Goal: Task Accomplishment & Management: Manage account settings

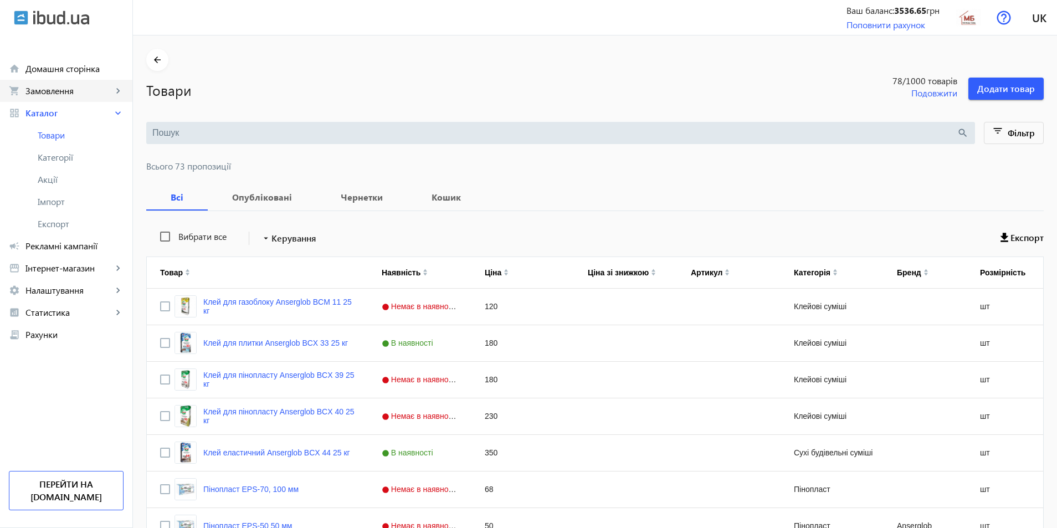
click at [39, 88] on span "Замовлення" at bounding box center [68, 90] width 87 height 11
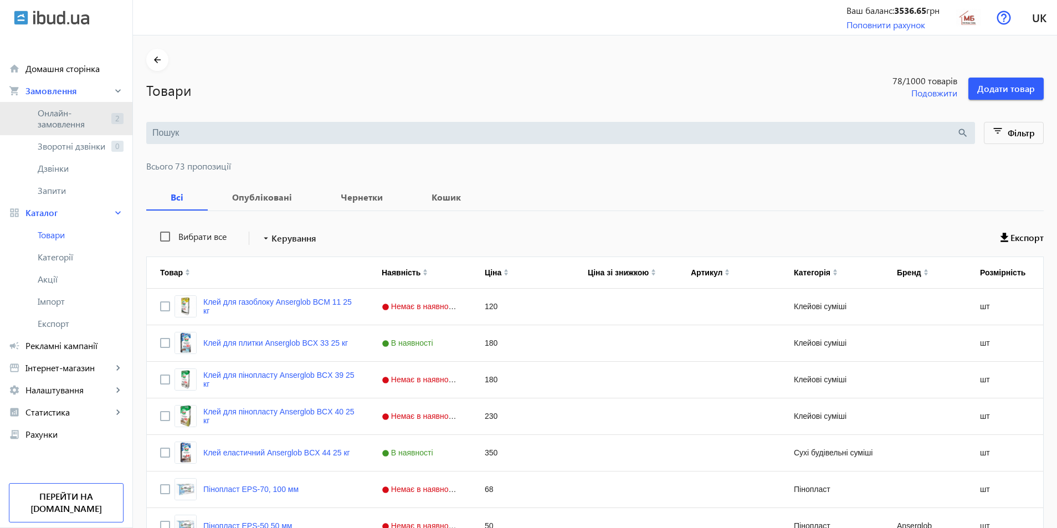
click at [45, 114] on span "Онлайн-замовлення" at bounding box center [72, 119] width 69 height 22
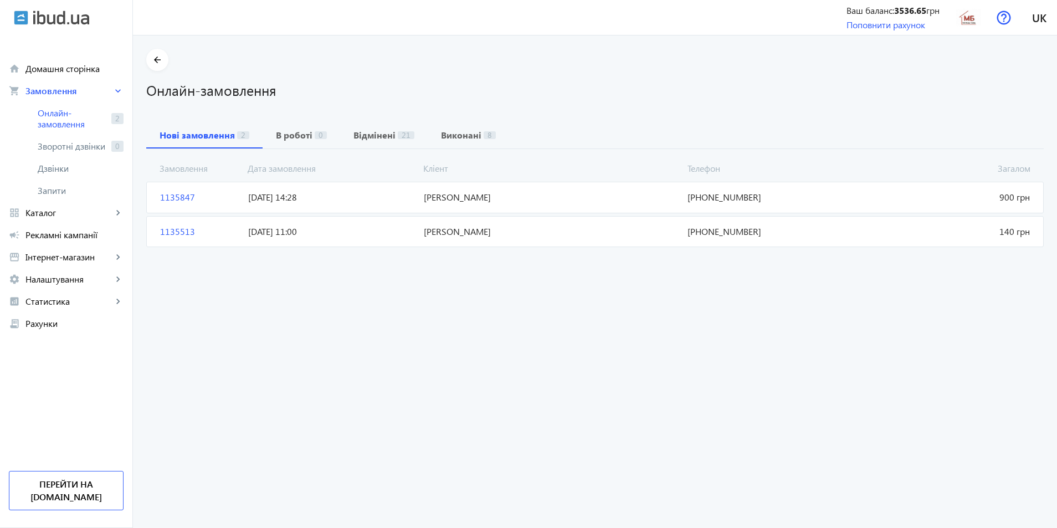
click at [949, 202] on span "Загалом 900 грн" at bounding box center [947, 197] width 176 height 12
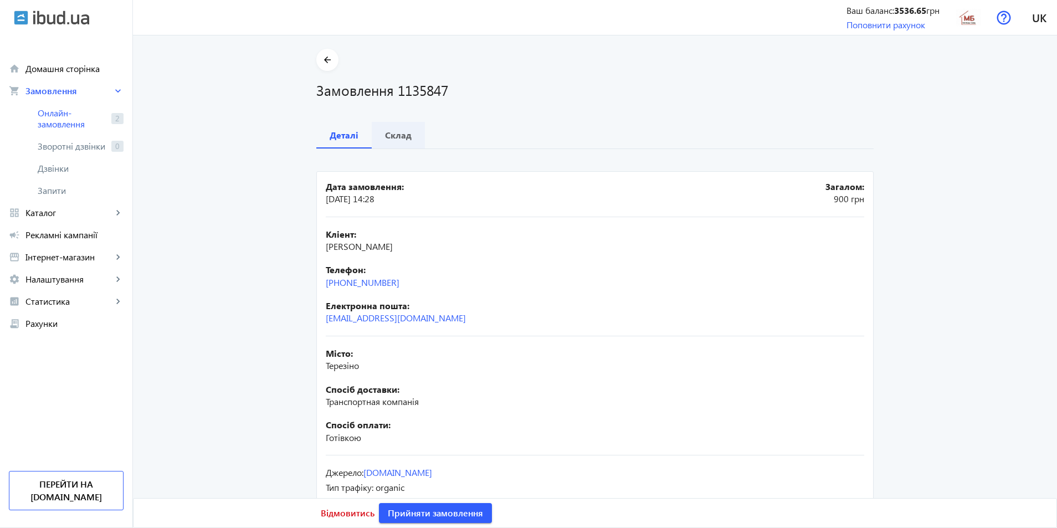
click at [401, 140] on b "Склад" at bounding box center [398, 135] width 27 height 9
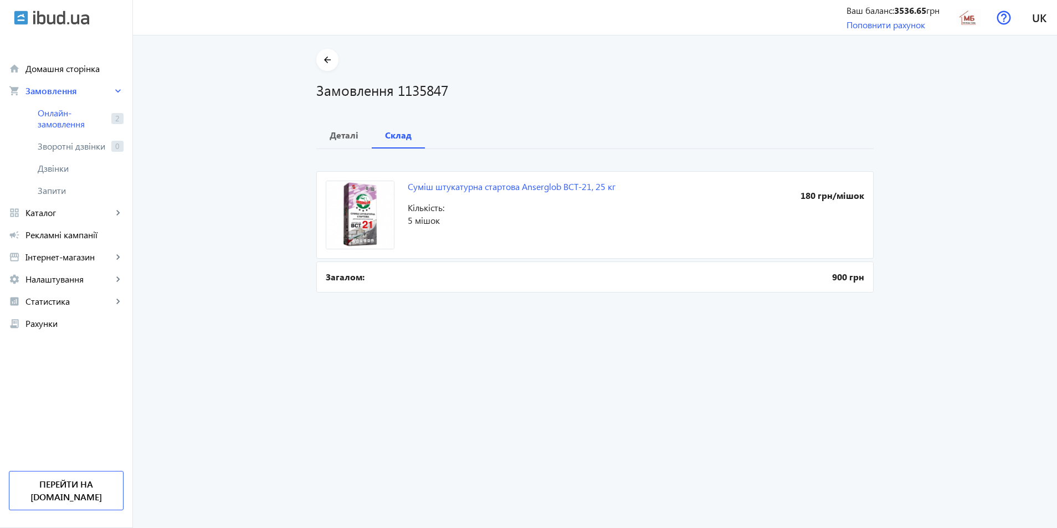
click at [560, 202] on span "Кількість:" at bounding box center [522, 208] width 228 height 12
drag, startPoint x: 690, startPoint y: 176, endPoint x: 685, endPoint y: 181, distance: 7.1
click at [689, 178] on mat-card "Суміш штукатурна стартова Anserglob ВСТ-21, 25 кг 180 грн/мішок Кількість: 5 мі…" at bounding box center [595, 215] width 558 height 88
click at [596, 187] on link "Суміш штукатурна стартова Anserglob ВСТ-21, 25 кг" at bounding box center [512, 187] width 208 height 12
click at [344, 139] on b "Деталі" at bounding box center [344, 135] width 29 height 9
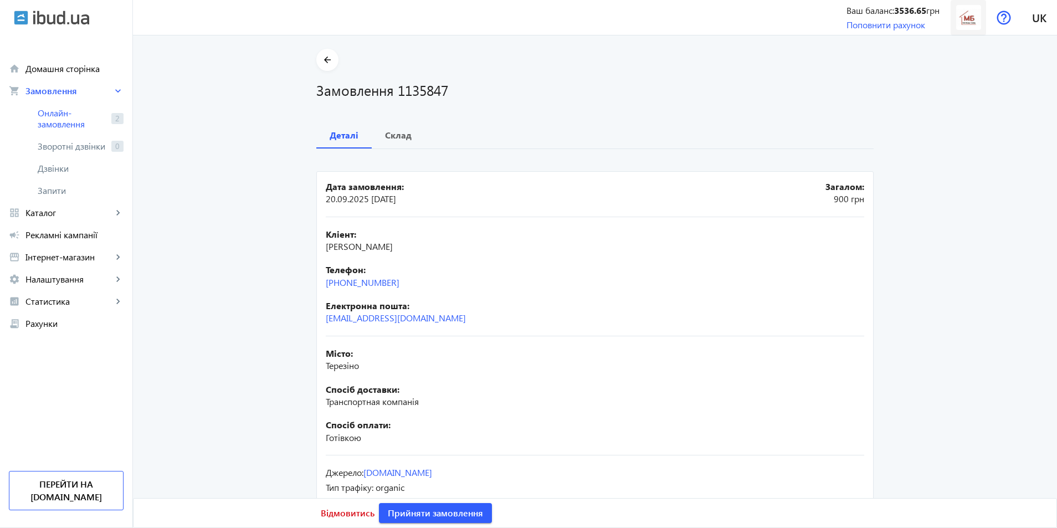
click at [973, 20] on img at bounding box center [969, 17] width 25 height 25
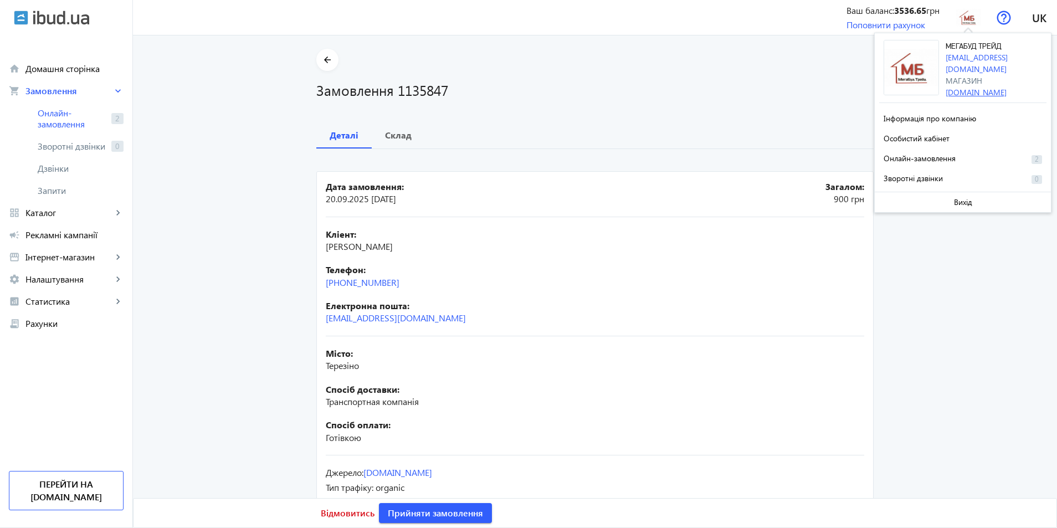
click at [969, 87] on link "megabud-treyd.ibud.ua" at bounding box center [976, 92] width 61 height 11
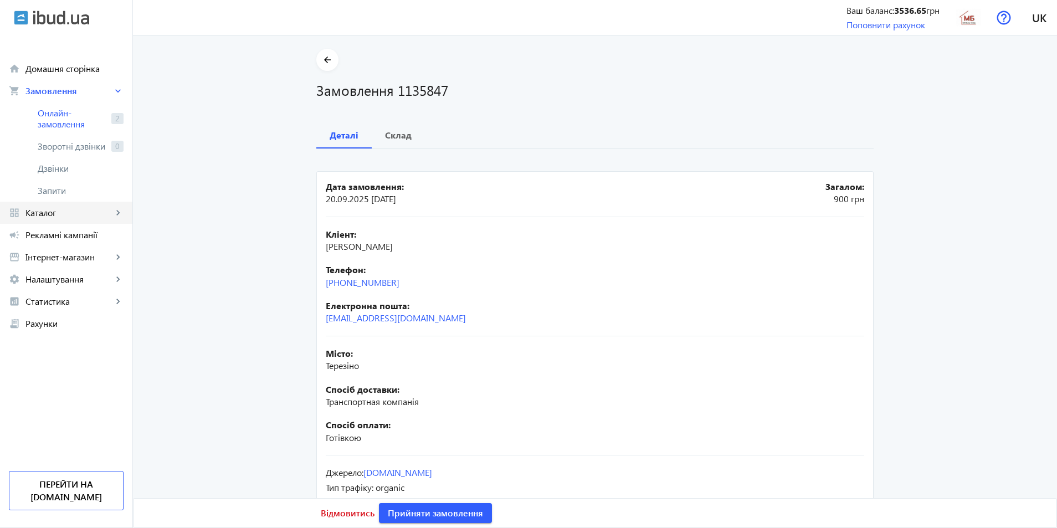
click at [34, 214] on span "Каталог" at bounding box center [68, 212] width 87 height 11
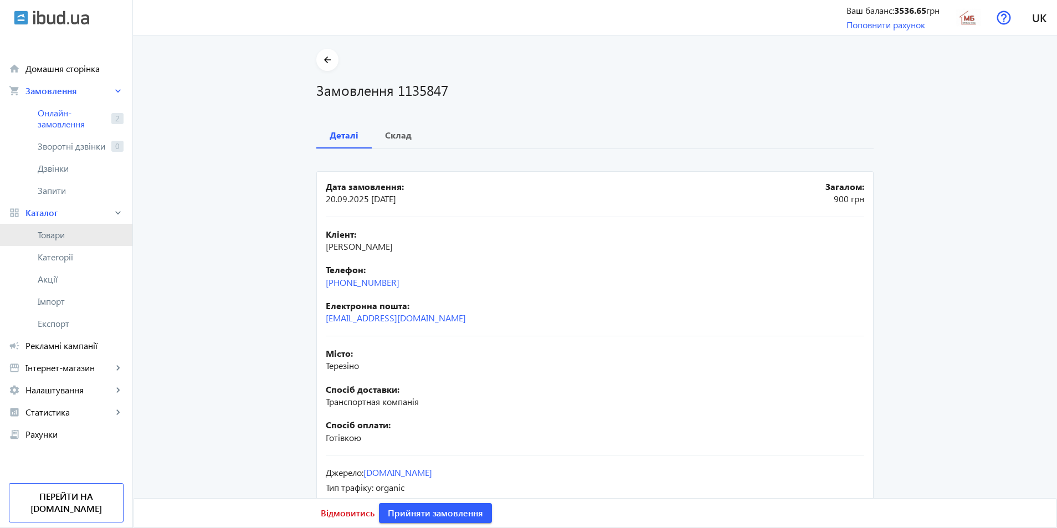
click at [45, 236] on span "Товари" at bounding box center [81, 234] width 86 height 11
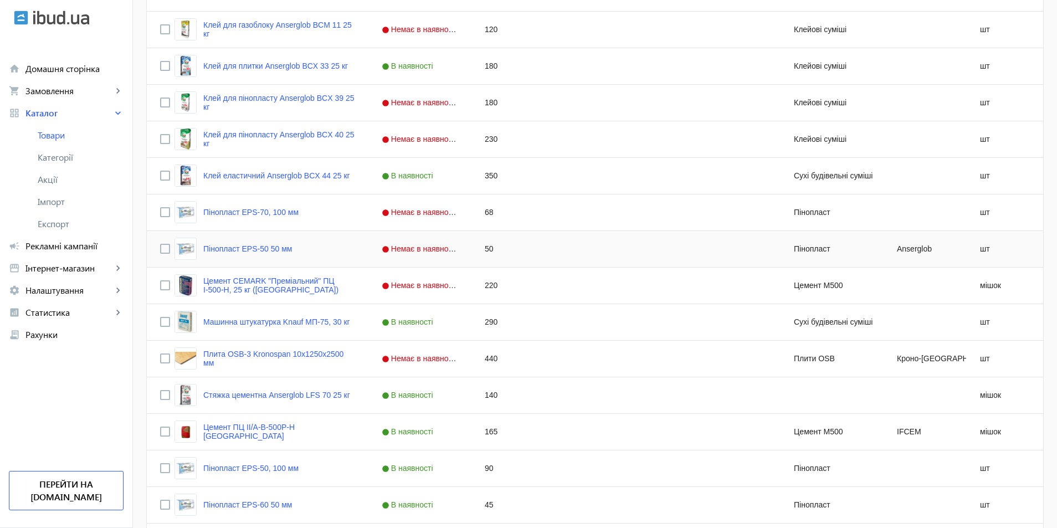
scroll to position [333, 0]
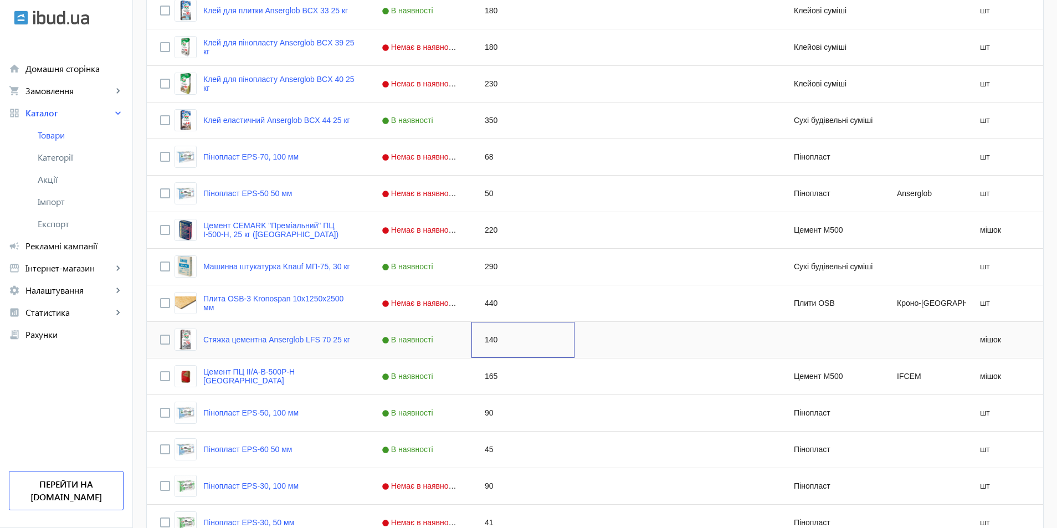
click at [481, 341] on div "140" at bounding box center [523, 340] width 103 height 36
type input "150"
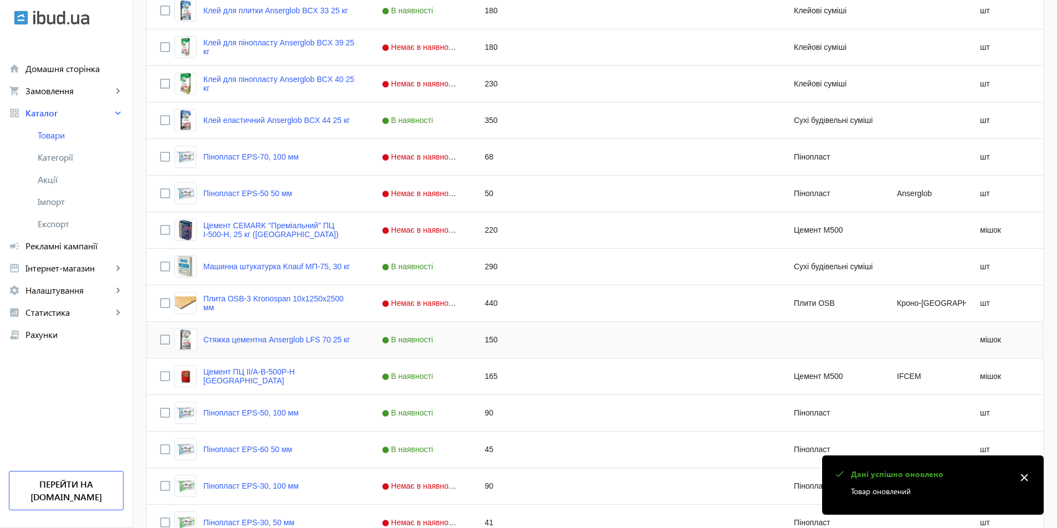
click at [598, 338] on div "Press SPACE to select this row." at bounding box center [626, 340] width 103 height 36
click at [635, 430] on div "Press SPACE to select this row." at bounding box center [626, 413] width 103 height 36
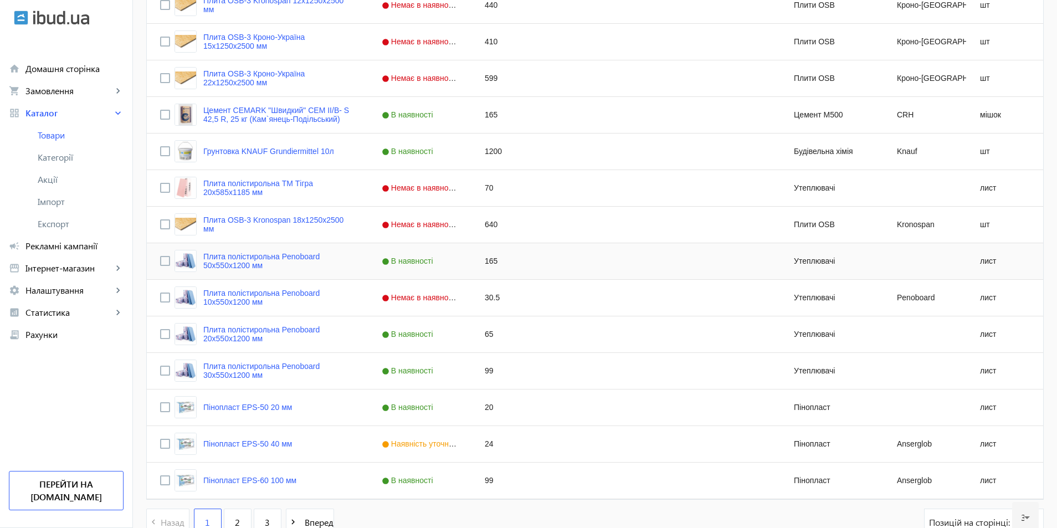
scroll to position [942, 0]
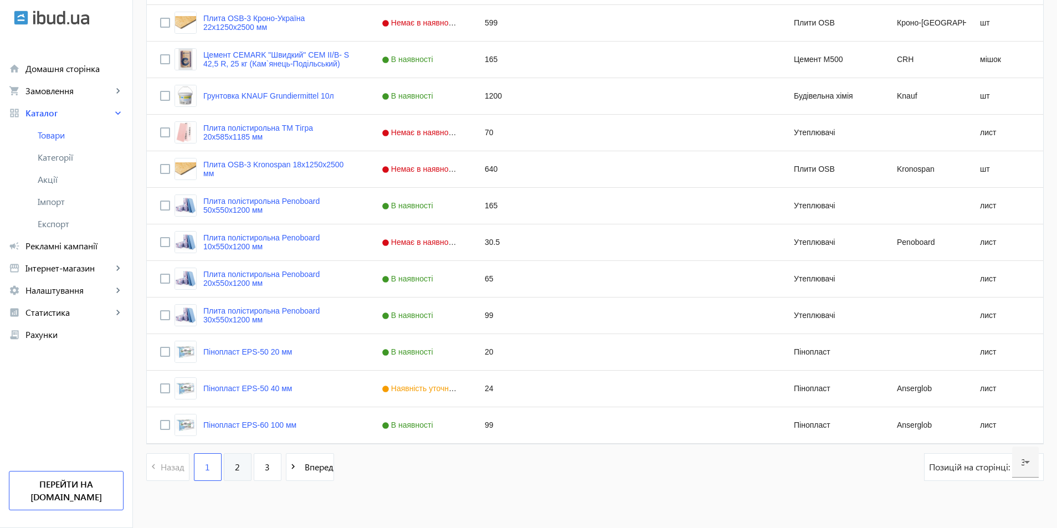
click at [235, 467] on span "2" at bounding box center [237, 467] width 5 height 12
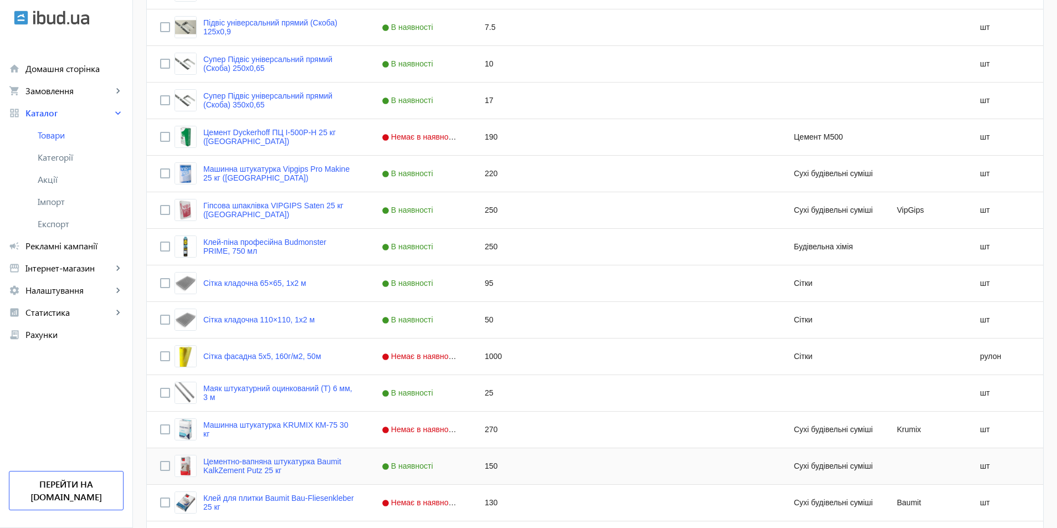
scroll to position [665, 0]
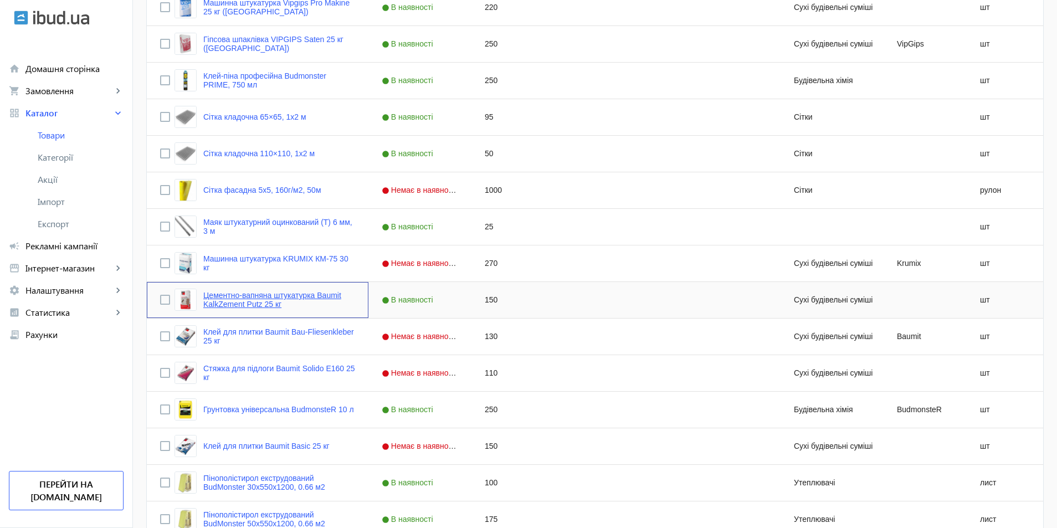
click at [233, 298] on link "Цементно-вапняна штукатурка Baumit KalkZement Putz 25 кг" at bounding box center [279, 300] width 152 height 18
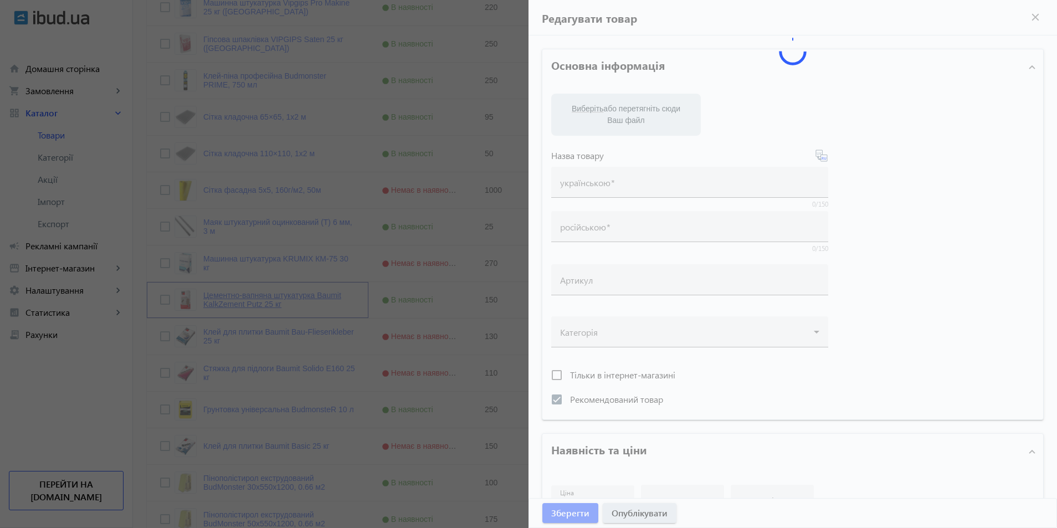
type input "Цементно-вапняна штукатурка Baumit KalkZement Putz 25 кг"
type input "Цементно-известковая штукатурка Baumit KalkZement Putz 25 кг"
checkbox input "true"
type input "150"
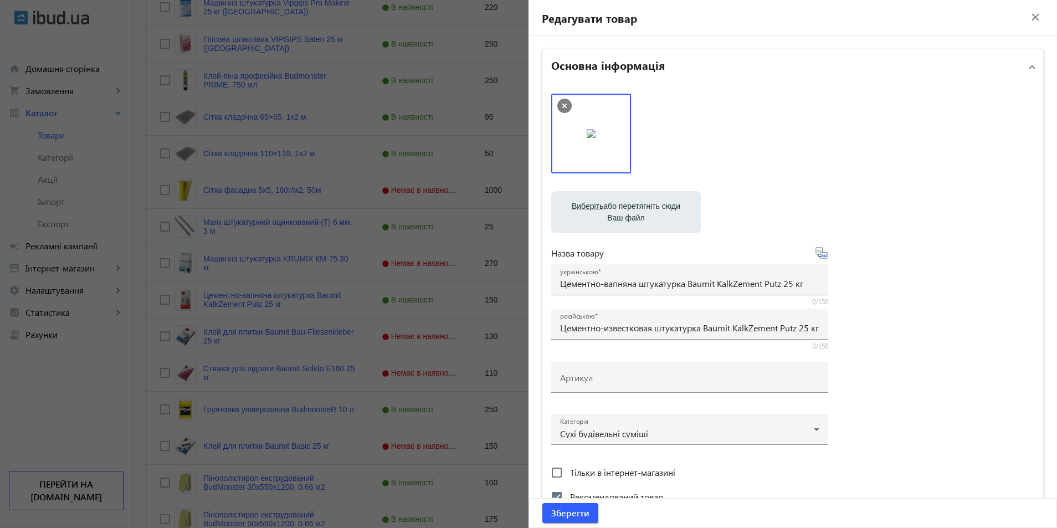
click at [563, 105] on icon at bounding box center [565, 106] width 4 height 4
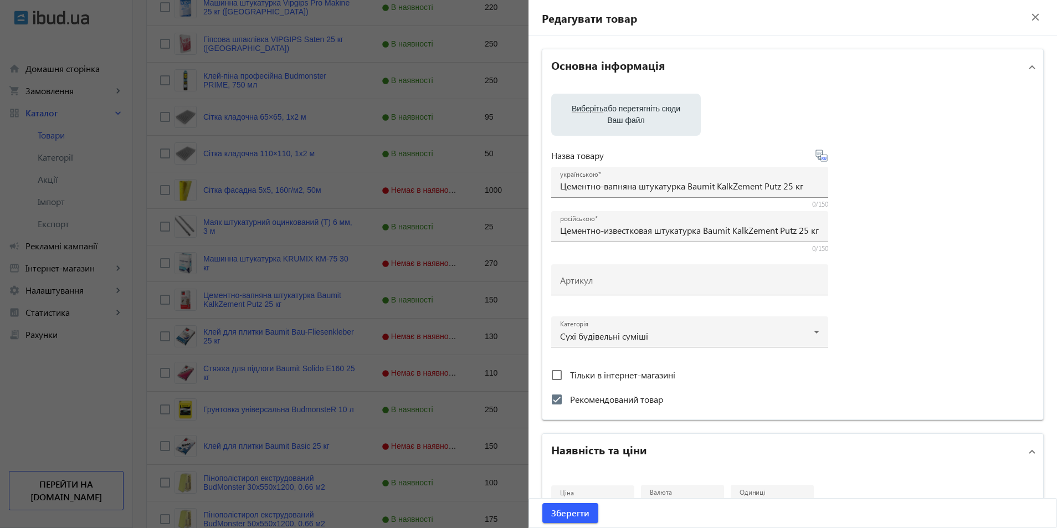
click at [581, 110] on span "Виберіть" at bounding box center [588, 108] width 32 height 9
click at [581, 110] on input "Виберіть або перетягніть сюди Ваш файл" at bounding box center [626, 115] width 132 height 13
type input "C:\fakepath\MPI25.png"
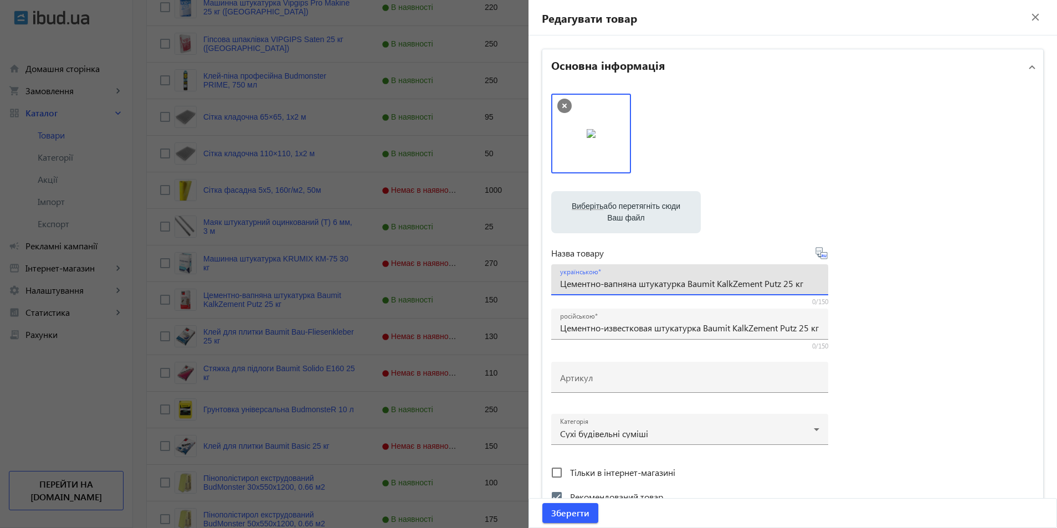
drag, startPoint x: 782, startPoint y: 283, endPoint x: 718, endPoint y: 288, distance: 64.5
click at [718, 288] on input "Цементно-вапняна штукатурка Baumit KalkZement Putz 25 кг" at bounding box center [689, 284] width 259 height 12
click at [786, 287] on input "Цементно-вапняна штукатурка Baumit MPI 25, 25 кг" at bounding box center [689, 284] width 259 height 12
drag, startPoint x: 783, startPoint y: 284, endPoint x: 540, endPoint y: 280, distance: 242.8
click at [543, 280] on div "Виберіть або перетягніть сюди Ваш файл MPI25.png MPI25.png 133 KB Назва товару …" at bounding box center [793, 301] width 501 height 432
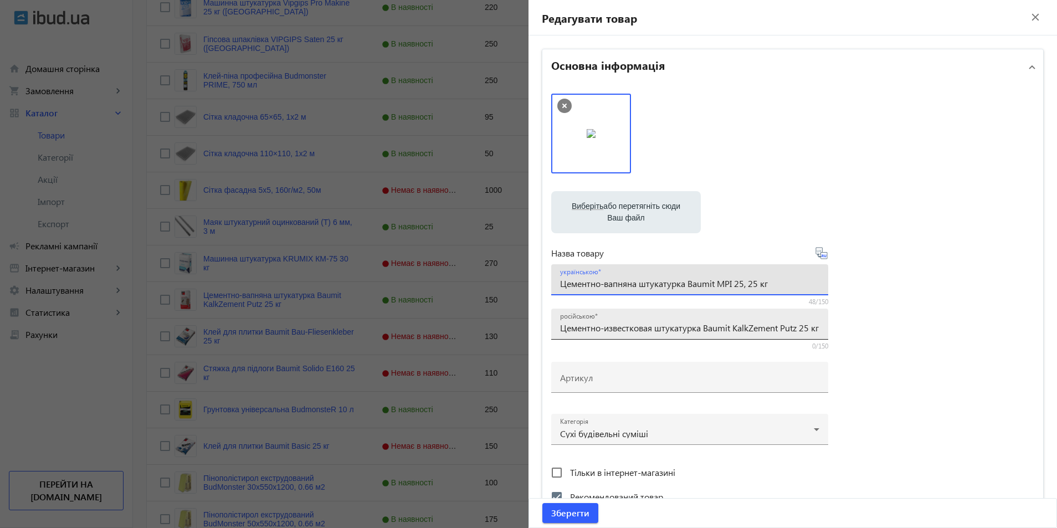
type input "Цементно-вапняна штукатурка Baumit MPI 25, 25 кг"
click at [560, 330] on input "Цементно-известковая штукатурка Baumit KalkZement Putz 25 кг" at bounding box center [689, 328] width 259 height 12
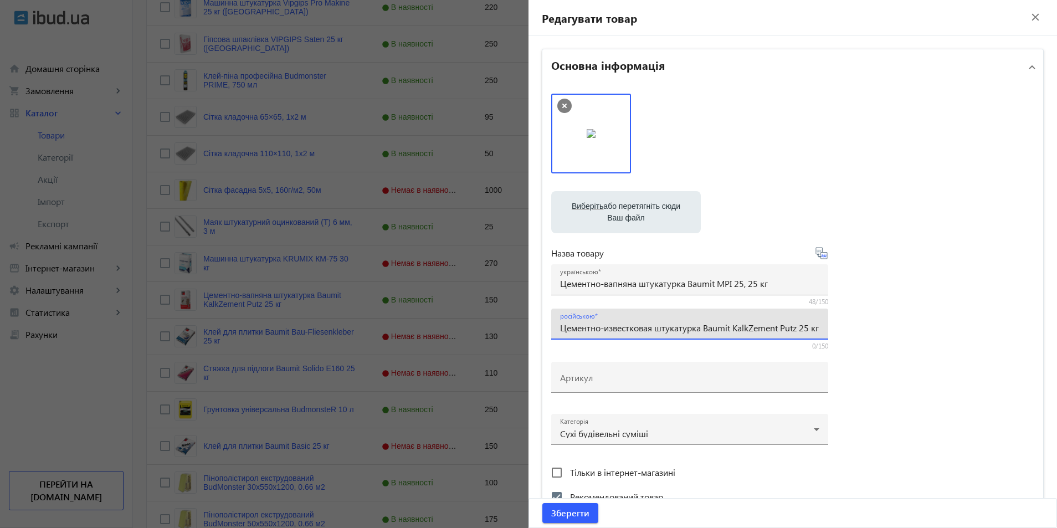
scroll to position [0, 3]
drag, startPoint x: 558, startPoint y: 330, endPoint x: 858, endPoint y: 342, distance: 300.1
click at [858, 342] on div "Виберіть або перетягніть сюди Ваш файл MPI25.png MPI25.png 133 KB Назва товару …" at bounding box center [792, 301] width 483 height 415
paste input "апняна штукатурка Baumit MPI 25,"
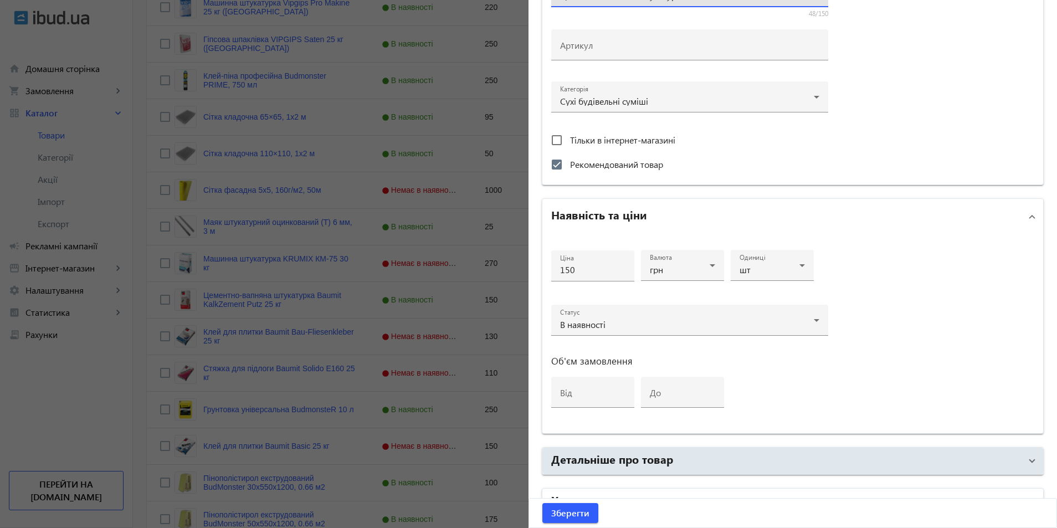
scroll to position [397, 0]
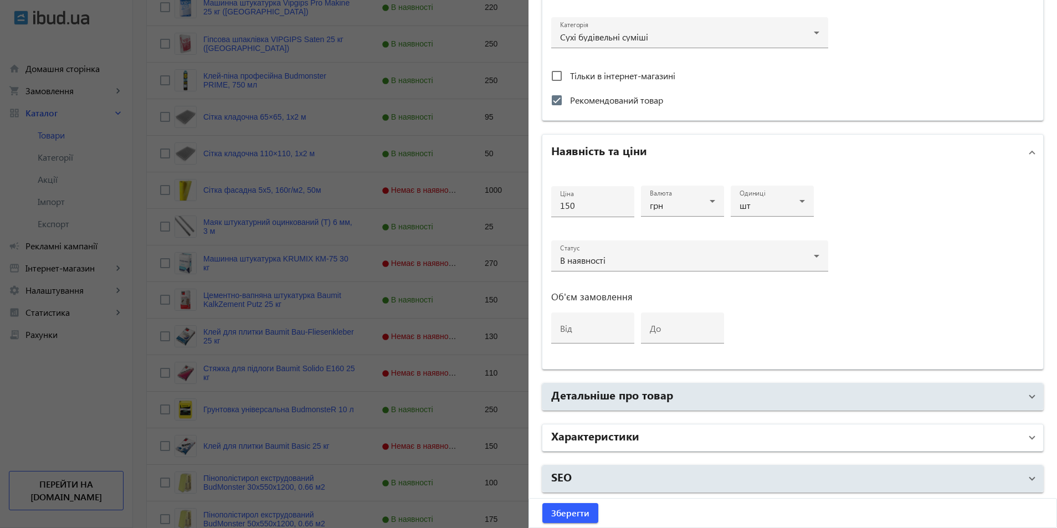
type input "Цементно-вапняна штукатурка Baumit MPI 25, 25 кг"
click at [606, 435] on h2 "Характеристики" at bounding box center [595, 436] width 88 height 16
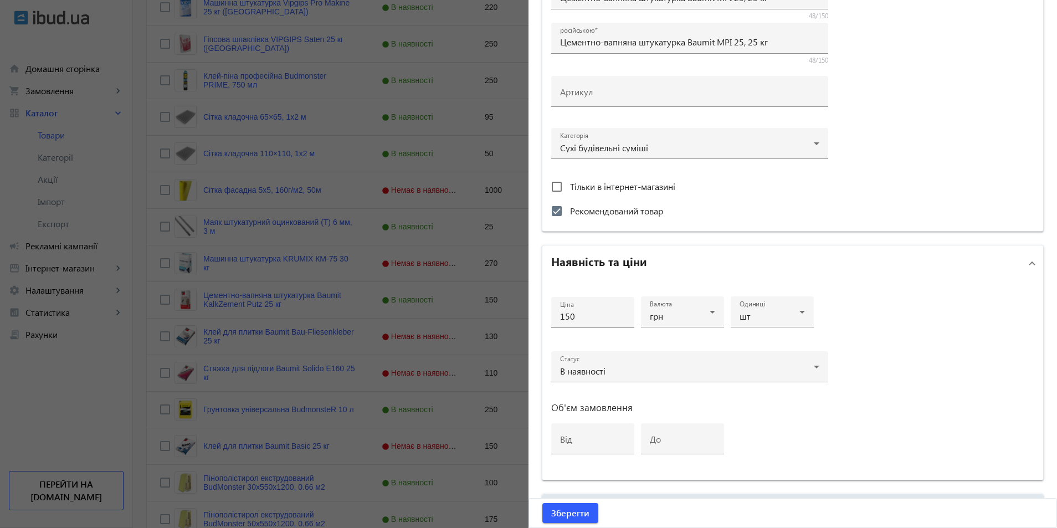
scroll to position [508, 0]
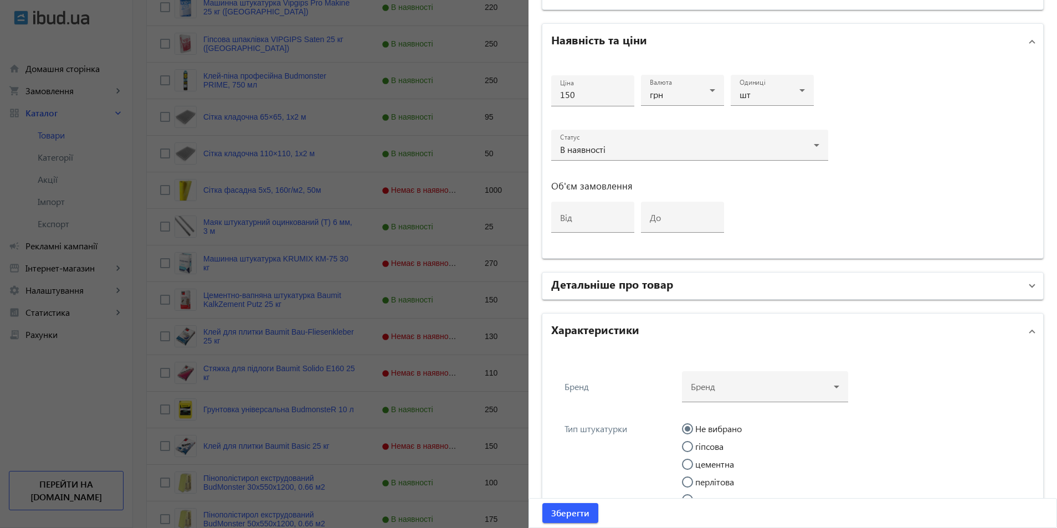
click at [588, 293] on mat-panel-title "Детальніше про товар" at bounding box center [786, 286] width 470 height 20
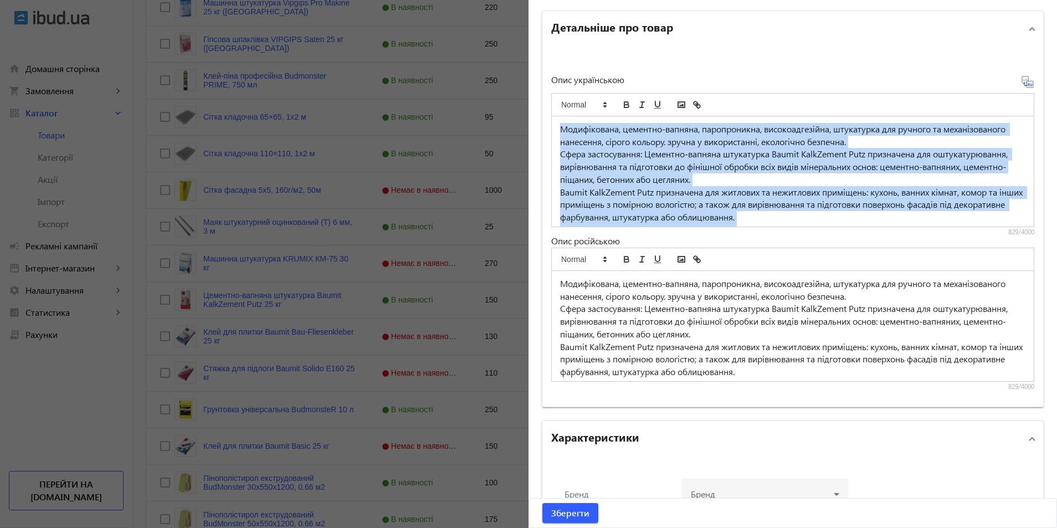
scroll to position [29, 0]
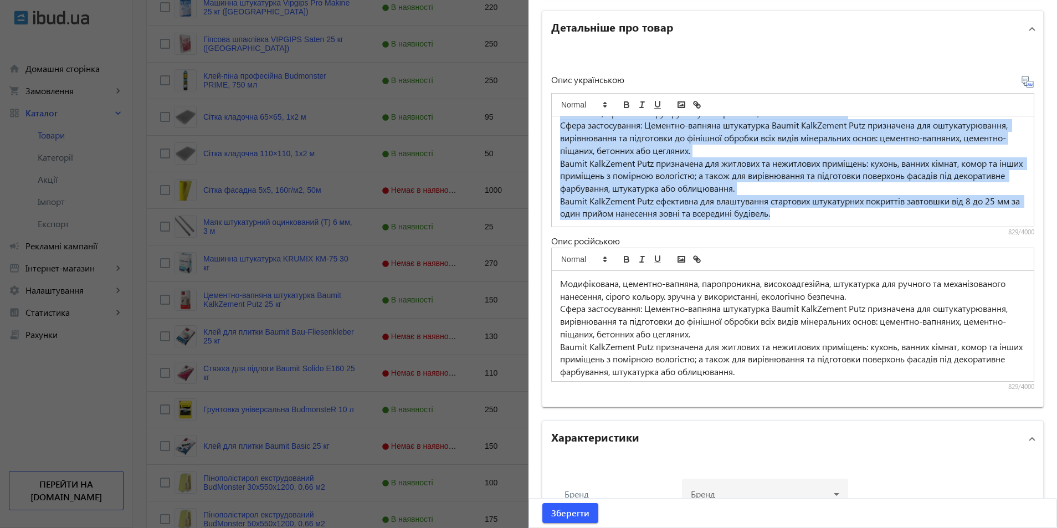
drag, startPoint x: 557, startPoint y: 390, endPoint x: 866, endPoint y: 209, distance: 358.4
click at [866, 209] on div "Модифікована, цементно-вапняна, паропроникна, високоадгезійна, штукатурка для р…" at bounding box center [793, 171] width 482 height 110
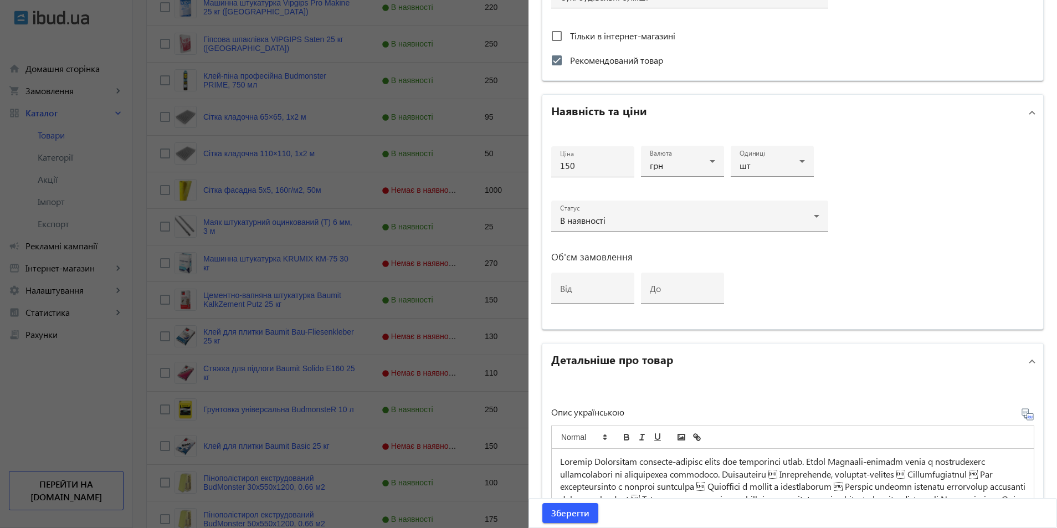
scroll to position [658, 0]
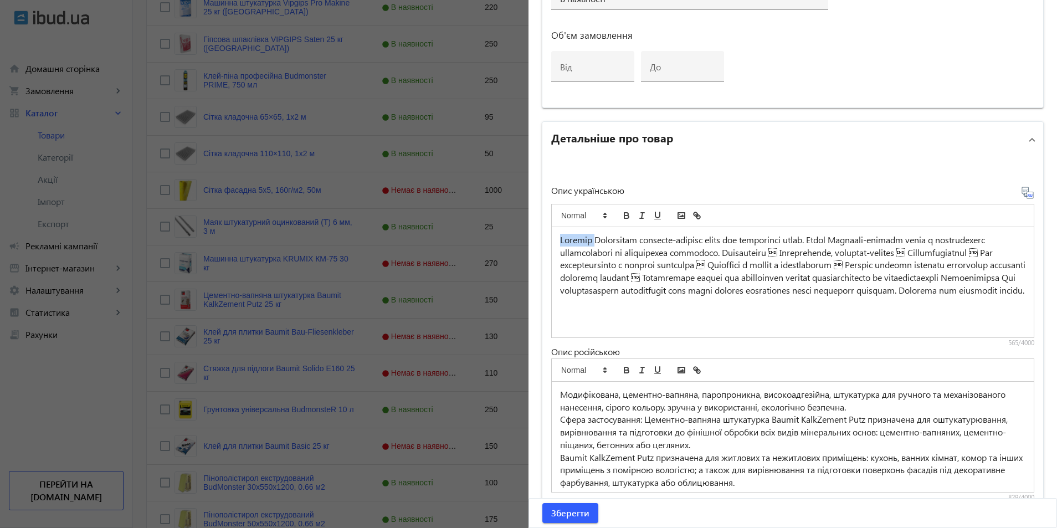
drag, startPoint x: 594, startPoint y: 237, endPoint x: 547, endPoint y: 237, distance: 46.6
click at [547, 237] on div "Опис українською 565/4000 Опис російською Модифікована, цементно-вапняна, пароп…" at bounding box center [793, 337] width 501 height 360
click at [742, 253] on p at bounding box center [793, 271] width 466 height 75
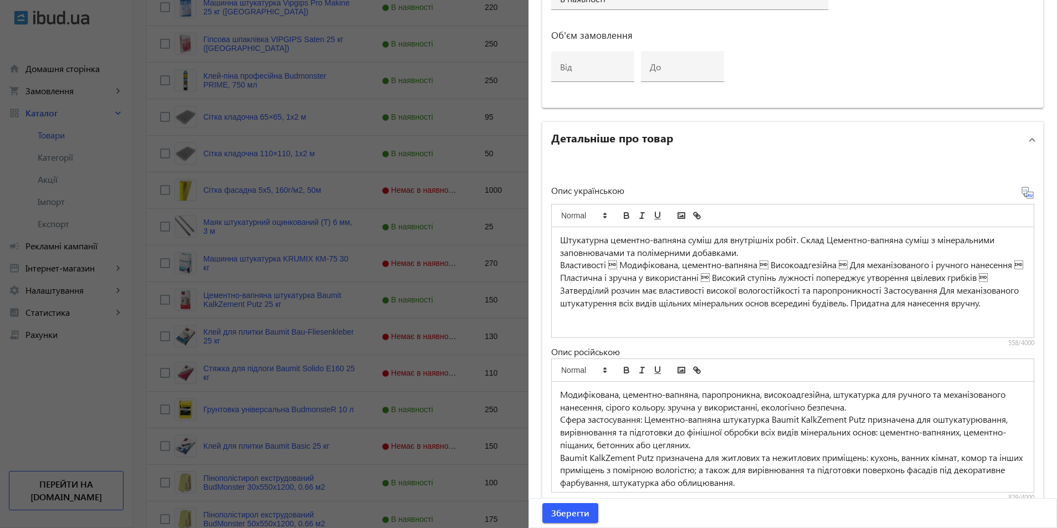
click at [605, 265] on p "Властивості  Модифікована, цементно-вапняна  Високоадгезійна  Для механізова…" at bounding box center [793, 284] width 466 height 50
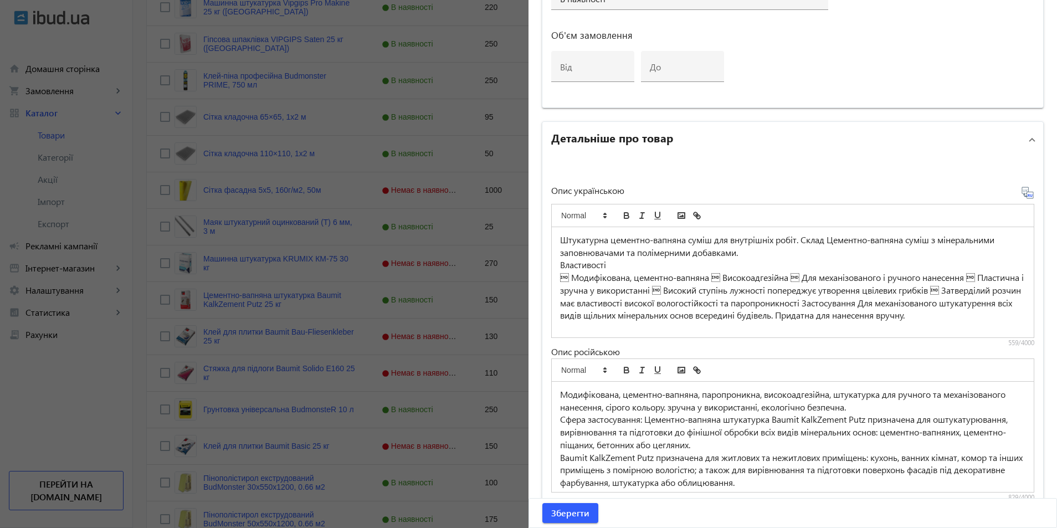
click at [714, 279] on p " Модифікована, цементно-вапняна  Високоадгезійна  Для механізованого і ручно…" at bounding box center [793, 297] width 466 height 50
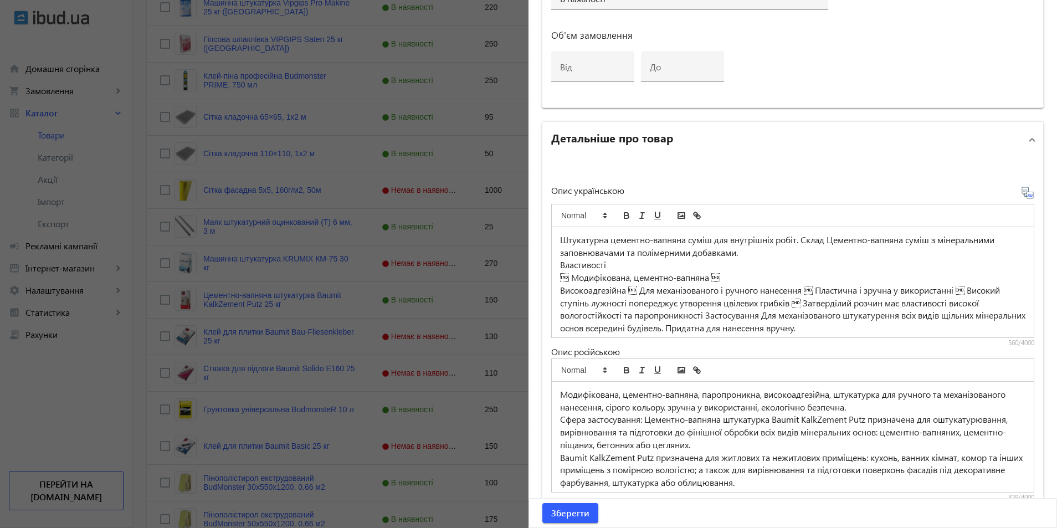
click at [635, 292] on p "Високоадгезійна  Для механізованого і ручного нанесення  Пластична і зручна у…" at bounding box center [793, 309] width 466 height 50
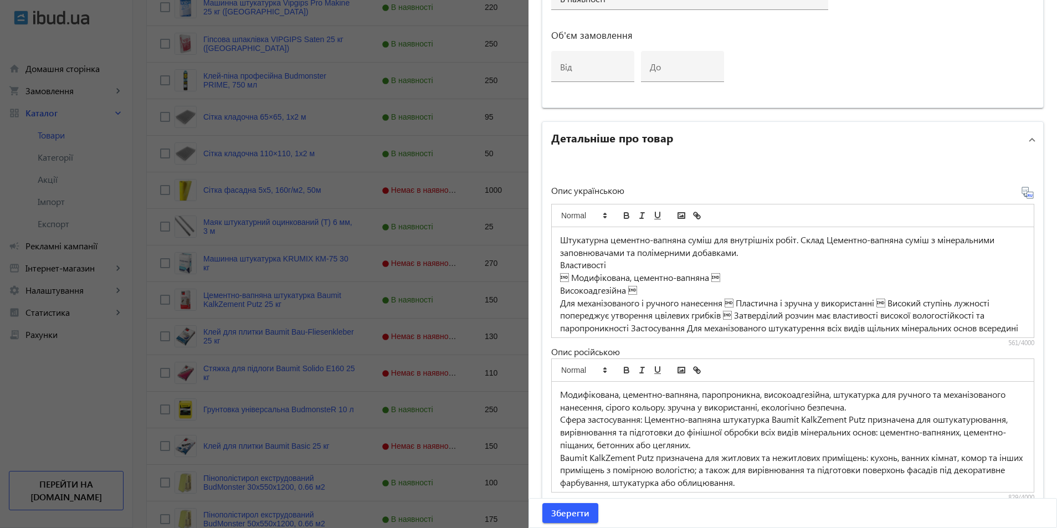
click at [734, 302] on p "Для механізованого і ручного нанесення  Пластична і зручна у використанні  Ви…" at bounding box center [793, 322] width 466 height 50
click at [708, 315] on p "Пластична і зручна у використанні  Високий ступінь лужності попереджує утворен…" at bounding box center [793, 328] width 466 height 38
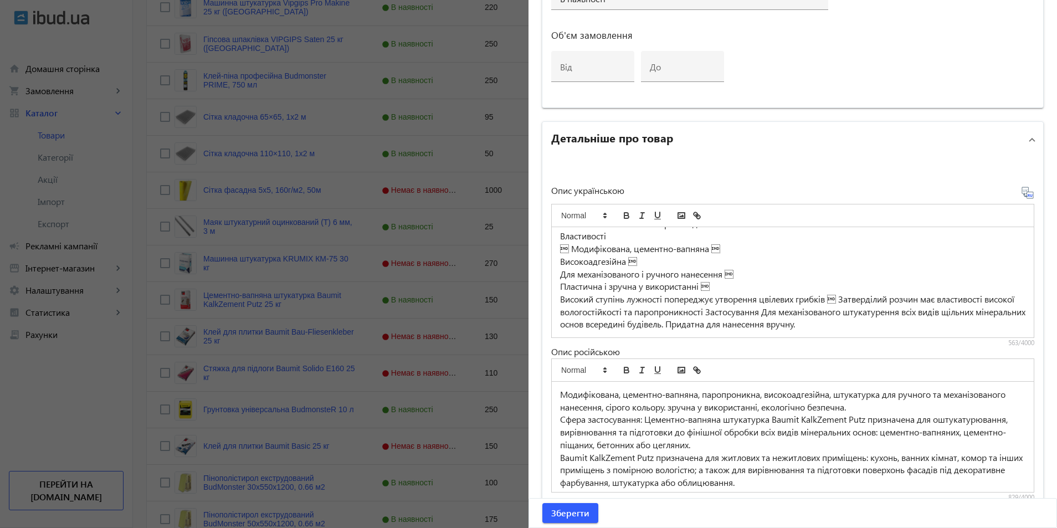
click at [838, 299] on p "Високий ступінь лужності попереджує утворення цвілевих грибків  Затверділий ро…" at bounding box center [793, 312] width 466 height 38
drag, startPoint x: 943, startPoint y: 299, endPoint x: 890, endPoint y: 301, distance: 53.8
click at [890, 306] on p "Затверділий розчин має властивості високої вологостійкості та паропроникності З…" at bounding box center [793, 318] width 466 height 25
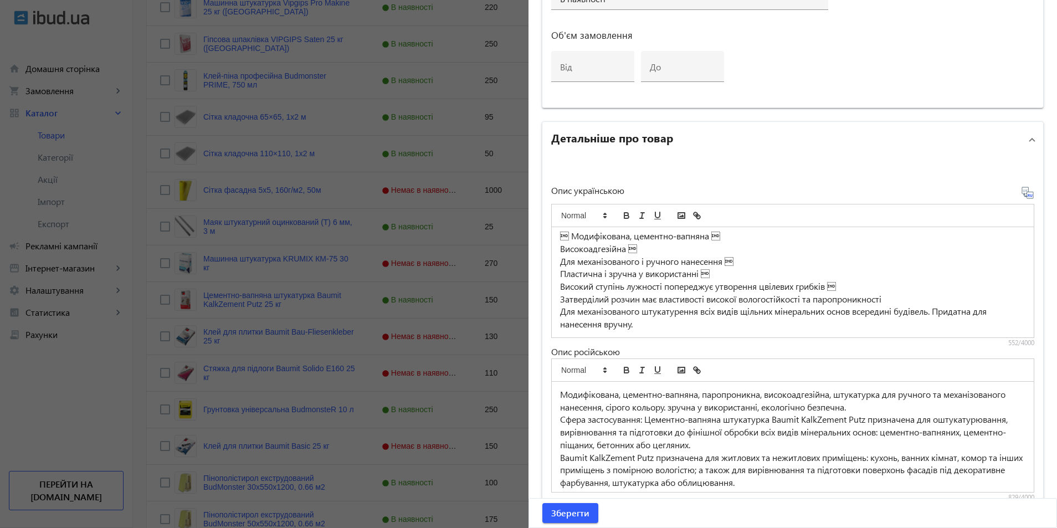
scroll to position [0, 0]
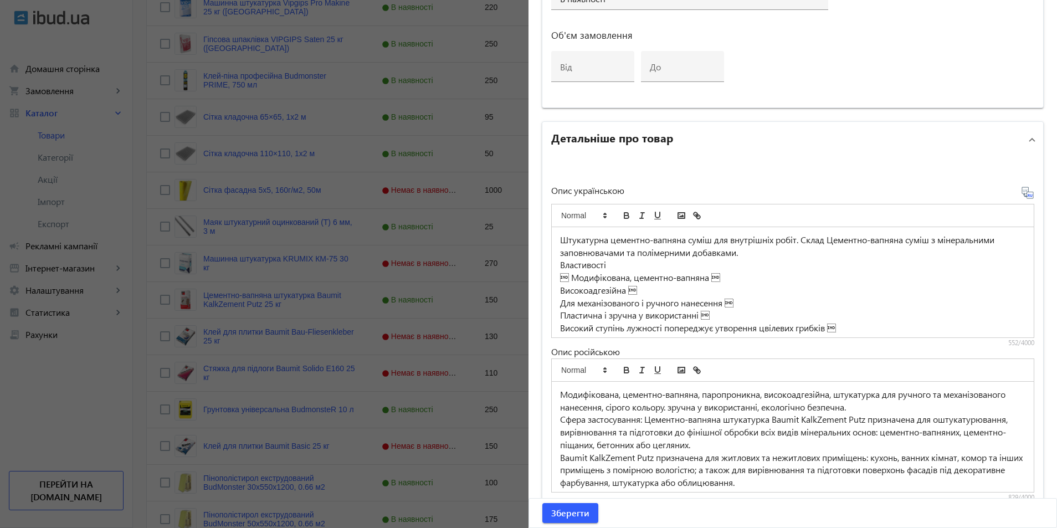
click at [565, 278] on p " Модифікована, цементно-вапняна " at bounding box center [793, 278] width 466 height 13
click at [606, 265] on p "Властивості -" at bounding box center [793, 265] width 466 height 13
click at [560, 288] on p "Модифікована, цементно-вапняна " at bounding box center [793, 290] width 466 height 13
click at [555, 289] on div "Штукатурна цементно-вапняна суміш для внутрішніх робіт. Склад Цементно-вапняна …" at bounding box center [793, 282] width 482 height 110
click at [556, 303] on div "Штукатурна цементно-вапняна суміш для внутрішніх робіт. Склад Цементно-вапняна …" at bounding box center [793, 282] width 482 height 110
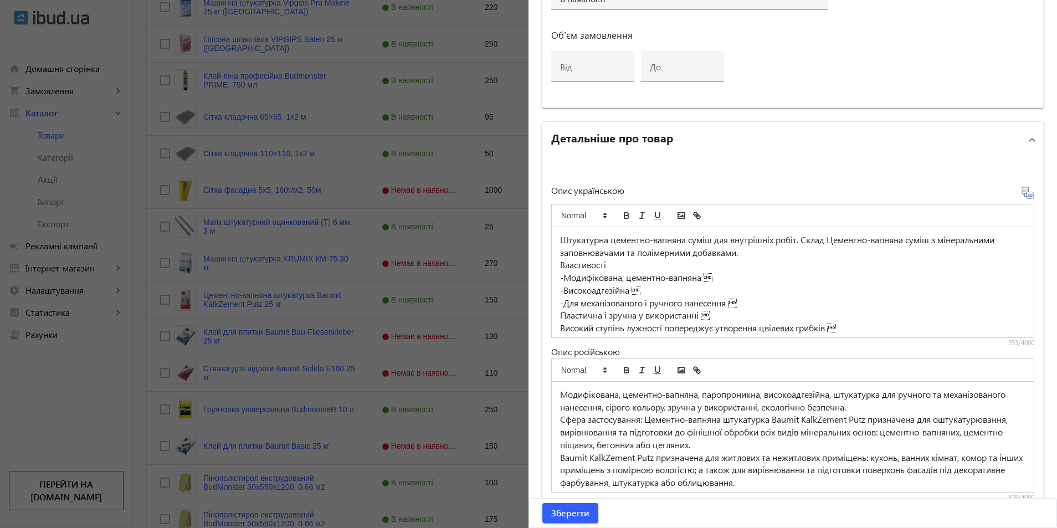
click at [560, 315] on p "Пластична і зручна у використанні " at bounding box center [793, 315] width 466 height 13
drag, startPoint x: 735, startPoint y: 313, endPoint x: 731, endPoint y: 306, distance: 7.7
click at [733, 311] on p "-Пластична і зручна у використанні " at bounding box center [793, 315] width 466 height 13
drag, startPoint x: 733, startPoint y: 303, endPoint x: 738, endPoint y: 314, distance: 12.5
click at [733, 304] on p "-Для механізованого і ручного нанесення " at bounding box center [793, 303] width 466 height 13
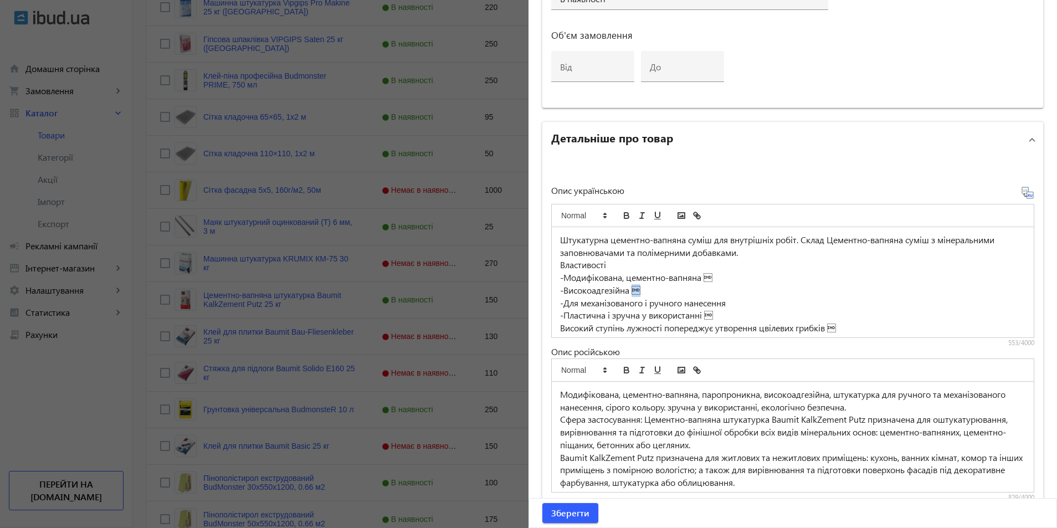
click at [629, 290] on p "-Високоадгезійна " at bounding box center [793, 290] width 466 height 13
drag, startPoint x: 707, startPoint y: 279, endPoint x: 713, endPoint y: 297, distance: 18.6
click at [707, 280] on p "-Модифікована, цементно-вапняна " at bounding box center [793, 278] width 466 height 13
click at [707, 319] on p "-Пластична і зручна у використанні " at bounding box center [793, 315] width 466 height 13
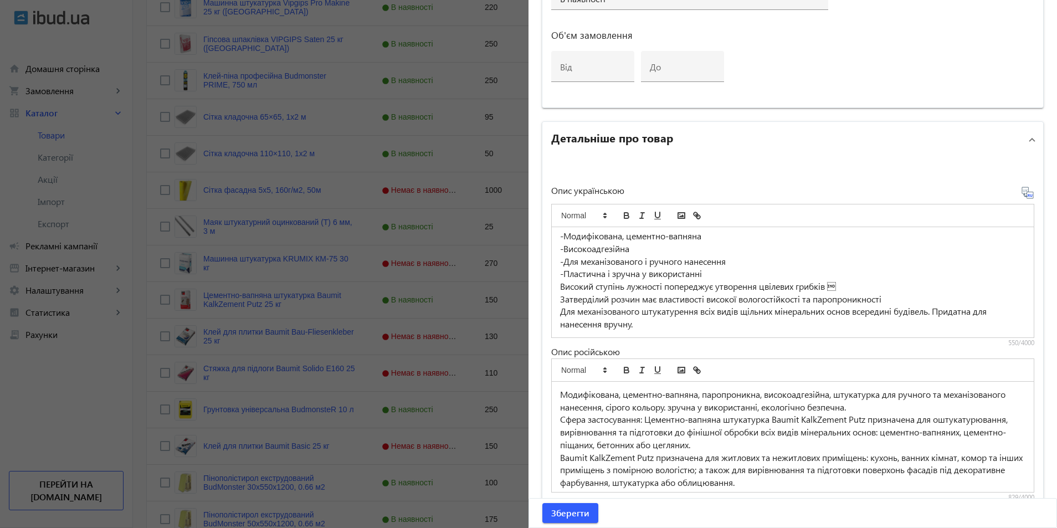
click at [560, 287] on p "Високий ступінь лужності попереджує утворення цвілевих грибків " at bounding box center [793, 286] width 466 height 13
drag, startPoint x: 839, startPoint y: 288, endPoint x: 838, endPoint y: 297, distance: 8.9
click at [838, 290] on p "-Високий ступінь лужності попереджує утворення цвілевих грибків " at bounding box center [793, 286] width 466 height 13
click at [560, 300] on p "Затверділий розчин має властивості високої вологостійкості та паропроникності" at bounding box center [793, 299] width 466 height 13
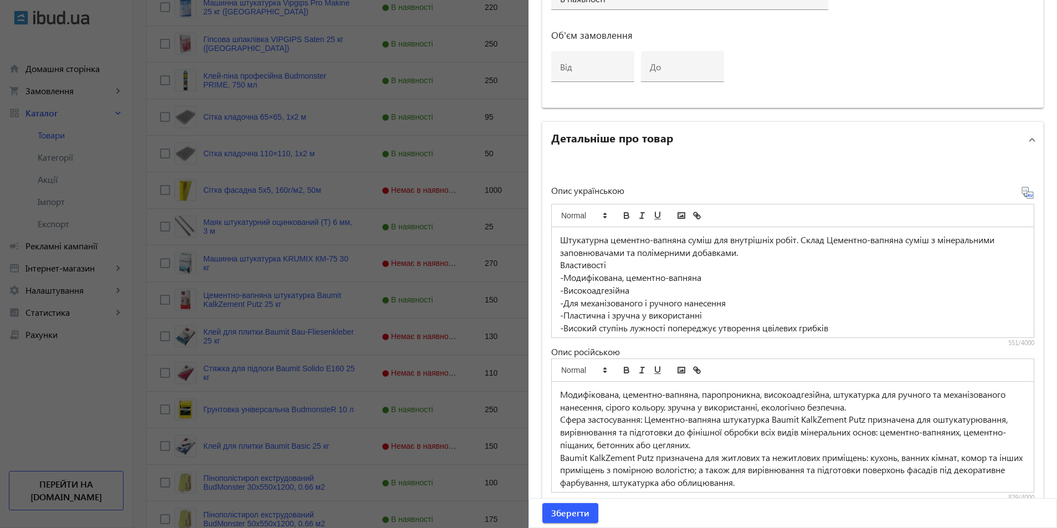
click at [606, 263] on p "Властивості" at bounding box center [793, 265] width 466 height 13
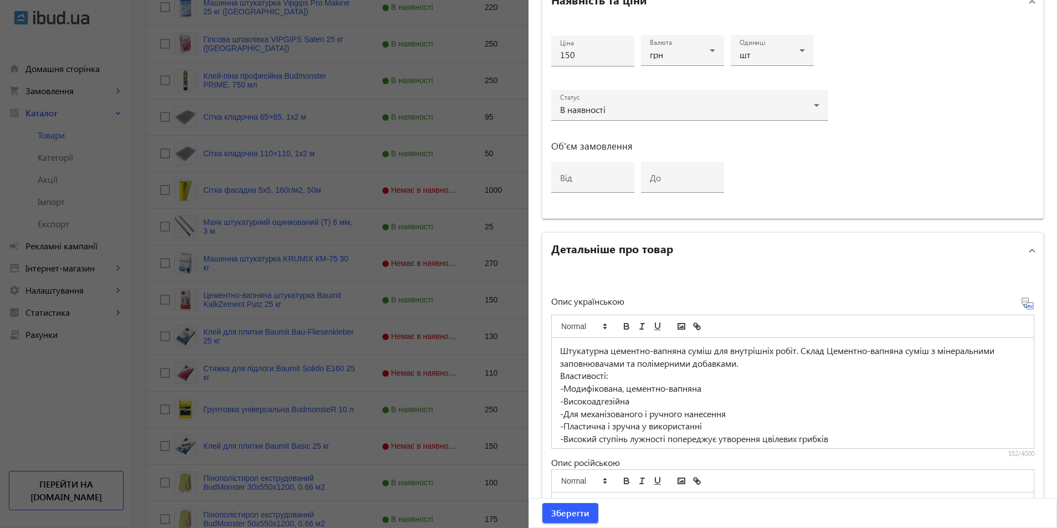
click at [801, 351] on p "Штукатурна цементно-вапняна суміш для внутрішніх робіт. Склад Цементно-вапняна …" at bounding box center [793, 357] width 466 height 25
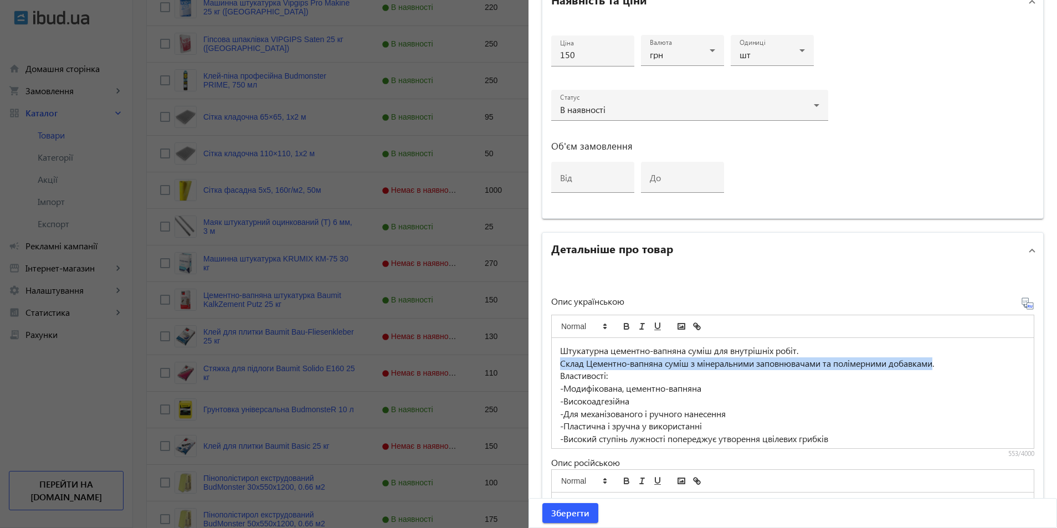
drag, startPoint x: 556, startPoint y: 366, endPoint x: 939, endPoint y: 369, distance: 383.5
click at [939, 369] on div "Штукатурна цементно-вапняна суміш для внутрішніх робіт. Склад Цементно-вапняна …" at bounding box center [793, 393] width 482 height 110
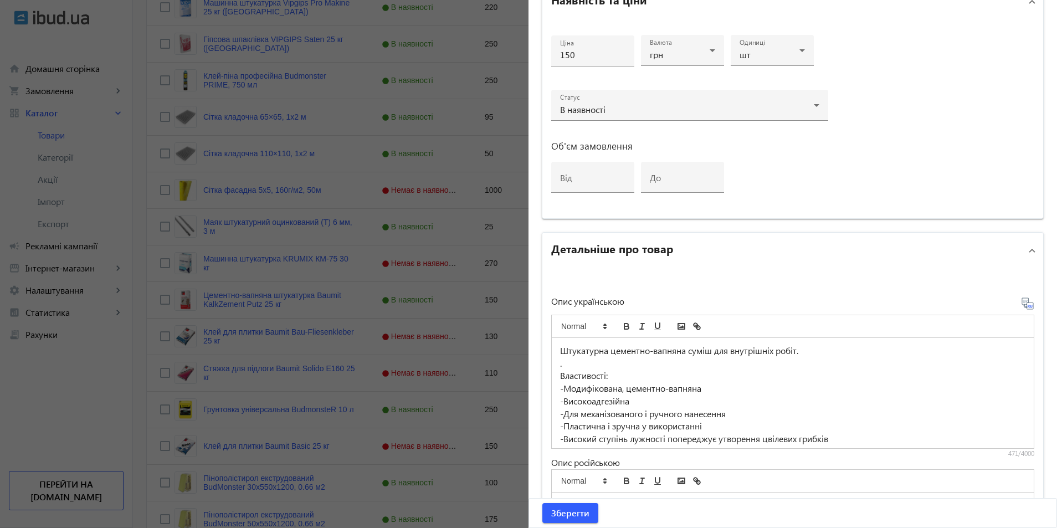
click at [569, 361] on p "." at bounding box center [793, 363] width 466 height 13
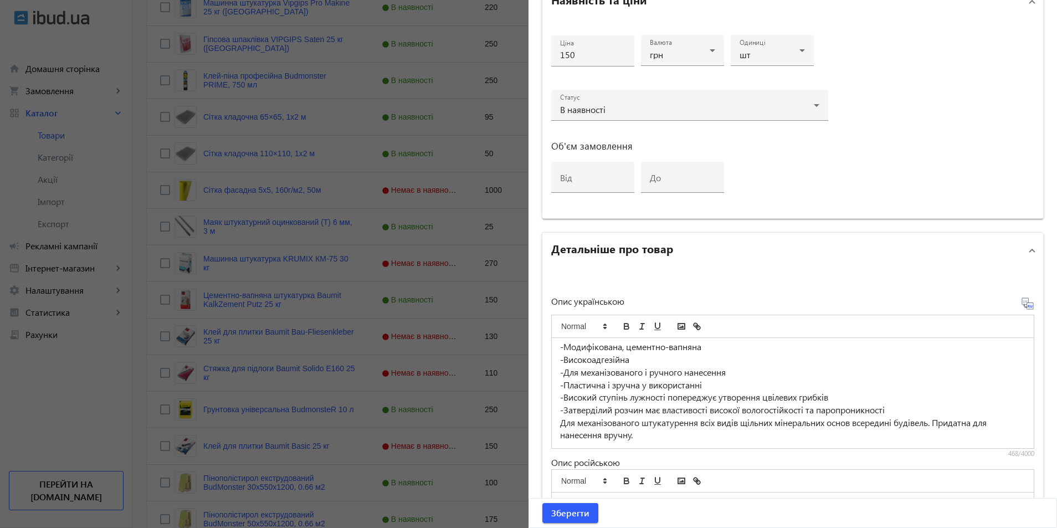
scroll to position [603, 0]
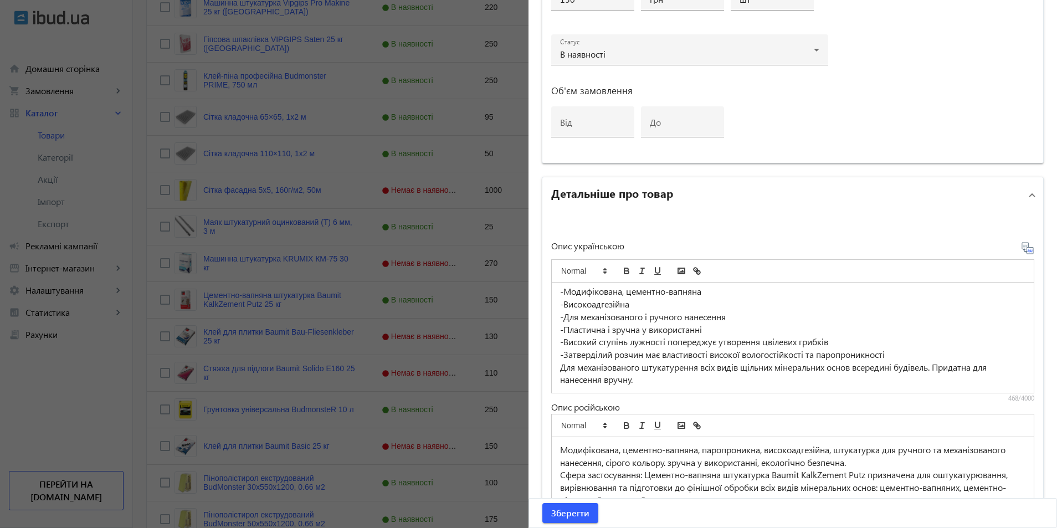
click at [940, 369] on p "Для механізованого штукатурення всіх видів щільних мінеральних основ всередині …" at bounding box center [793, 373] width 466 height 25
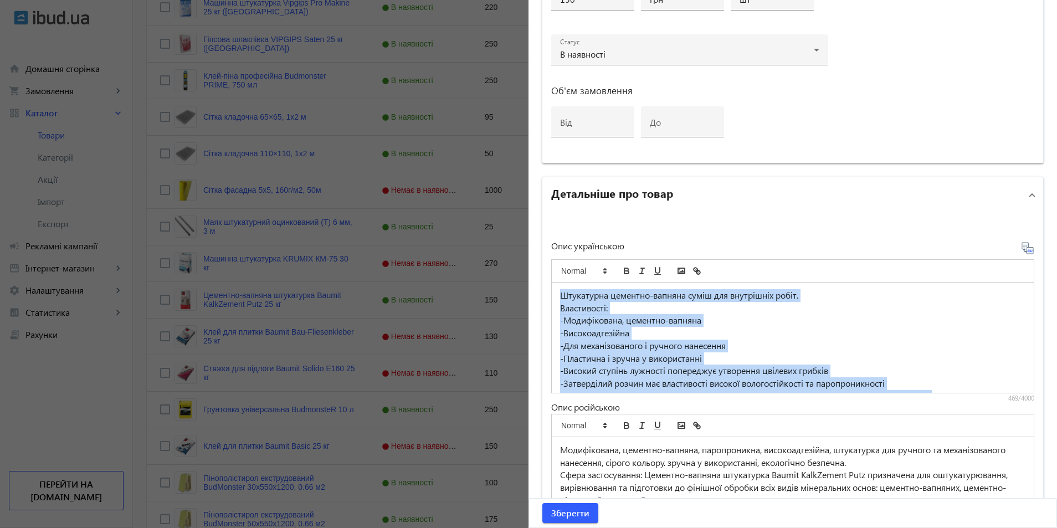
scroll to position [29, 0]
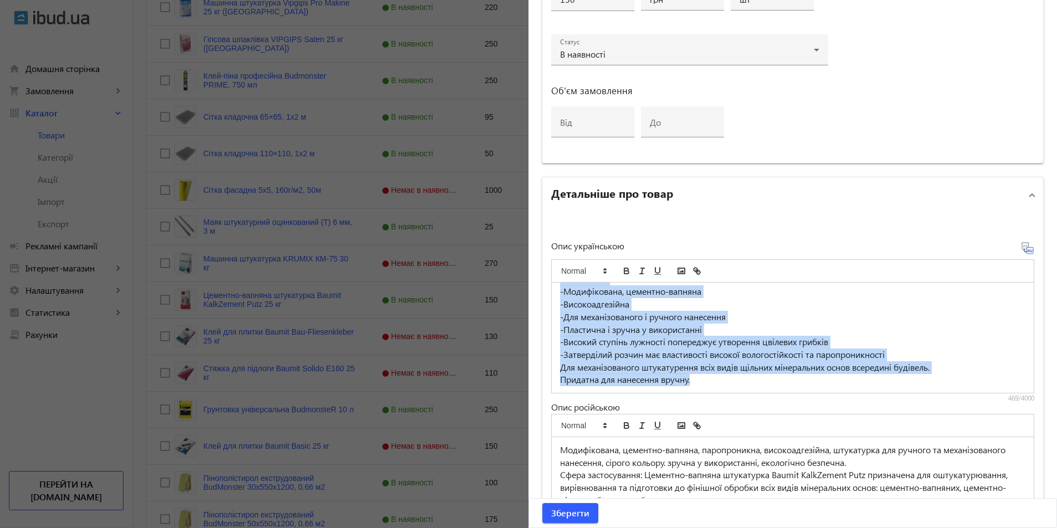
drag, startPoint x: 556, startPoint y: 294, endPoint x: 750, endPoint y: 463, distance: 257.7
click at [750, 463] on div "Опис українською Штукатурна цементно-вапняна суміш для внутрішніх робіт. Власти…" at bounding box center [792, 400] width 483 height 316
copy div "Штукатурна цементно-вапняна суміш для внутрішніх робіт. Властивості: -Модифіков…"
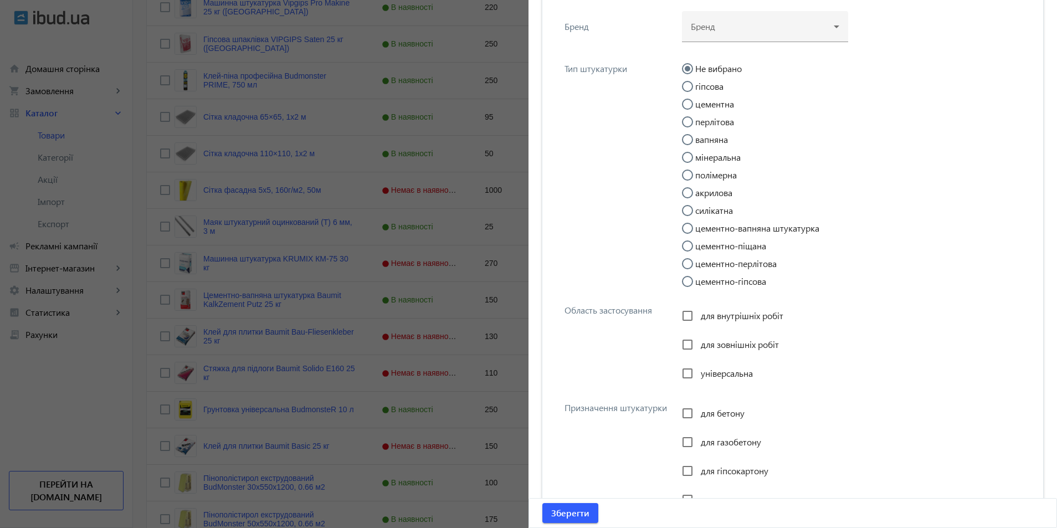
scroll to position [1118, 0]
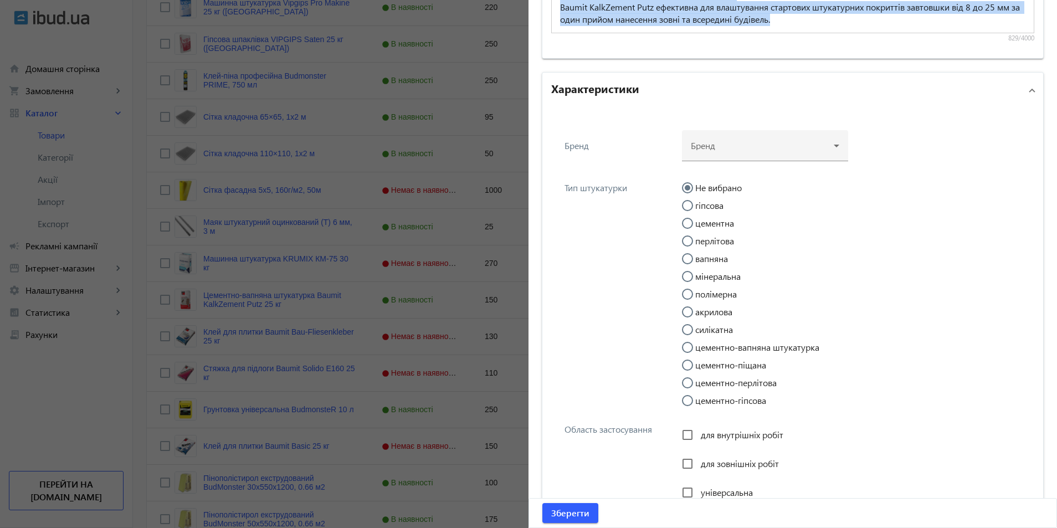
drag, startPoint x: 557, startPoint y: 448, endPoint x: 802, endPoint y: 73, distance: 448.9
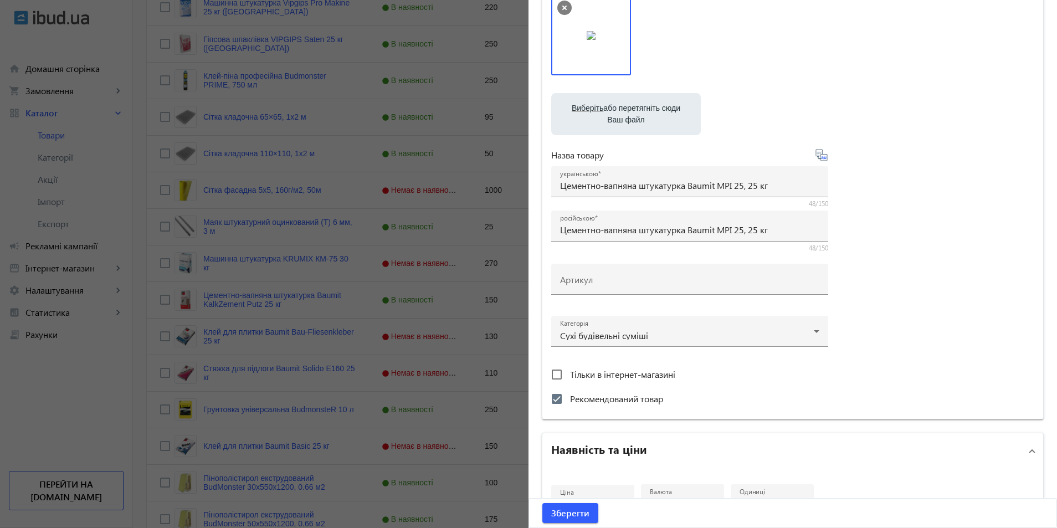
scroll to position [0, 0]
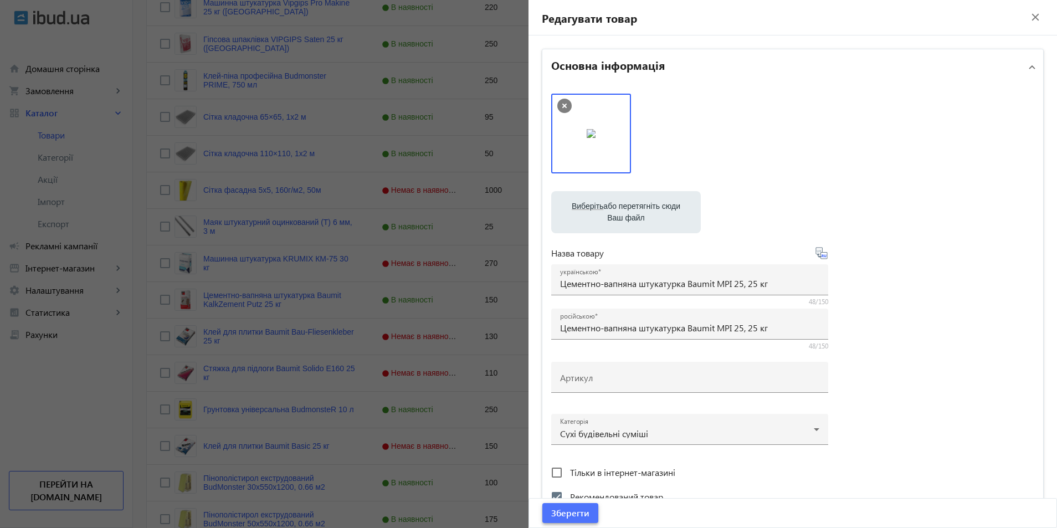
click at [572, 515] on span "Зберегти" at bounding box center [570, 513] width 38 height 12
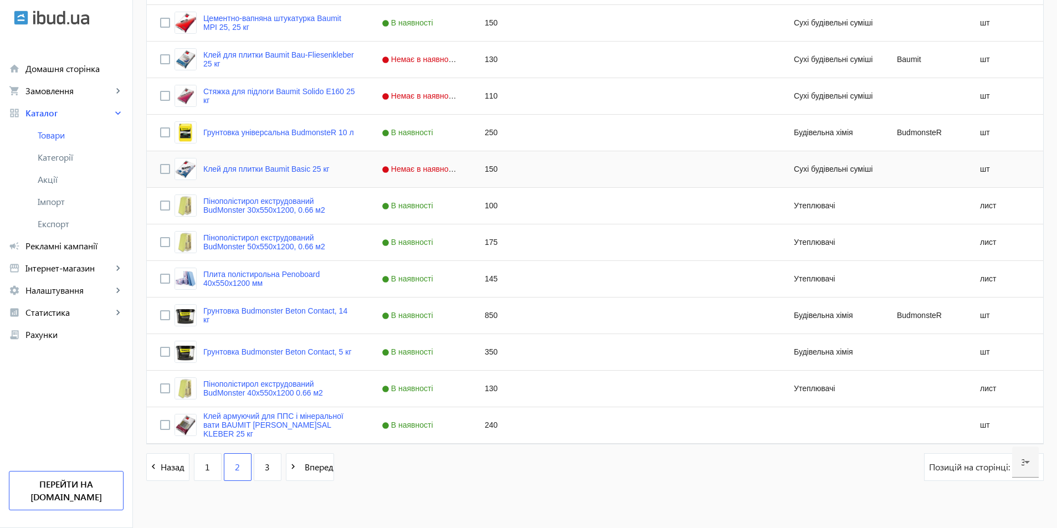
scroll to position [957, 0]
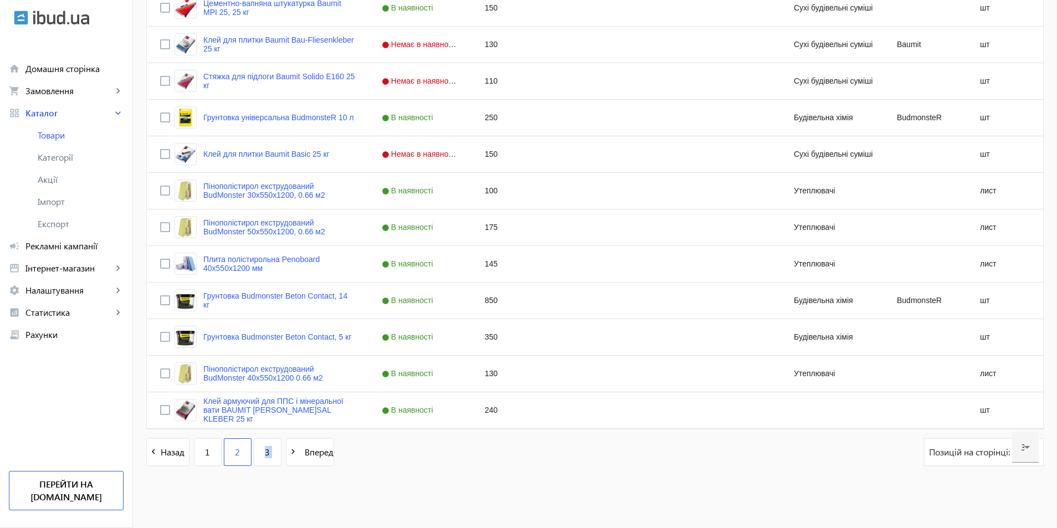
drag, startPoint x: 255, startPoint y: 457, endPoint x: 521, endPoint y: 428, distance: 267.0
click at [484, 412] on div "240" at bounding box center [523, 410] width 103 height 36
type input "250"
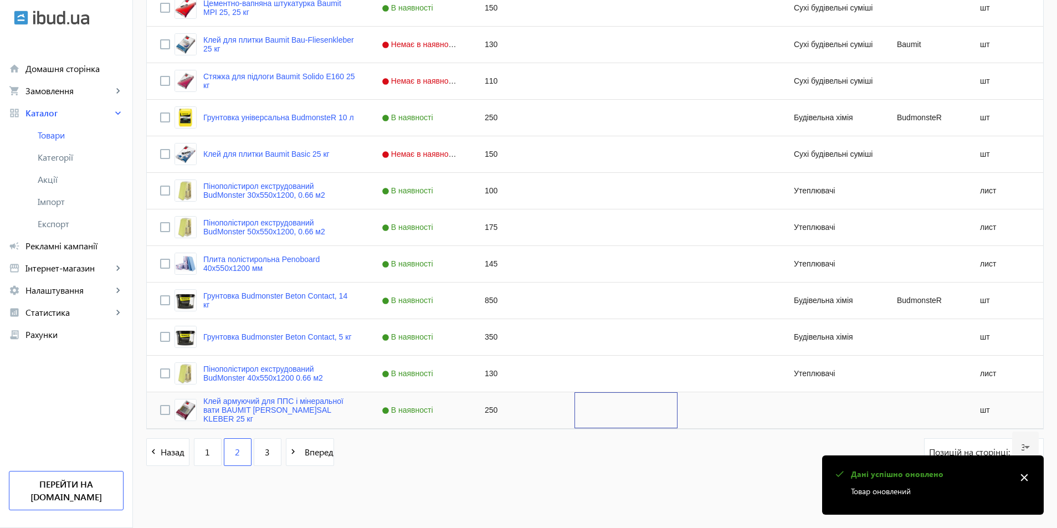
click at [623, 406] on div "Press SPACE to select this row." at bounding box center [626, 410] width 103 height 36
click at [616, 476] on div "navigate_before Назад 1 2 3 navigate_next Вперед Позицій на сторінці: 30" at bounding box center [595, 457] width 898 height 39
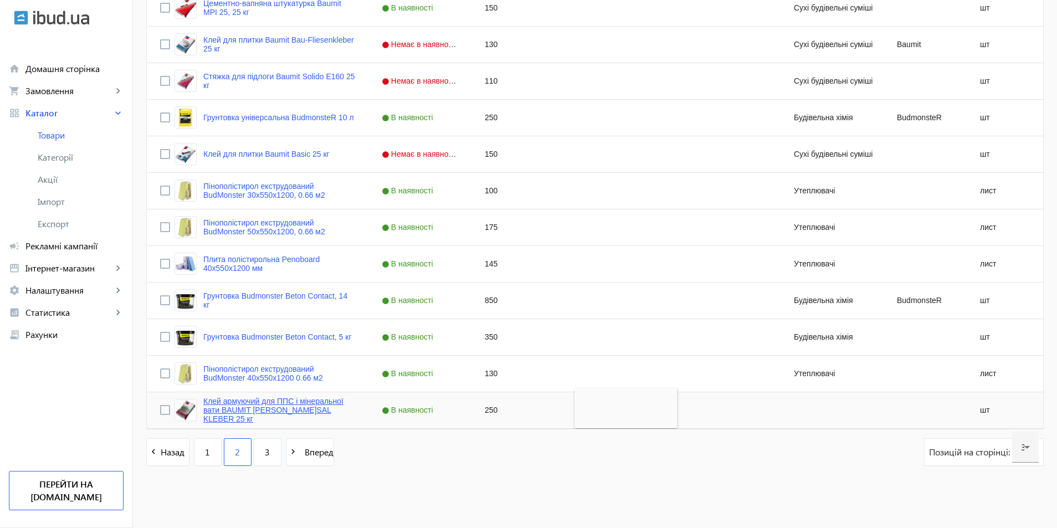
click at [234, 410] on link "Клей армуючий для ППС і мінеральної вати BAUMIT UNIVERSAL KLEBER 25 кг" at bounding box center [279, 410] width 152 height 27
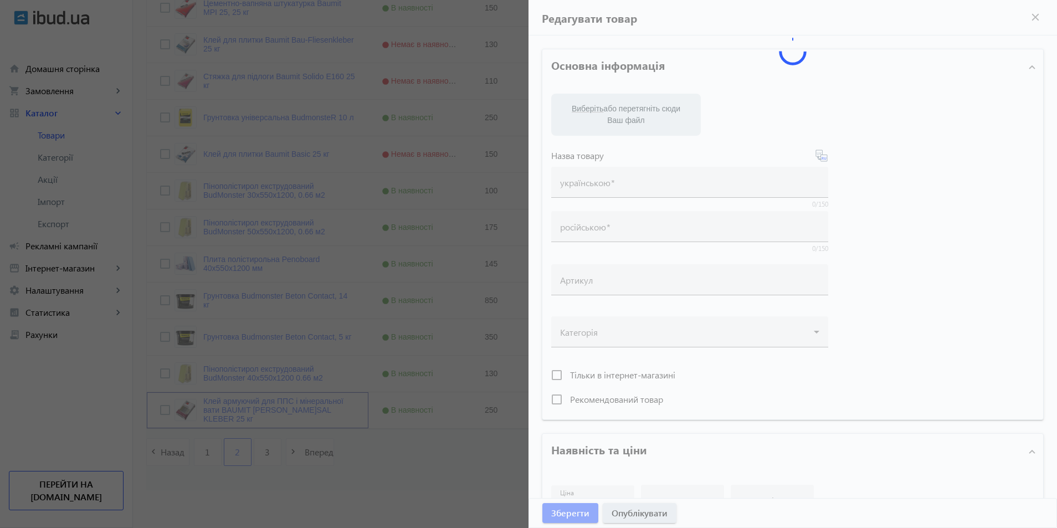
type input "Клей армуючий для ППС і мінеральної вати BAUMIT UNIVERSAL KLEBER 25 кг"
type input "250"
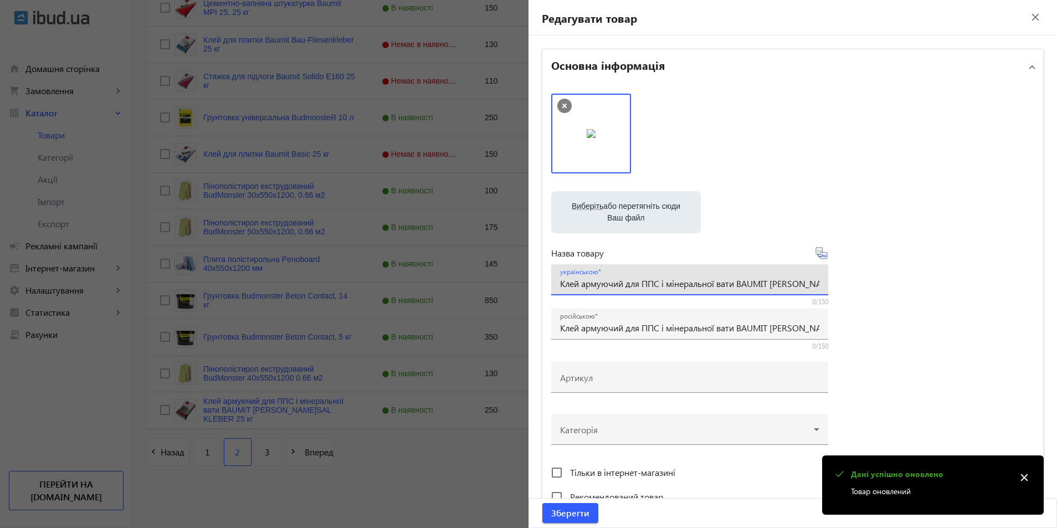
scroll to position [0, 55]
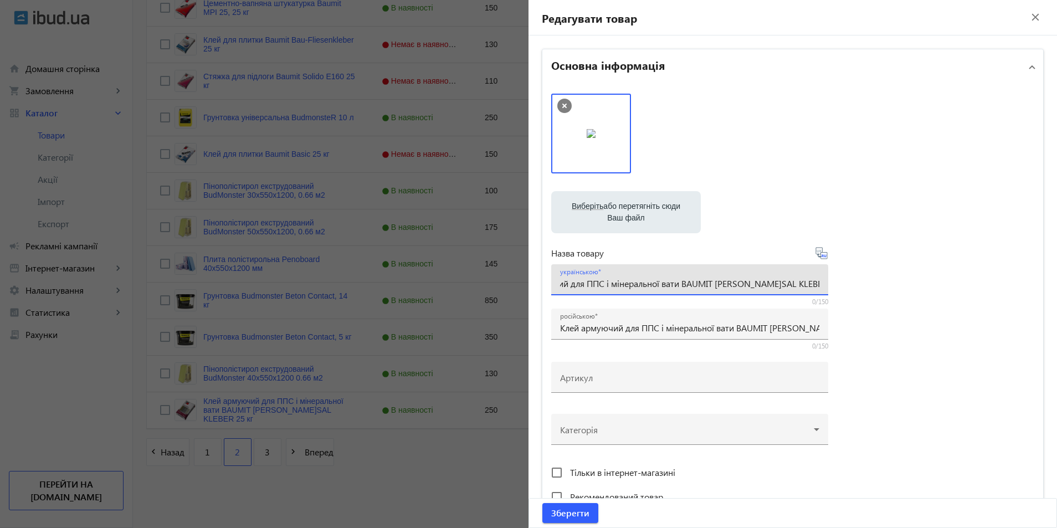
drag, startPoint x: 775, startPoint y: 285, endPoint x: 793, endPoint y: 282, distance: 17.9
click at [793, 282] on input "Клей армуючий для ППС і мінеральної вати BAUMIT UNIVERSAL KLEBER 25 кг" at bounding box center [689, 284] width 259 height 12
paste input "BauContact"
type input "Клей армуючий для ППС і мінеральної вати BAUMIT BauContact, 25 кг"
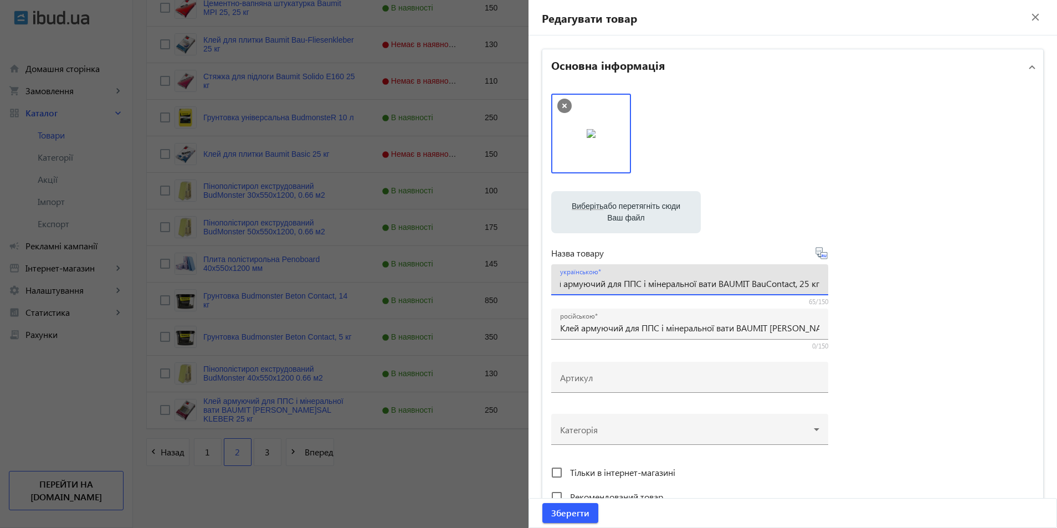
click at [820, 285] on div "українською Клей армуючий для ППС і мінеральної вати BAUMIT BauContact, 25 кг" at bounding box center [689, 279] width 277 height 31
drag, startPoint x: 816, startPoint y: 283, endPoint x: 442, endPoint y: 296, distance: 373.8
click at [561, 328] on input "Клей армуючий для ППС і мінеральної вати BAUMIT UNIVERSAL KLEBER 25 кг" at bounding box center [689, 328] width 259 height 12
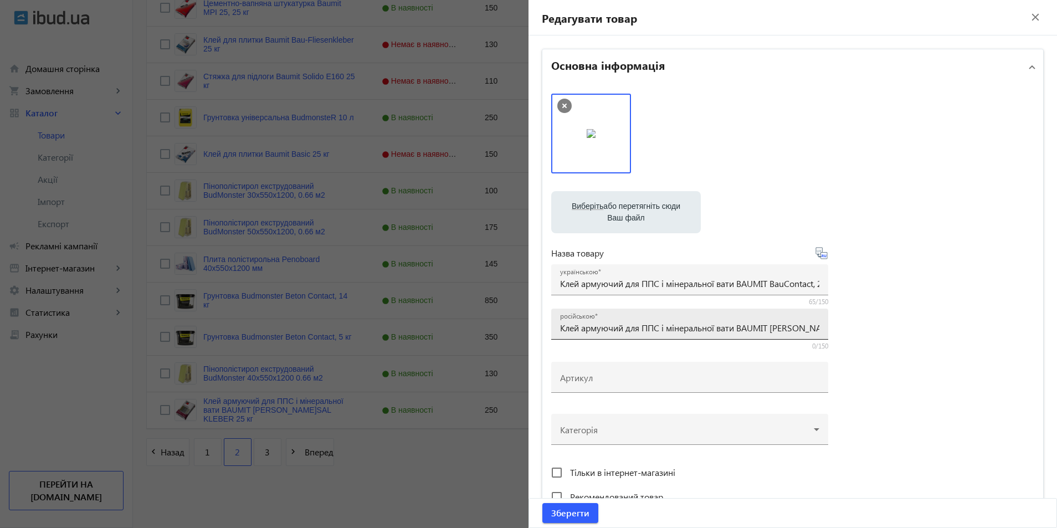
drag, startPoint x: 554, startPoint y: 328, endPoint x: 689, endPoint y: 324, distance: 135.3
click at [764, 324] on div "російською Клей армуючий для ППС і мінеральної вати BAUMIT UNIVERSAL KLEBER 25 …" at bounding box center [689, 324] width 277 height 31
drag, startPoint x: 558, startPoint y: 329, endPoint x: 934, endPoint y: 325, distance: 376.3
click at [934, 325] on div "Виберіть або перетягніть сюди Ваш файл 17726660a82d0f355e7014622661814-3c490332…" at bounding box center [792, 301] width 483 height 415
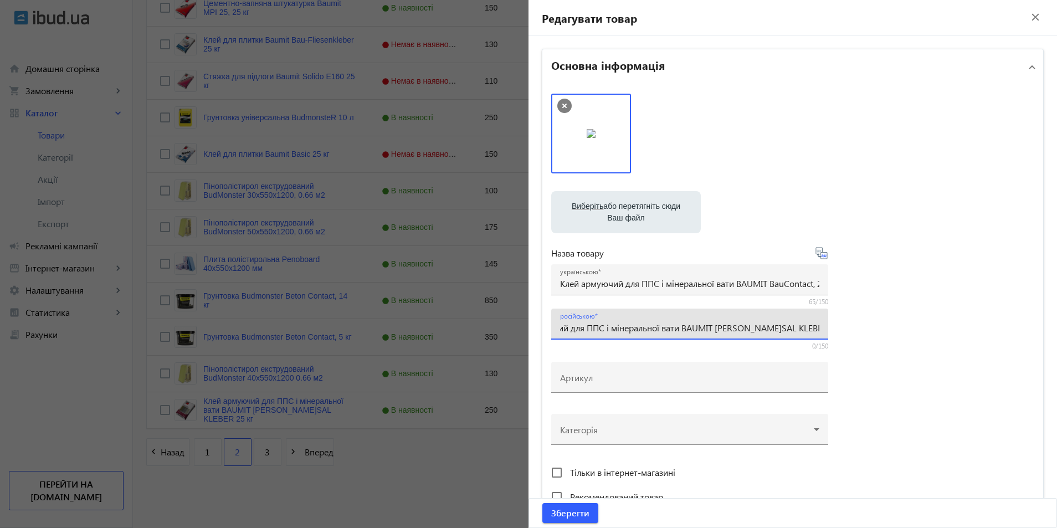
paste input "BauContact,"
type input "Клей армуючий для ППС і мінеральної вати BAUMIT BauContact, 25 кг"
click at [562, 108] on icon at bounding box center [565, 106] width 14 height 14
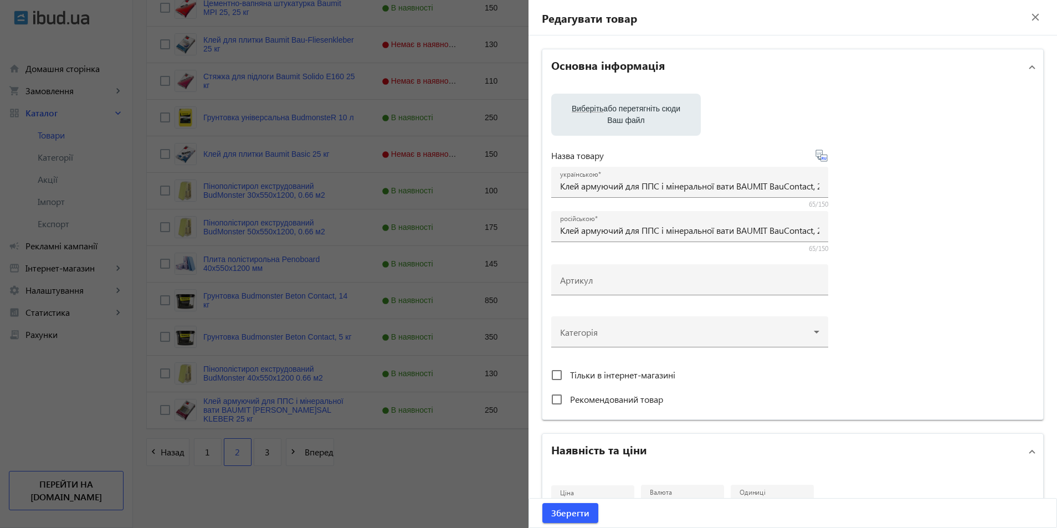
click at [576, 108] on span "Виберіть" at bounding box center [588, 108] width 32 height 9
click at [576, 109] on input "Виберіть або перетягніть сюди Ваш файл" at bounding box center [626, 115] width 132 height 13
type input "C:\fakepath\BauContact.png"
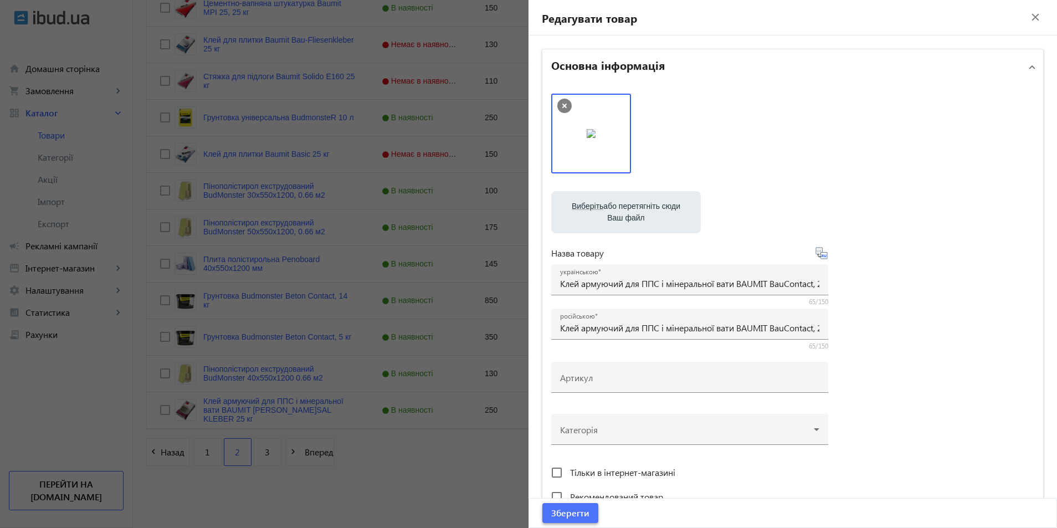
click at [568, 515] on span "Зберегти" at bounding box center [570, 513] width 38 height 12
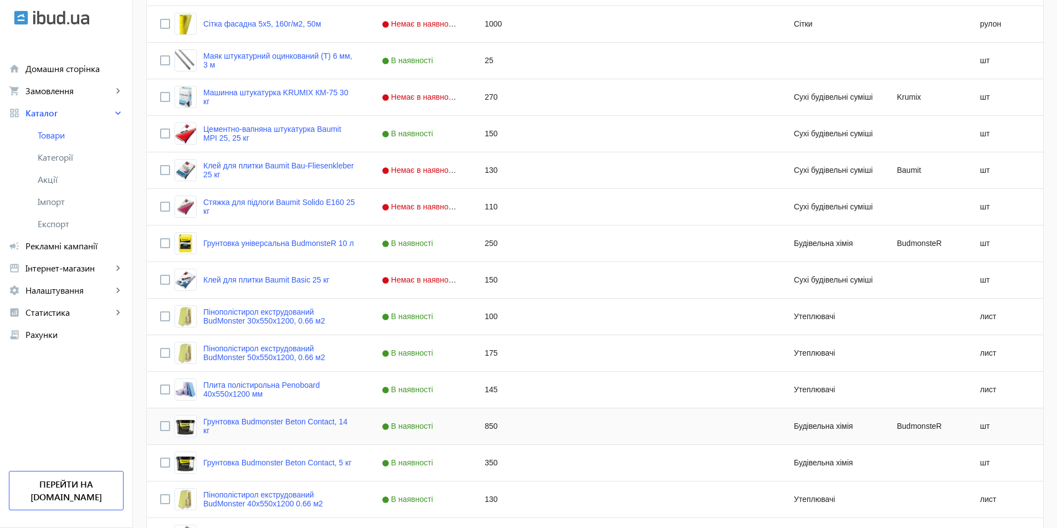
scroll to position [957, 0]
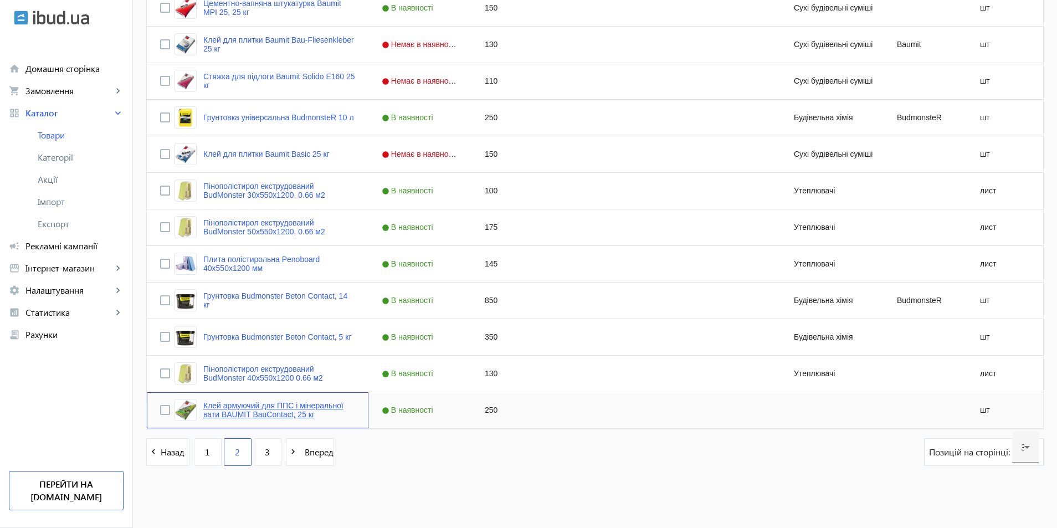
click at [231, 408] on link "Клей армуючий для ППС і мінеральної вати BAUMIT BauContact, 25 кг" at bounding box center [279, 410] width 152 height 18
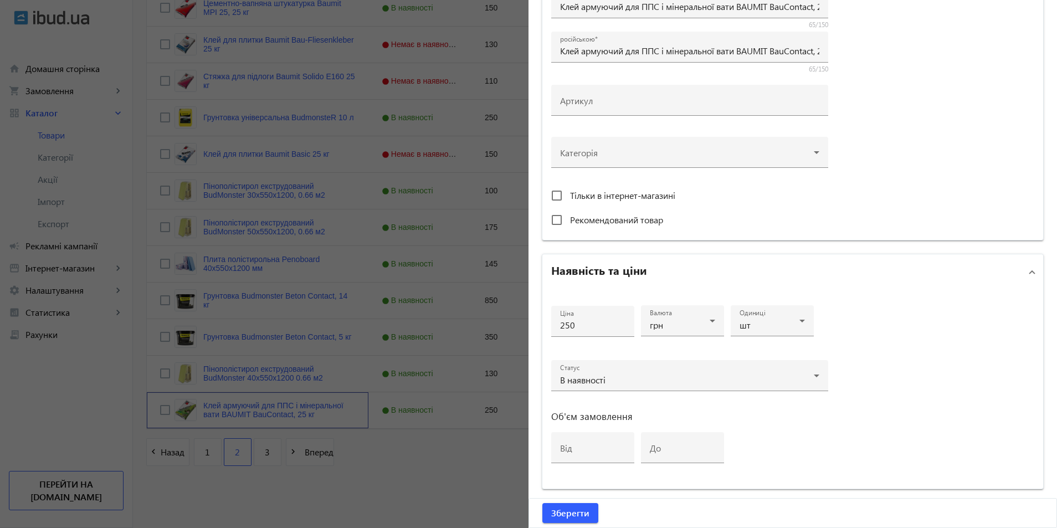
scroll to position [397, 0]
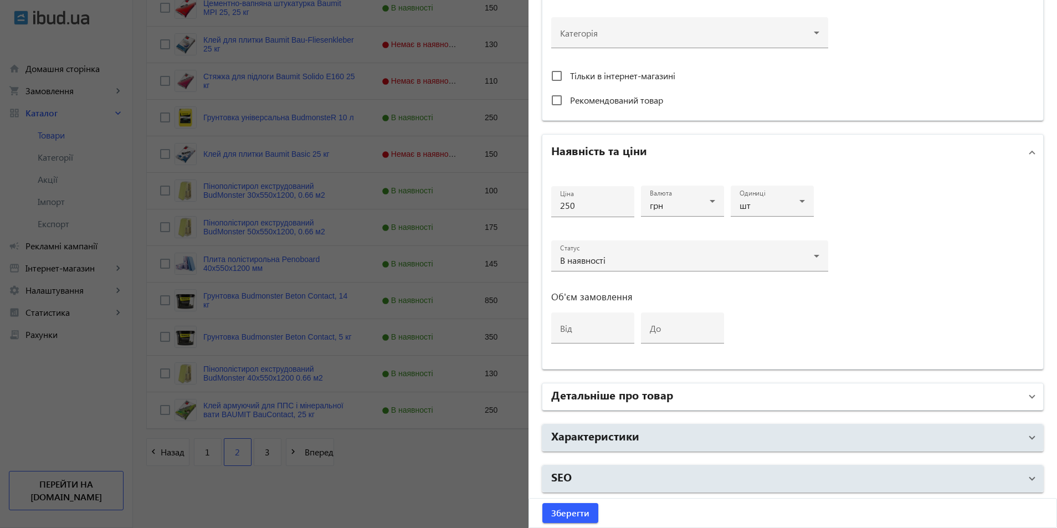
click at [568, 401] on h2 "Детальніше про товар" at bounding box center [612, 395] width 122 height 16
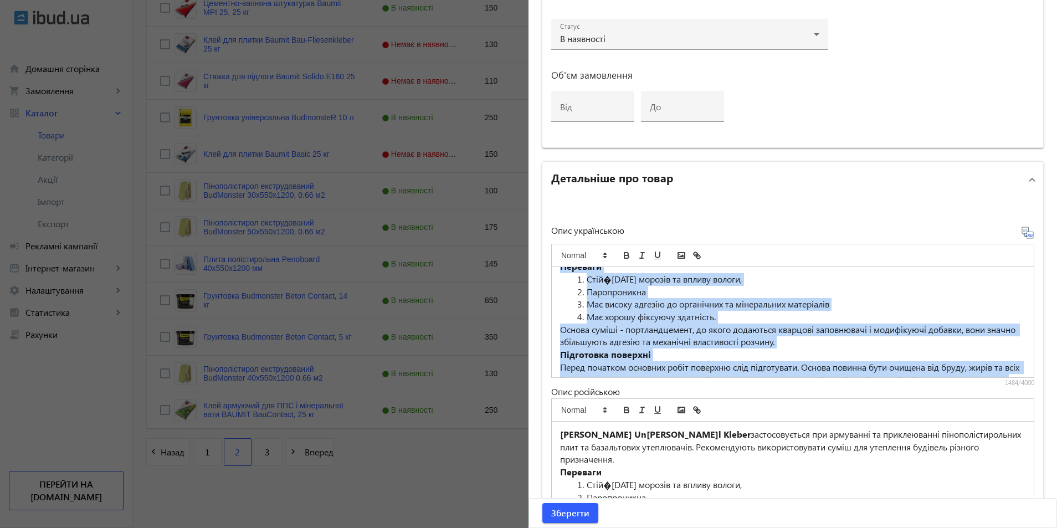
scroll to position [180, 0]
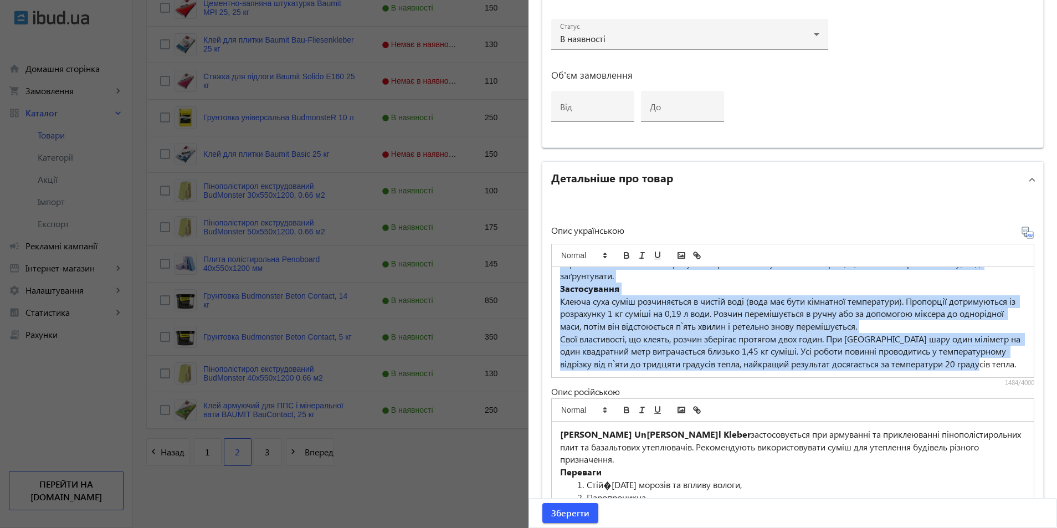
drag, startPoint x: 558, startPoint y: 280, endPoint x: 713, endPoint y: 416, distance: 206.2
click at [713, 416] on div "Опис українською Суміш Baumit Universal Kleber застосовується при армуванні та …" at bounding box center [792, 384] width 483 height 316
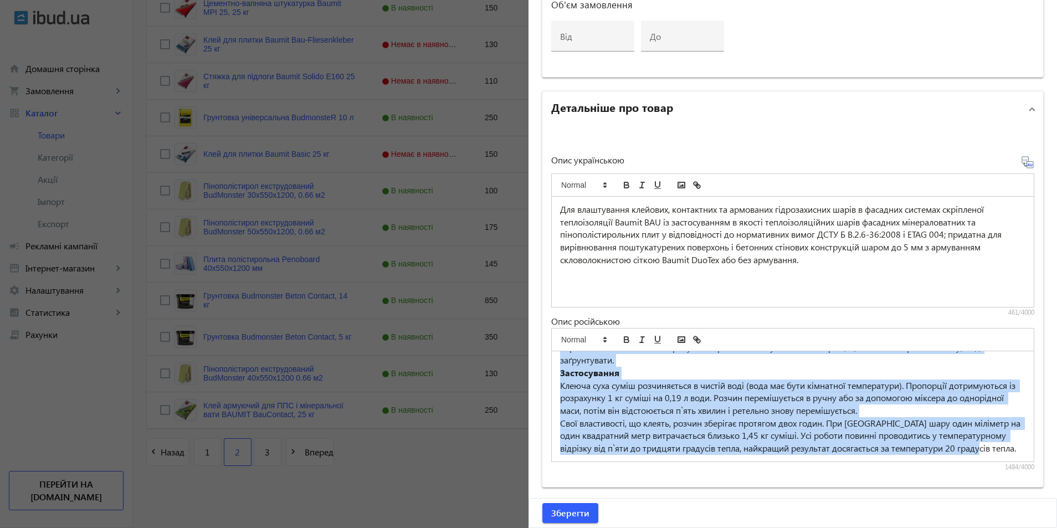
drag, startPoint x: 557, startPoint y: 364, endPoint x: 712, endPoint y: 515, distance: 215.9
copy div "Суміш Baumit Universal Kleber застосовується при армуванні та приклеюванні піно…"
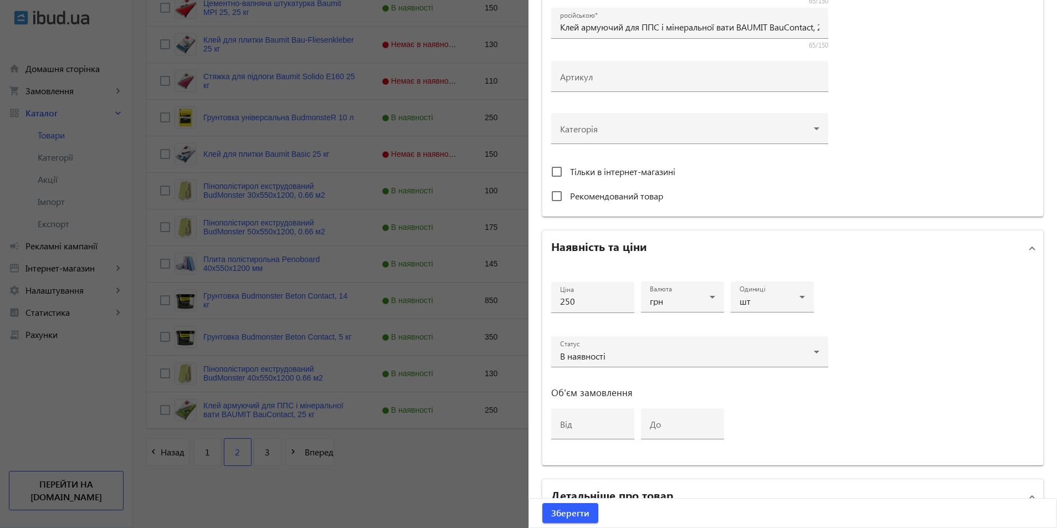
scroll to position [523, 0]
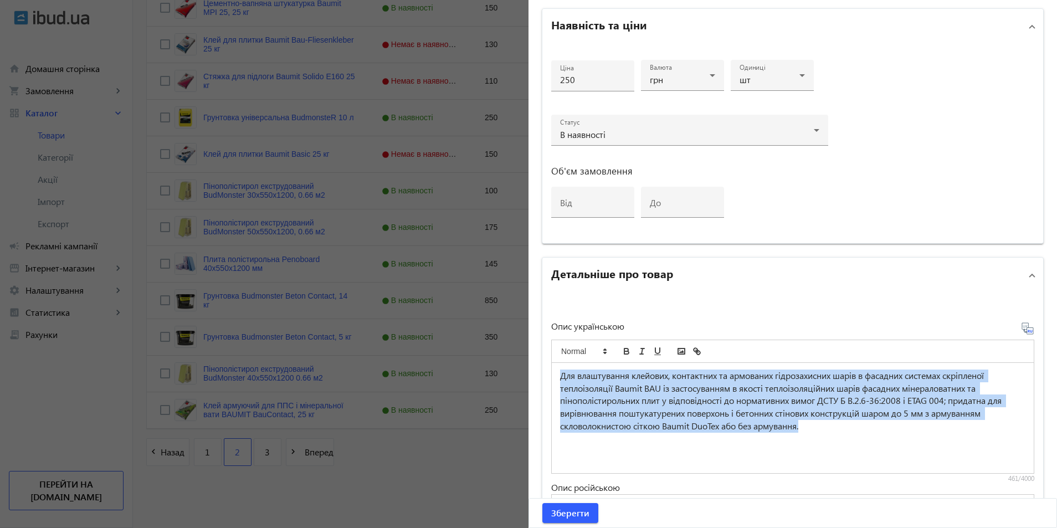
drag, startPoint x: 575, startPoint y: 380, endPoint x: 845, endPoint y: 451, distance: 279.6
click at [845, 451] on div "Для влаштування клейових, контактних та армованих гідрозахисних шарів в фасадни…" at bounding box center [793, 418] width 482 height 110
copy span "Для влаштування клейових, контактних та армованих гідрозахисних шарів в фасадни…"
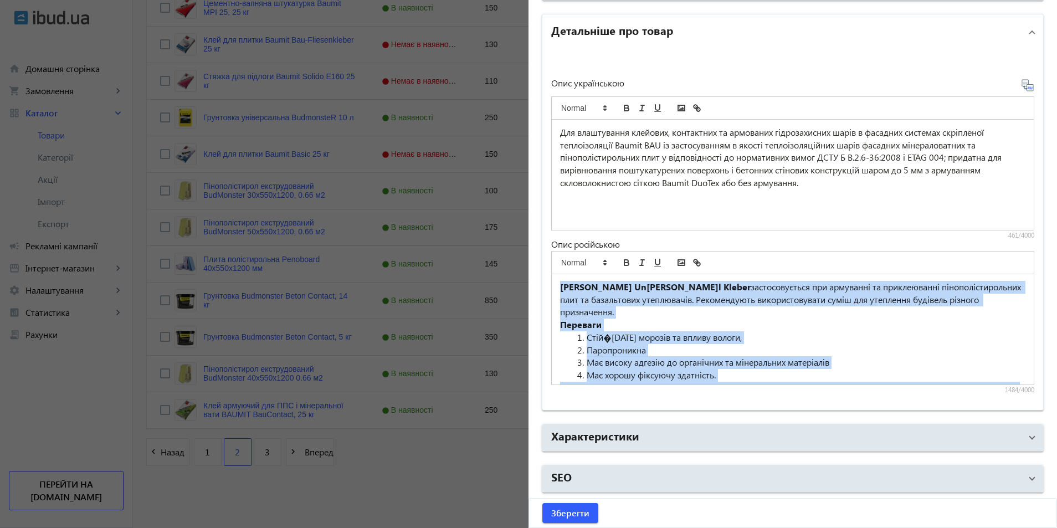
scroll to position [180, 0]
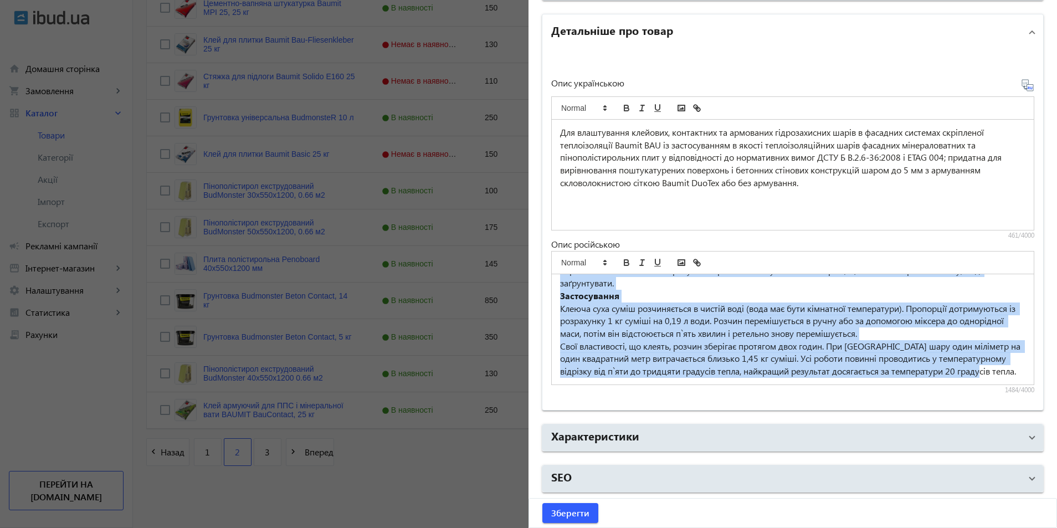
drag, startPoint x: 555, startPoint y: 286, endPoint x: 767, endPoint y: 456, distance: 271.6
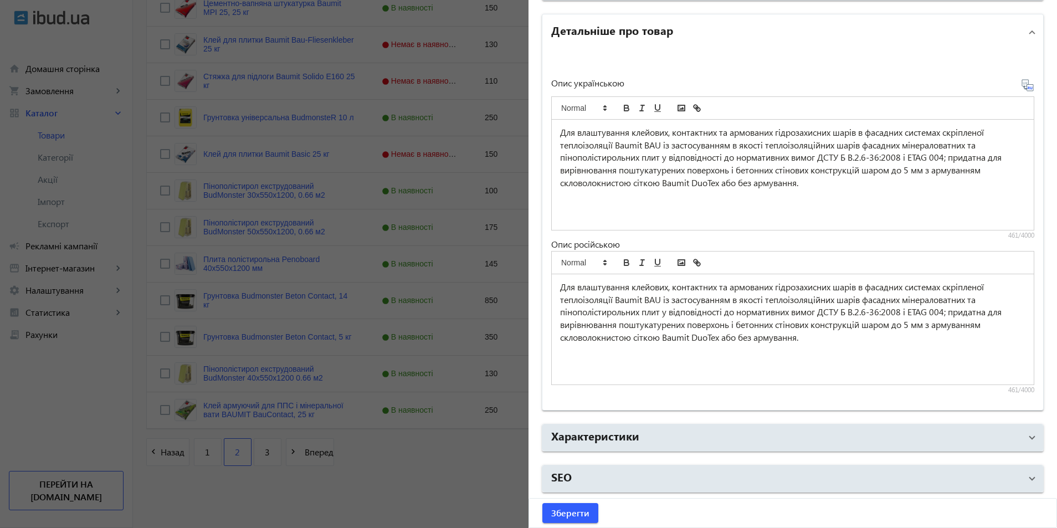
scroll to position [0, 0]
click at [568, 518] on span "Зберегти" at bounding box center [570, 513] width 38 height 12
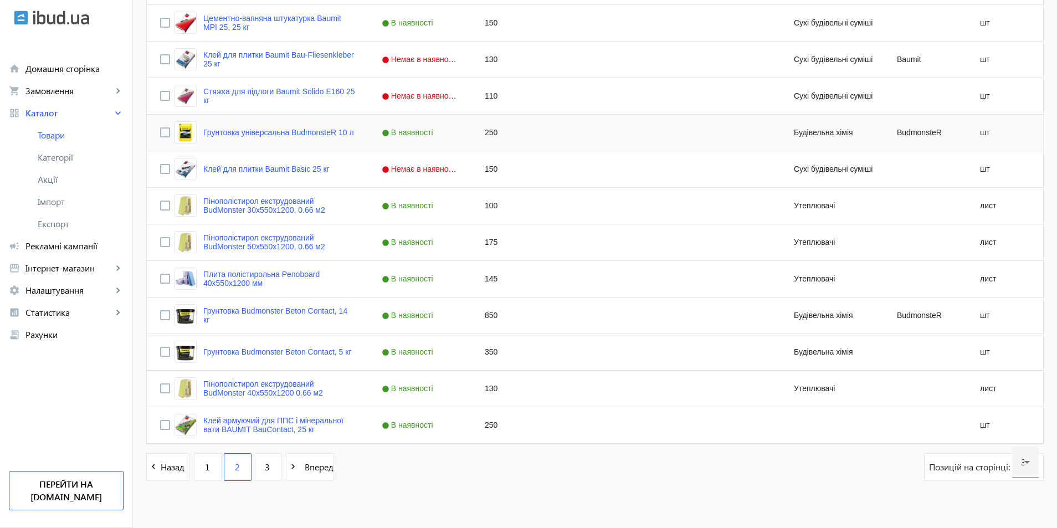
scroll to position [957, 0]
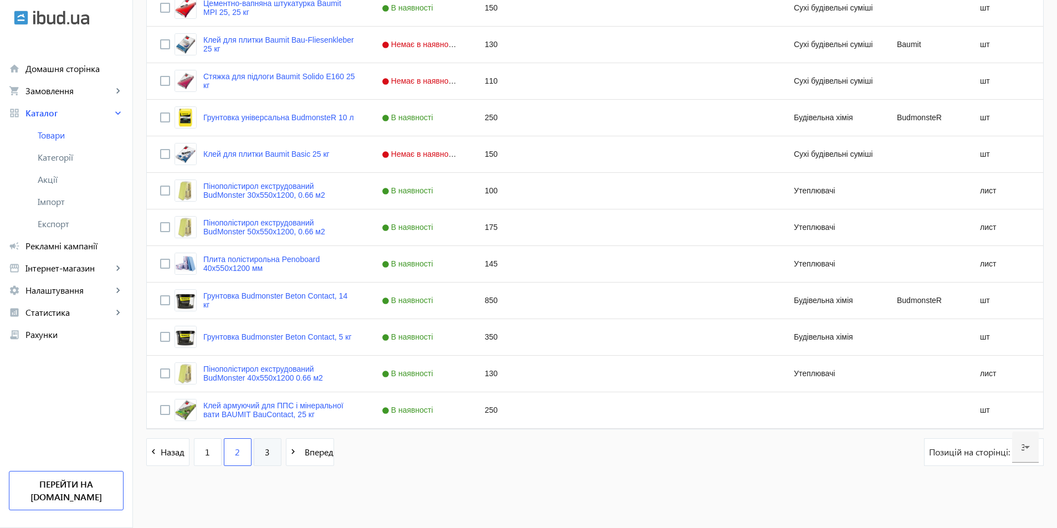
click at [265, 455] on span "3" at bounding box center [267, 452] width 5 height 12
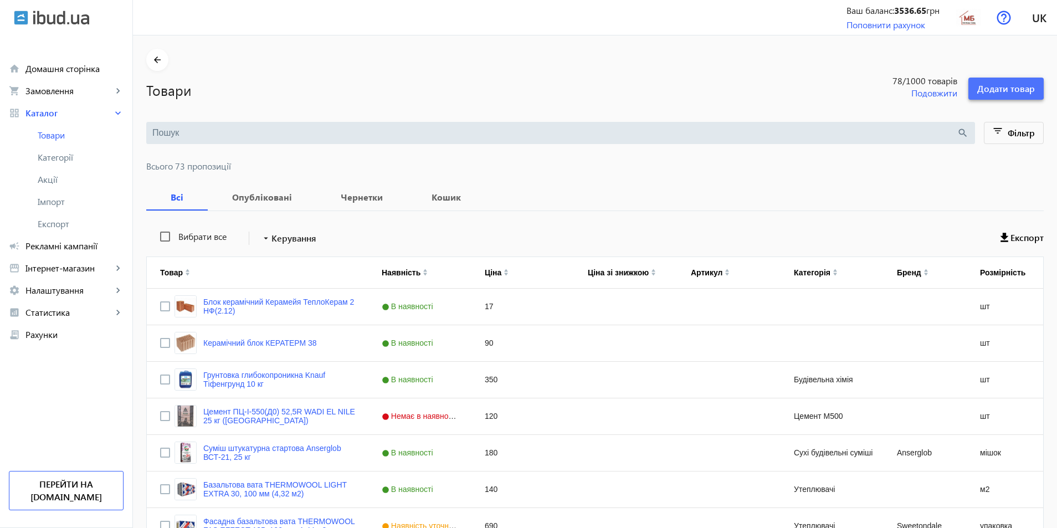
click at [986, 89] on span "Додати товар" at bounding box center [1007, 89] width 58 height 12
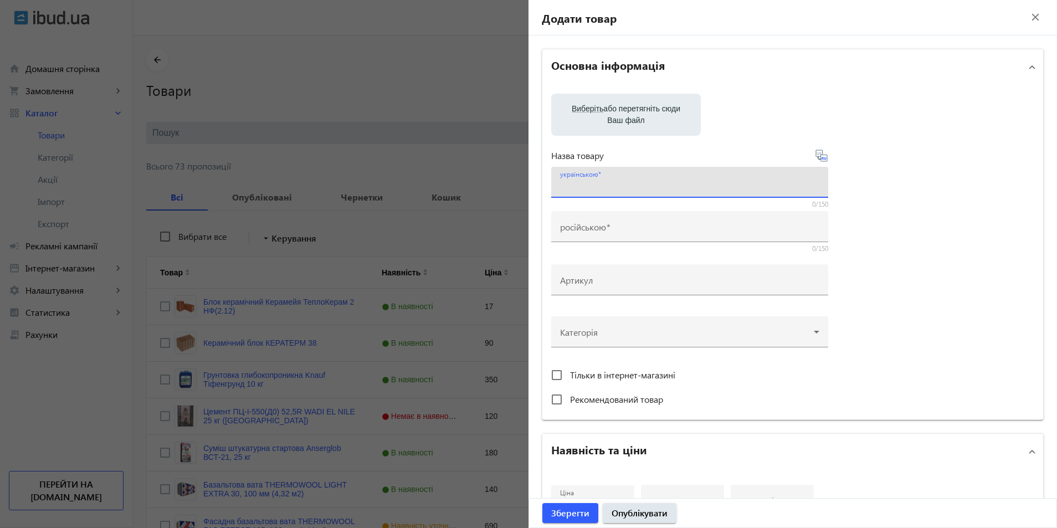
paste input "Демпферна стрічка IZOLON AIR 5мм*150мм*50м з плівкою (спідницею) Детальніше: ht…"
drag, startPoint x: 652, startPoint y: 186, endPoint x: 608, endPoint y: 188, distance: 44.4
click at [608, 188] on input "Демпферна стрічка IZOLON AIR 5мм*150мм*50м з плівкою (спідницею)" at bounding box center [689, 186] width 259 height 12
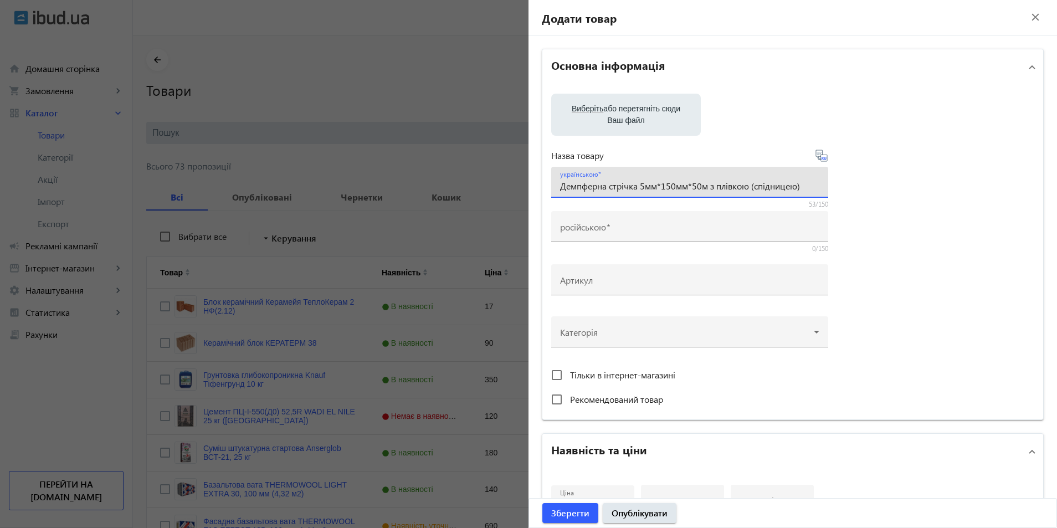
click at [807, 188] on input "Демпферна стрічка 5мм*150мм*50м з плівкою (спідницею)" at bounding box center [689, 186] width 259 height 12
drag, startPoint x: 603, startPoint y: 187, endPoint x: 781, endPoint y: 183, distance: 178.5
click at [861, 188] on div "Виберіть або перетягніть сюди Ваш файл Назва товару українською Демпферна стріч…" at bounding box center [792, 252] width 483 height 317
type input "Демпферна стрічка 5мм*150мм*50м з плівкою (спідницею)"
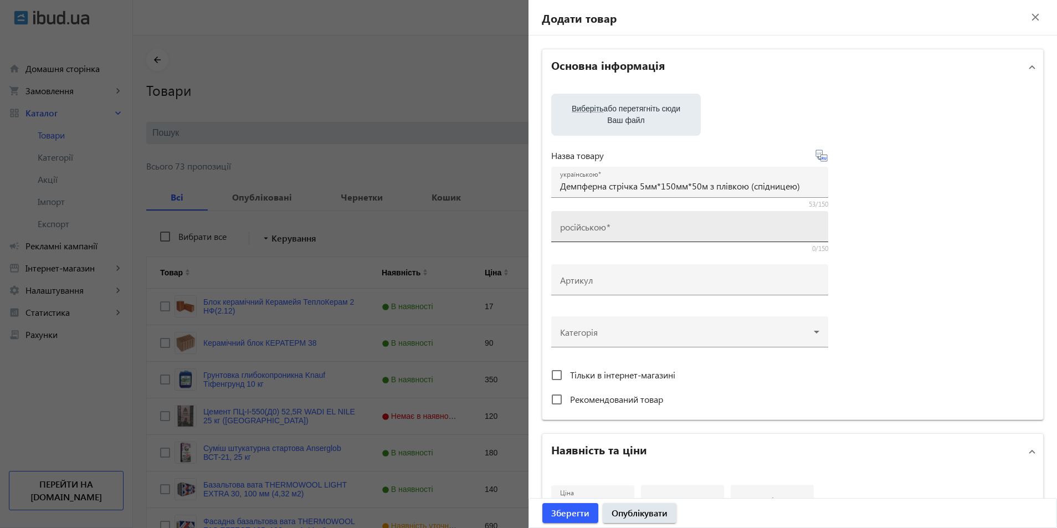
drag, startPoint x: 594, startPoint y: 229, endPoint x: 568, endPoint y: 237, distance: 27.2
click at [568, 237] on div "російською" at bounding box center [689, 226] width 259 height 31
paste input "Демпферна стрічка 5мм*150мм*50м з плівкою (спідницею)"
type input "Демпферна стрічка 5мм*150мм*50м з плівкою (спідницею)"
click at [589, 108] on span "Виберіть" at bounding box center [588, 108] width 32 height 9
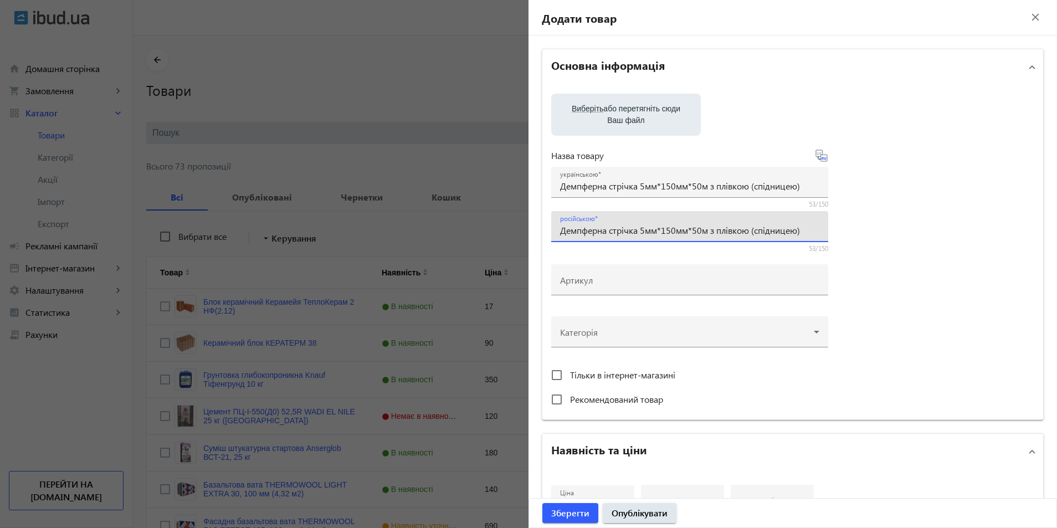
click at [589, 109] on input "Виберіть або перетягніть сюди Ваш файл" at bounding box center [626, 115] width 132 height 13
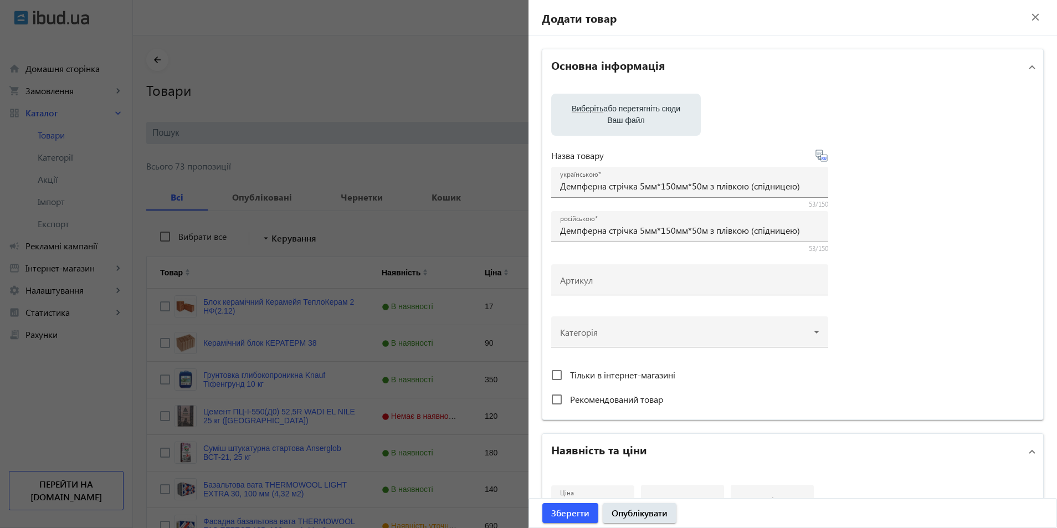
click at [581, 111] on span "Виберіть" at bounding box center [588, 108] width 32 height 9
click at [581, 111] on input "Виберіть або перетягніть сюди Ваш файл" at bounding box center [626, 115] width 132 height 13
type input "C:\fakepath\lenta-dempfer-500x500.jpg"
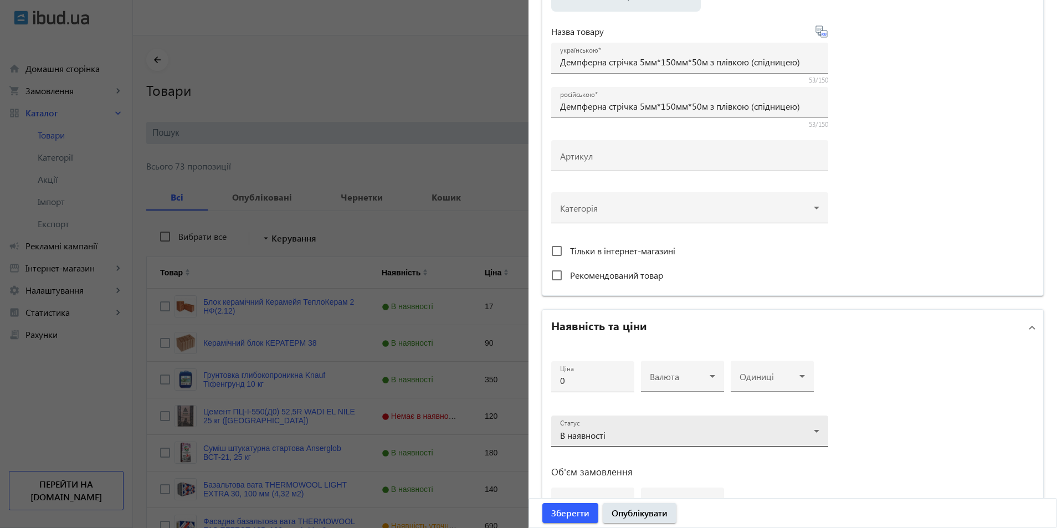
scroll to position [277, 0]
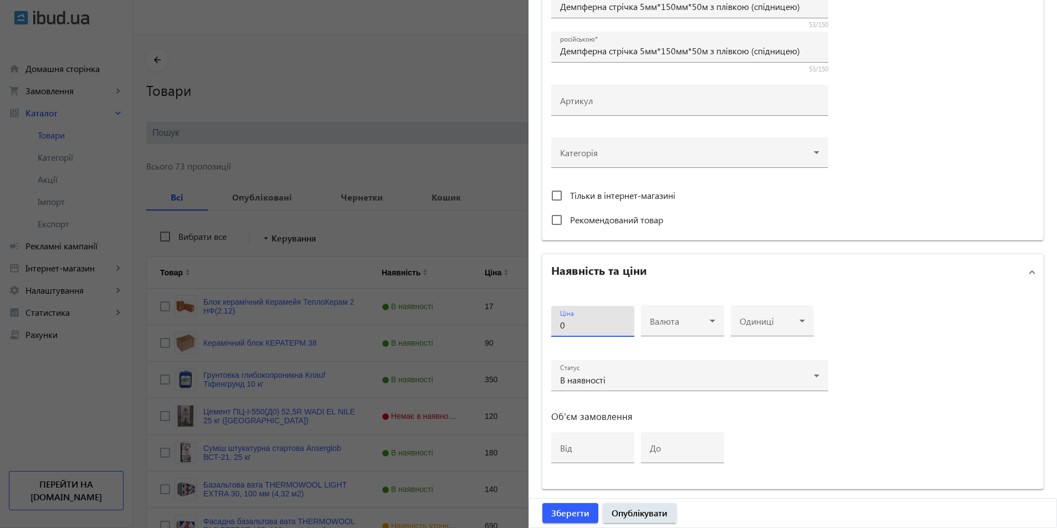
drag, startPoint x: 570, startPoint y: 324, endPoint x: 532, endPoint y: 324, distance: 37.7
click at [532, 324] on div "Основна інформація Виберіть або перетягніть сюди Ваш файл lenta-dempfer-500x500…" at bounding box center [793, 203] width 529 height 890
type input "350"
click at [695, 321] on span at bounding box center [680, 325] width 60 height 9
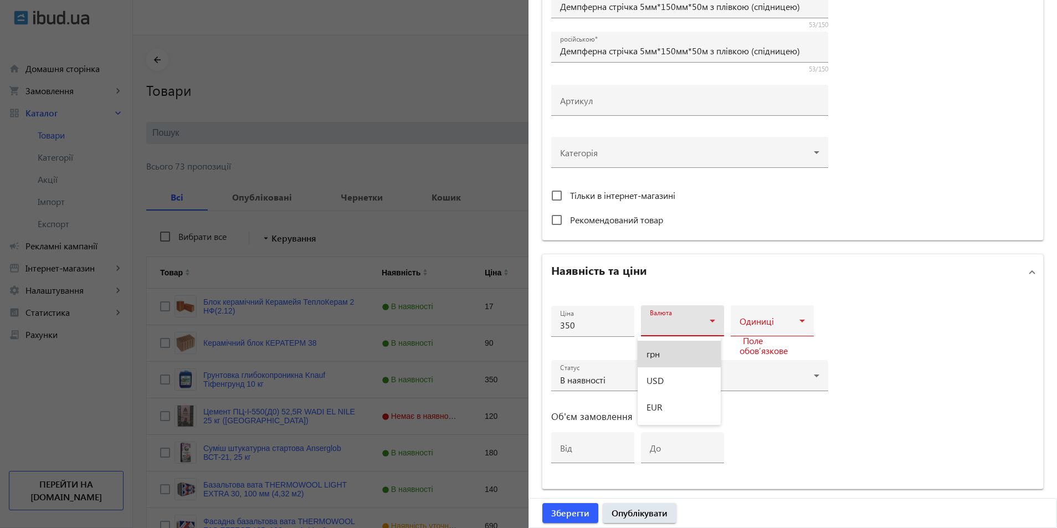
click at [662, 356] on mat-option "грн" at bounding box center [679, 354] width 83 height 27
click at [772, 323] on span at bounding box center [770, 325] width 60 height 9
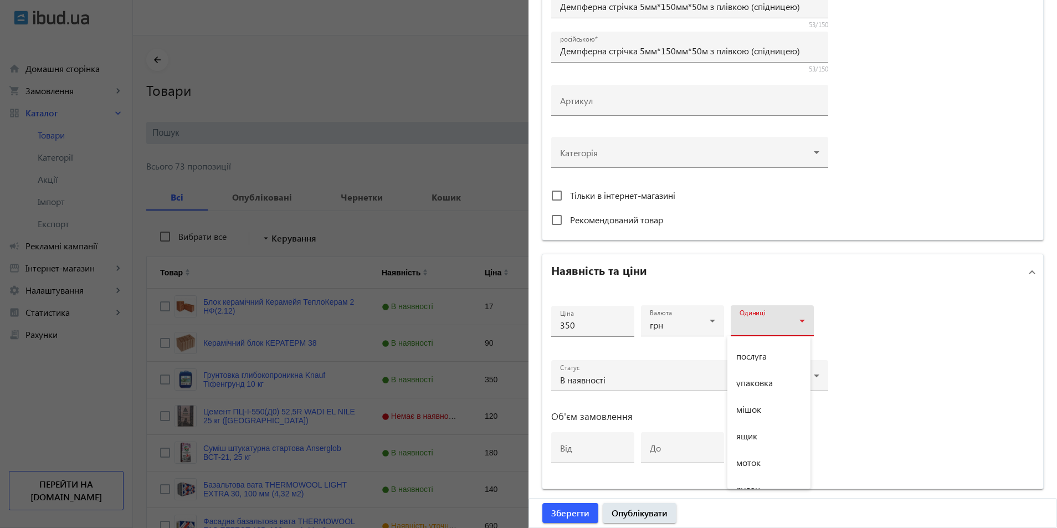
scroll to position [720, 0]
click at [756, 380] on span "рулон" at bounding box center [749, 378] width 24 height 9
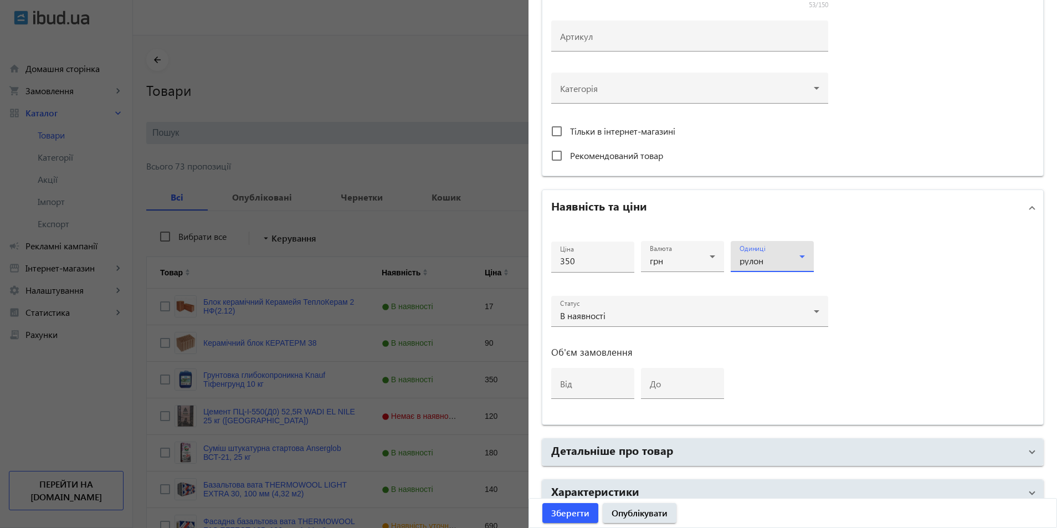
scroll to position [397, 0]
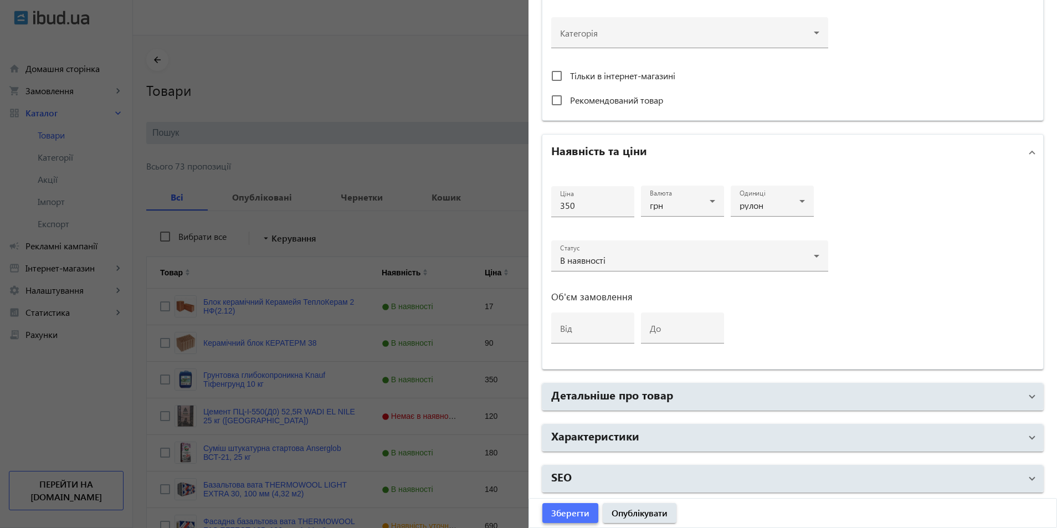
click at [573, 519] on span "Зберегти" at bounding box center [570, 513] width 38 height 12
click at [442, 41] on div at bounding box center [528, 264] width 1057 height 528
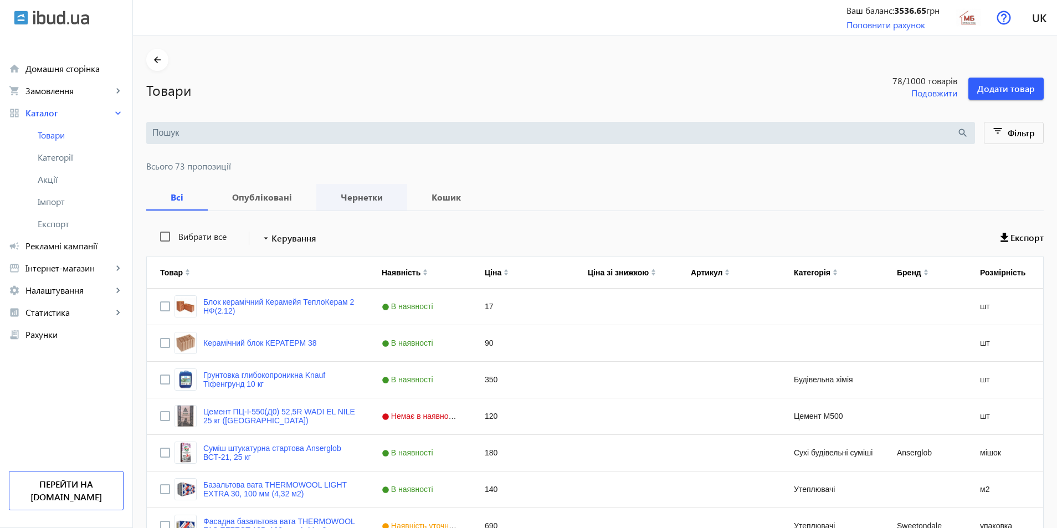
click at [360, 200] on b "Чернетки" at bounding box center [362, 197] width 64 height 9
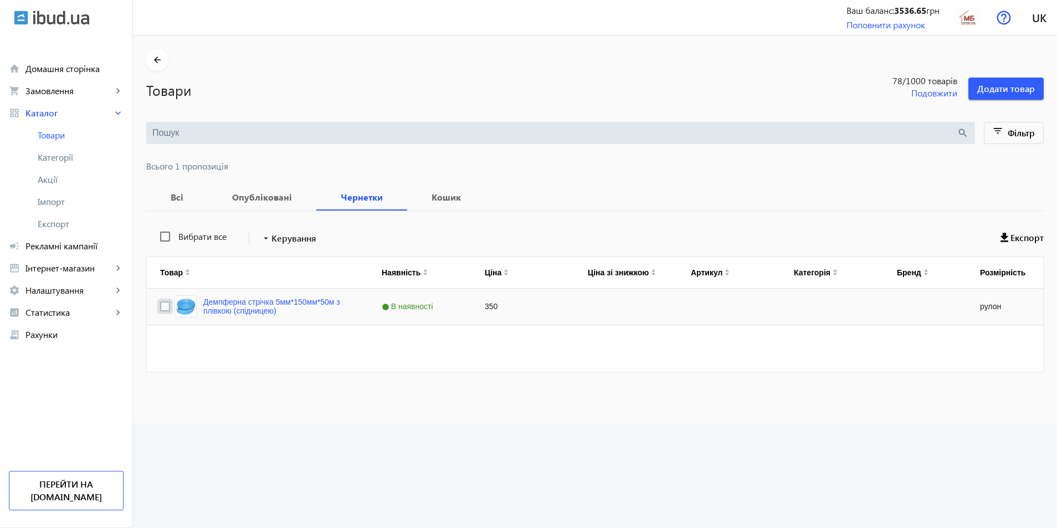
click at [160, 309] on input "Press Space to toggle row selection (unchecked)" at bounding box center [165, 306] width 10 height 10
checkbox input "true"
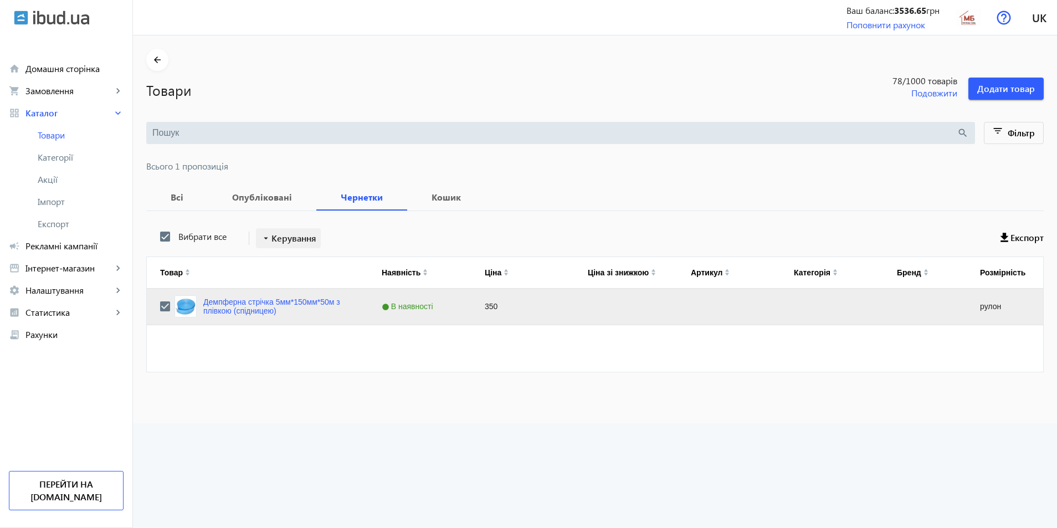
click at [278, 236] on span "Керування" at bounding box center [294, 238] width 45 height 13
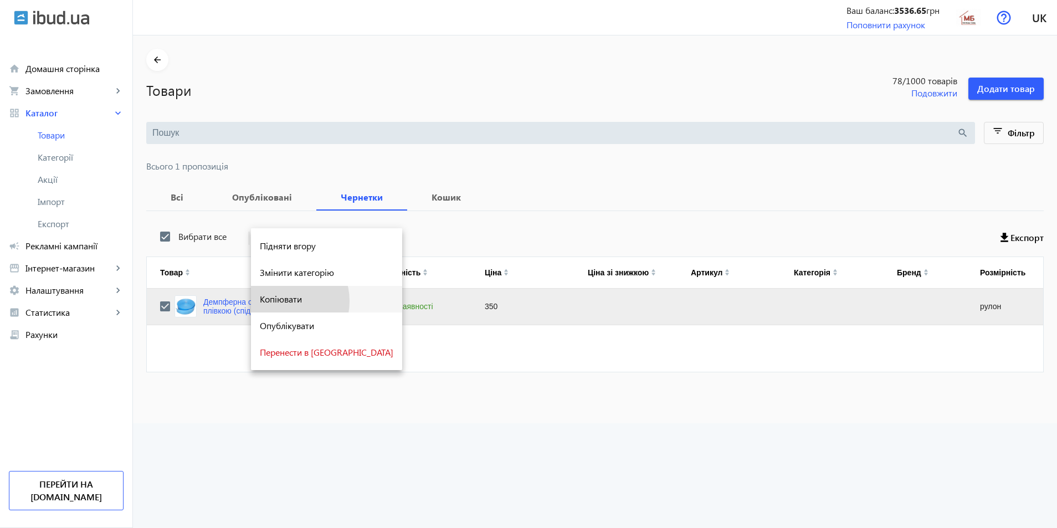
click at [281, 301] on span "Копіювати" at bounding box center [327, 299] width 134 height 9
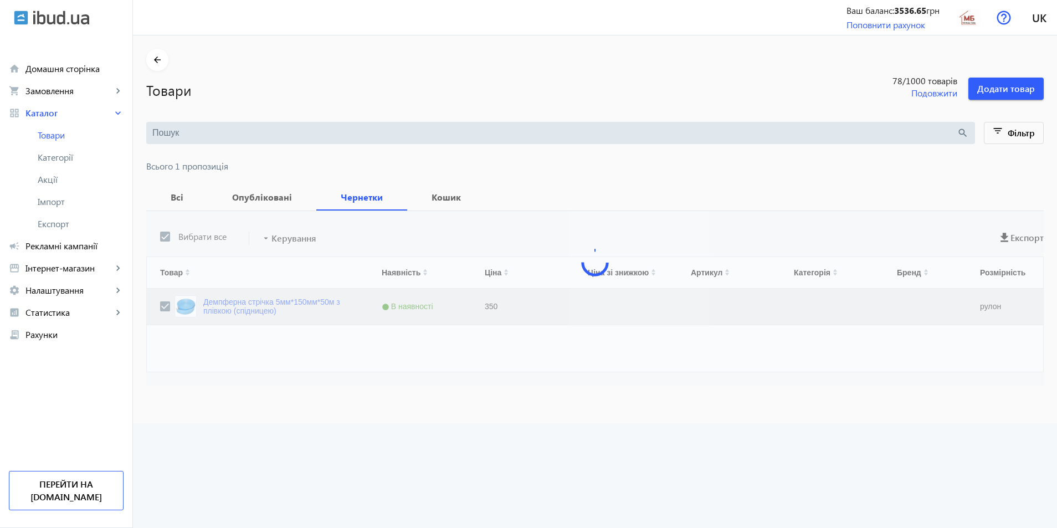
click at [298, 371] on div at bounding box center [595, 298] width 898 height 175
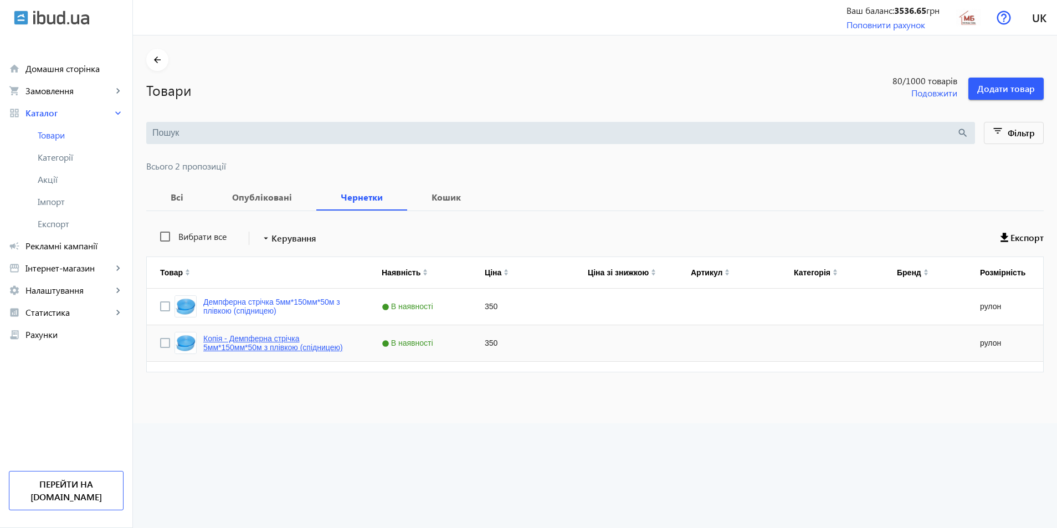
click at [243, 341] on link "Копія - Демпферна стрічка 5мм*150мм*50м з плівкою (спідницею)" at bounding box center [279, 343] width 152 height 18
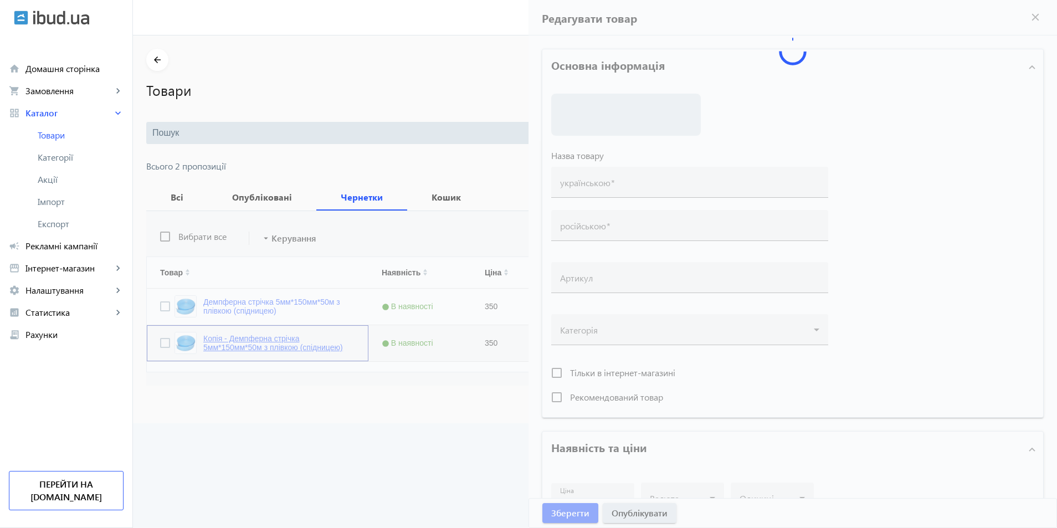
type input "Копія - Демпферна стрічка 5мм*150мм*50м з плівкою (спідницею)"
type input "Копия - Демпферна стрічка 5мм*150мм*50м з плівкою (спідницею)"
type input "350"
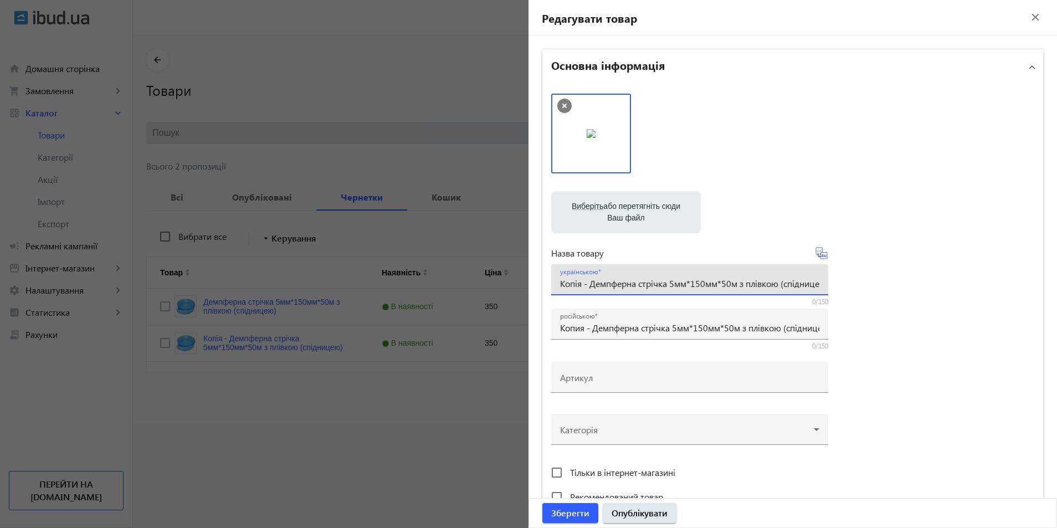
drag, startPoint x: 586, startPoint y: 285, endPoint x: 530, endPoint y: 285, distance: 56.0
click at [530, 285] on div "Основна інформація Виберіть або перетягніть сюди Ваш файл 2288968d0eb5788921053…" at bounding box center [793, 480] width 529 height 890
drag, startPoint x: 645, startPoint y: 284, endPoint x: 648, endPoint y: 300, distance: 16.5
click at [645, 286] on input "Демпферна стрічка 5мм*150мм*50м з плівкою (спідницею)" at bounding box center [689, 284] width 259 height 12
type input "Демпферна стрічка 8мм*150мм*50м з плівкою (спідницею)"
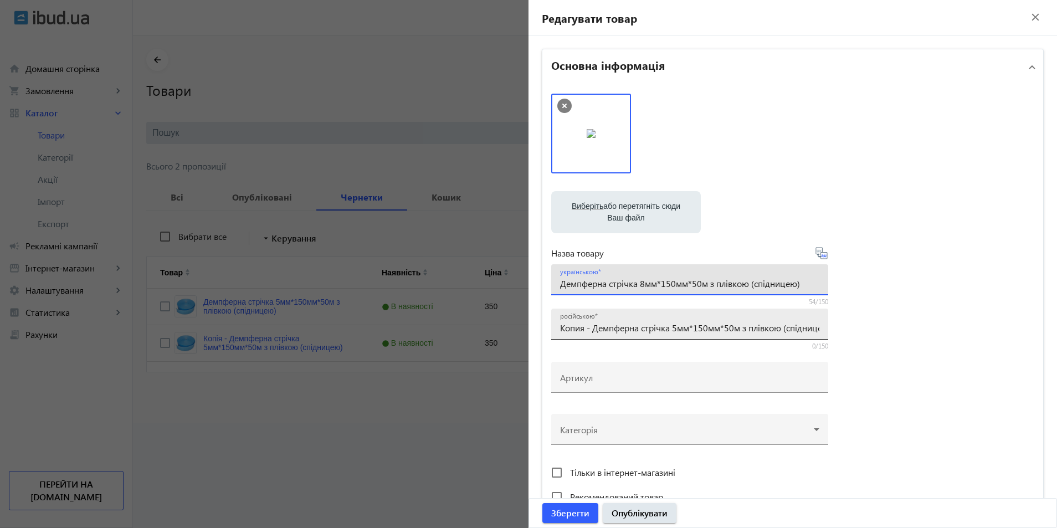
click at [676, 329] on input "Копия - Демпферна стрічка 5мм*150мм*50м з плівкою (спідницею)" at bounding box center [689, 328] width 259 height 12
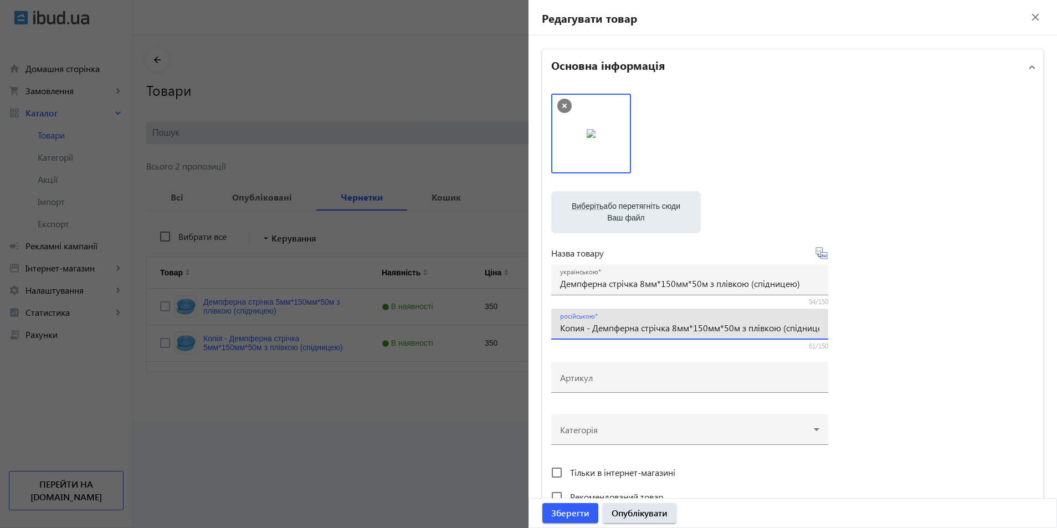
drag, startPoint x: 592, startPoint y: 330, endPoint x: 523, endPoint y: 330, distance: 69.3
click at [523, 329] on mat-sidenav-container "arrow_back Товари 80 /1000 товарів Подовжити Додати товар search filter_list Фі…" at bounding box center [595, 229] width 924 height 388
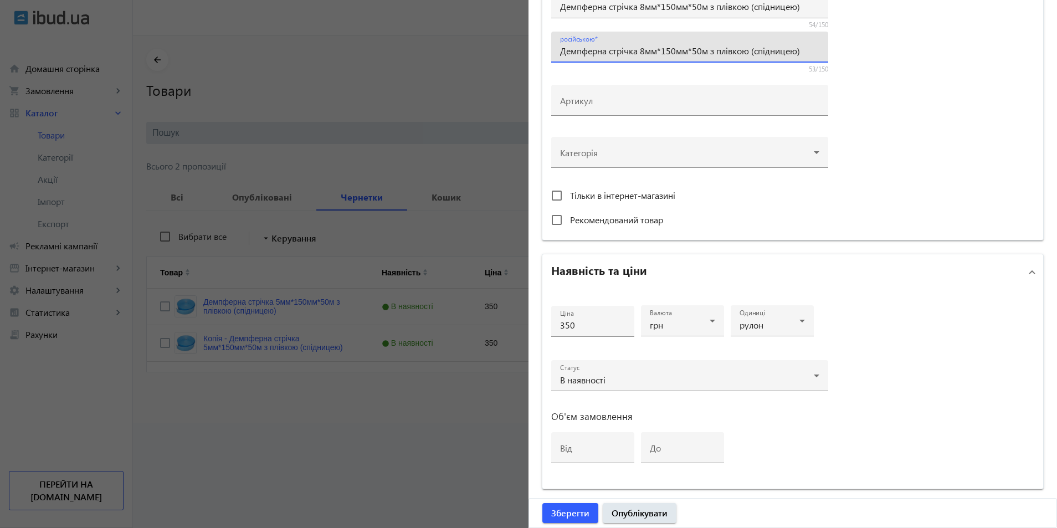
scroll to position [397, 0]
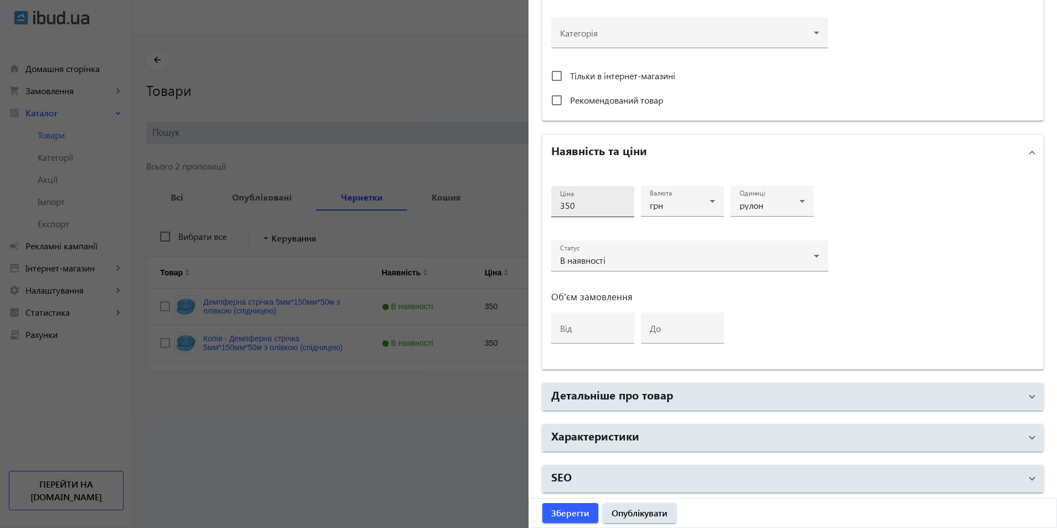
type input "Демпферна стрічка 8мм*150мм*50м з плівкою (спідницею)"
drag, startPoint x: 571, startPoint y: 209, endPoint x: 494, endPoint y: 212, distance: 77.1
click at [494, 212] on mat-sidenav-container "arrow_back Товари 80 /1000 товарів Подовжити Додати товар search filter_list Фі…" at bounding box center [595, 229] width 924 height 388
type input "450"
click at [571, 504] on span "submit" at bounding box center [571, 513] width 56 height 27
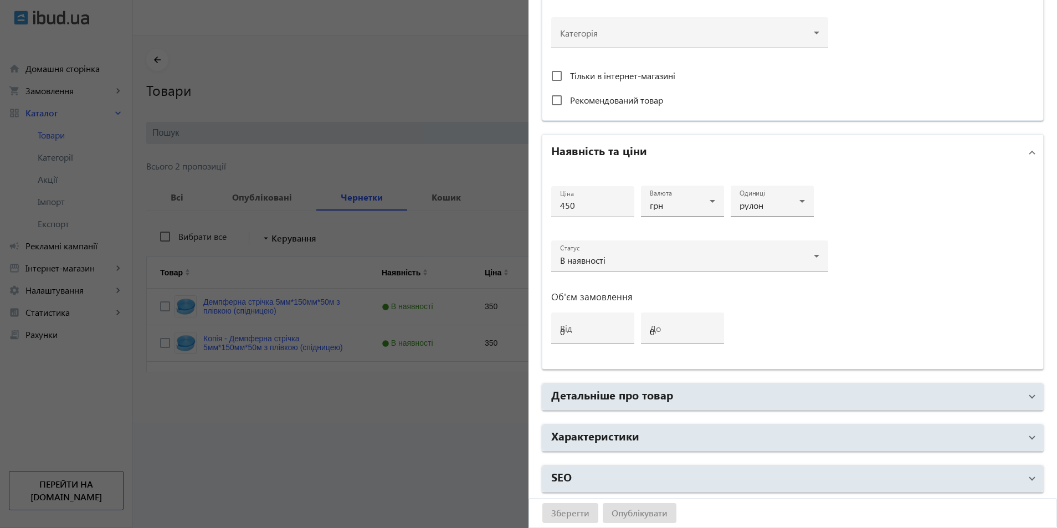
scroll to position [0, 0]
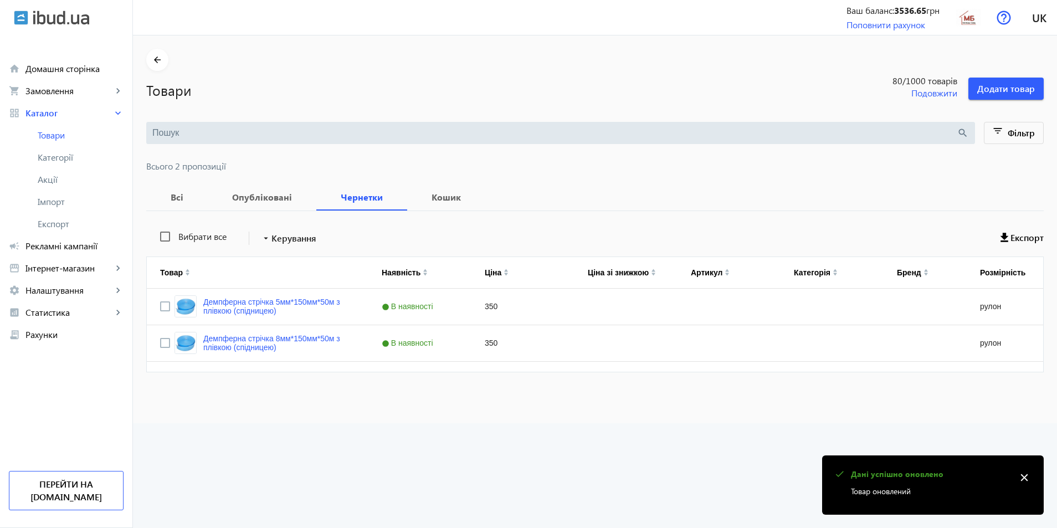
click at [347, 417] on mat-sidenav-content "arrow_back Товари 80 /1000 товарів Подовжити Додати товар search filter_list Фі…" at bounding box center [595, 229] width 924 height 388
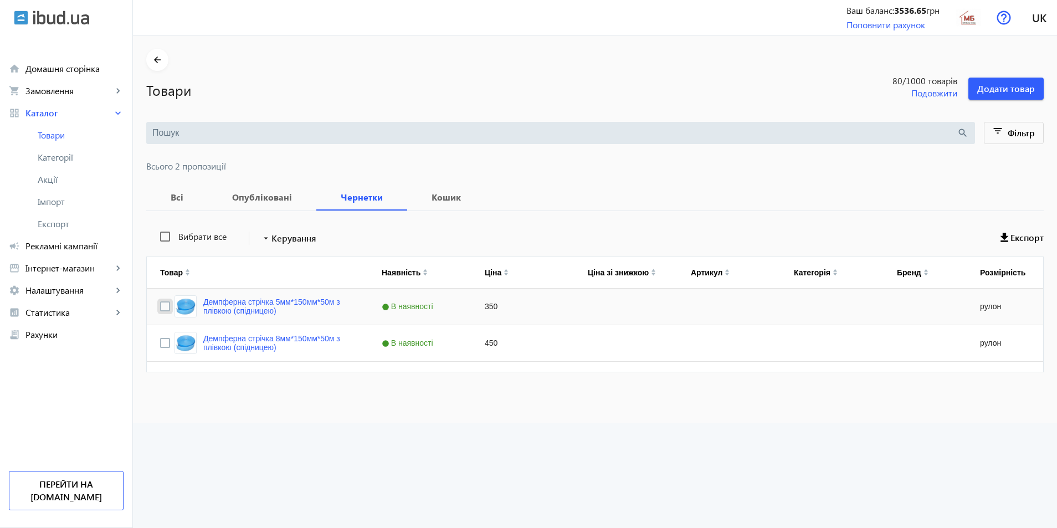
click at [160, 307] on input "Press Space to toggle row selection (unchecked)" at bounding box center [165, 306] width 10 height 10
checkbox input "true"
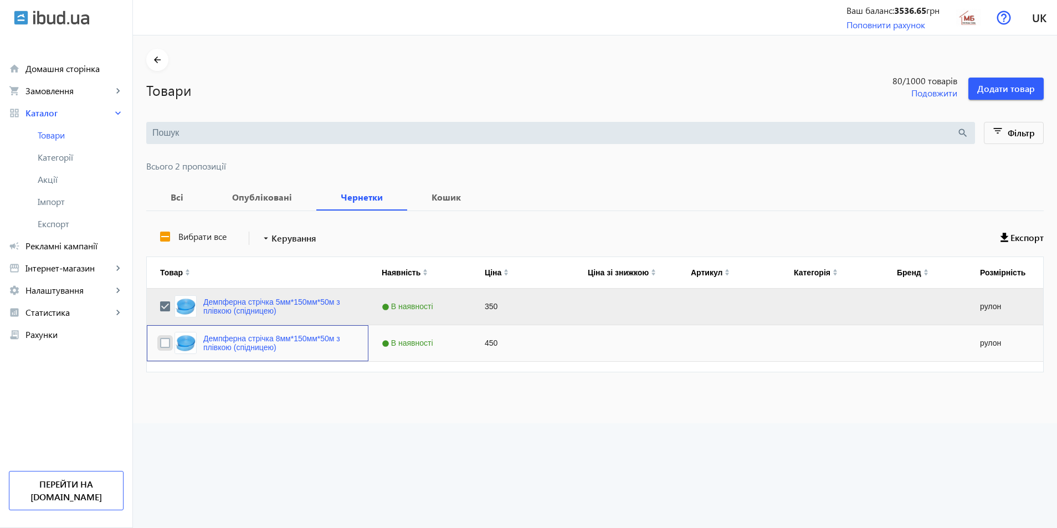
click at [160, 345] on input "Press Space to toggle row selection (unchecked)" at bounding box center [165, 343] width 10 height 10
checkbox input "true"
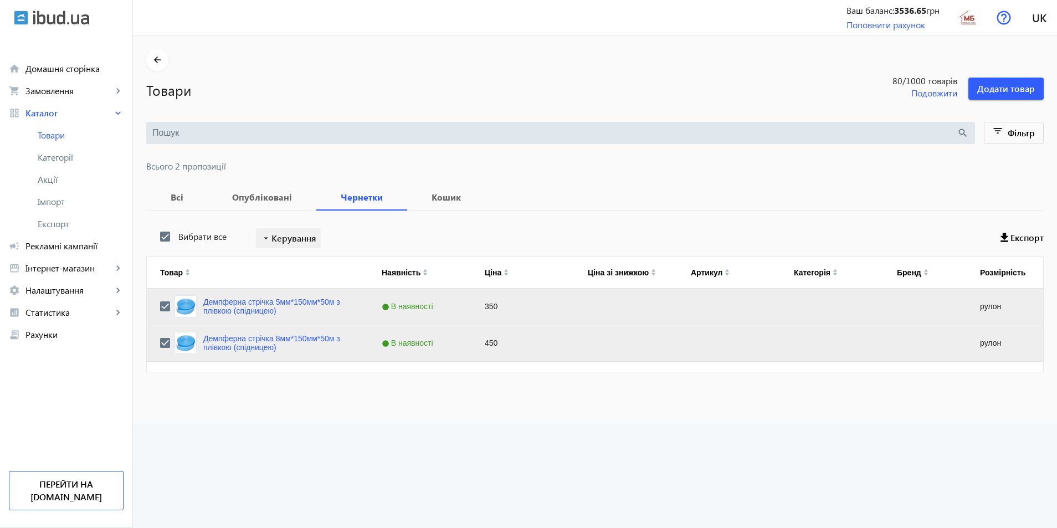
click at [287, 240] on span "Керування" at bounding box center [294, 238] width 45 height 13
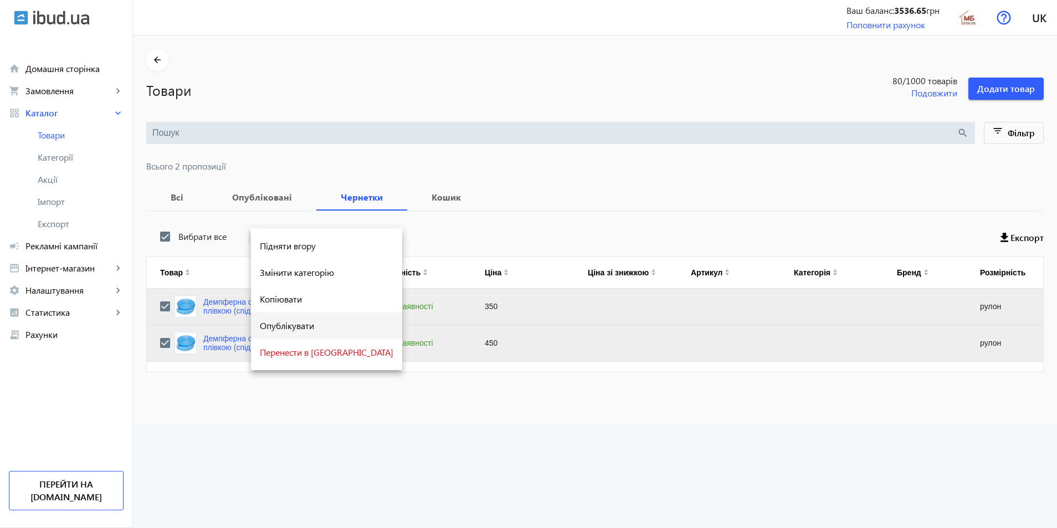
click at [289, 323] on span "Опублікувати" at bounding box center [327, 325] width 134 height 9
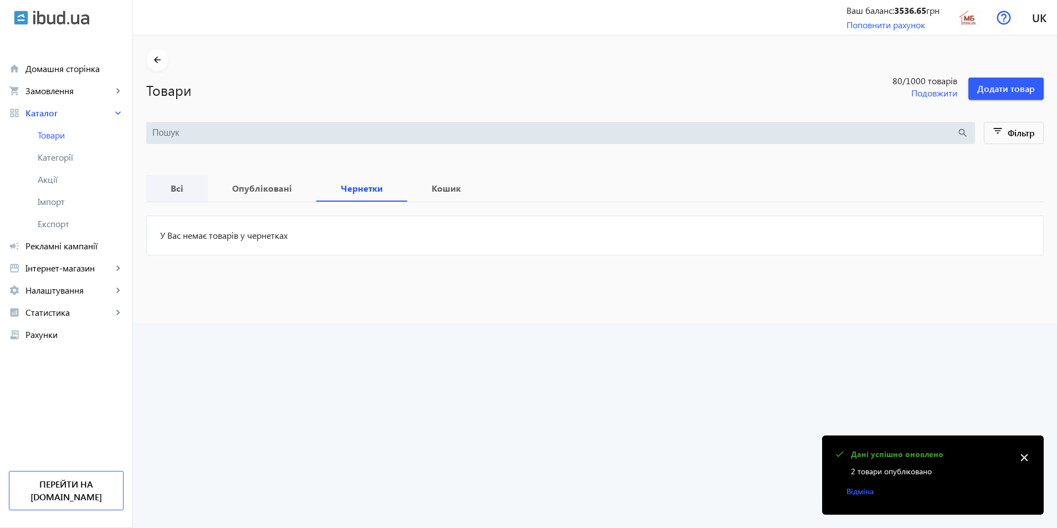
click at [177, 186] on b "Всі" at bounding box center [177, 188] width 35 height 9
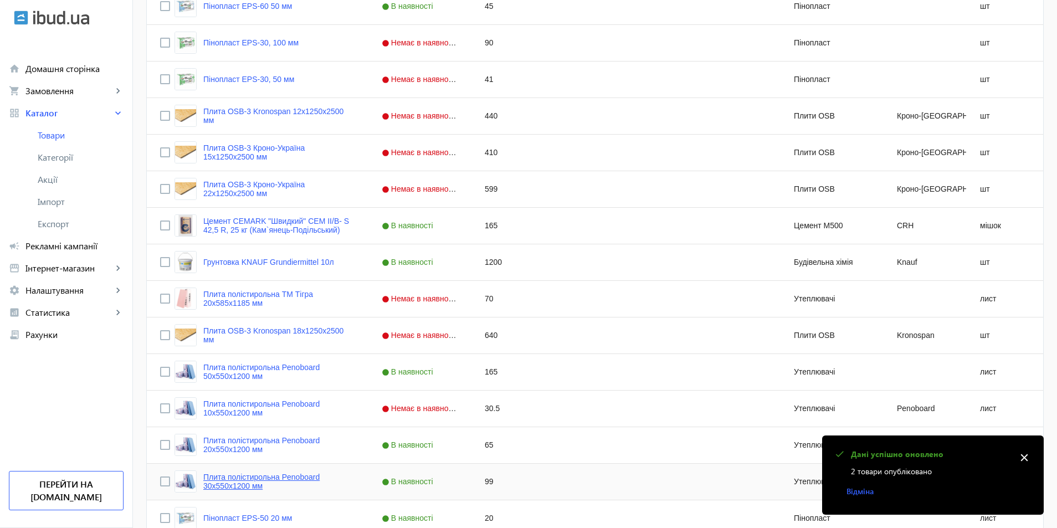
scroll to position [957, 0]
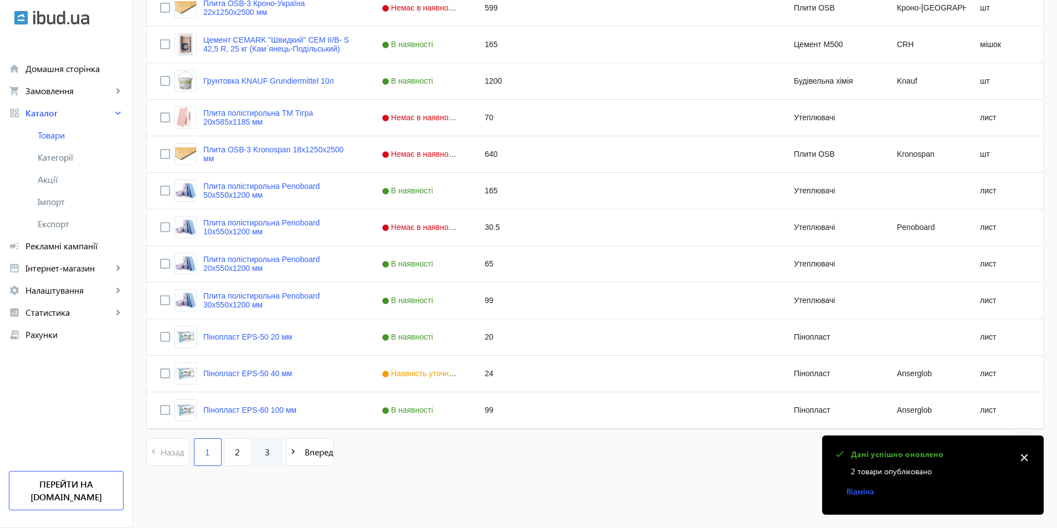
click at [267, 459] on link "3" at bounding box center [268, 452] width 28 height 28
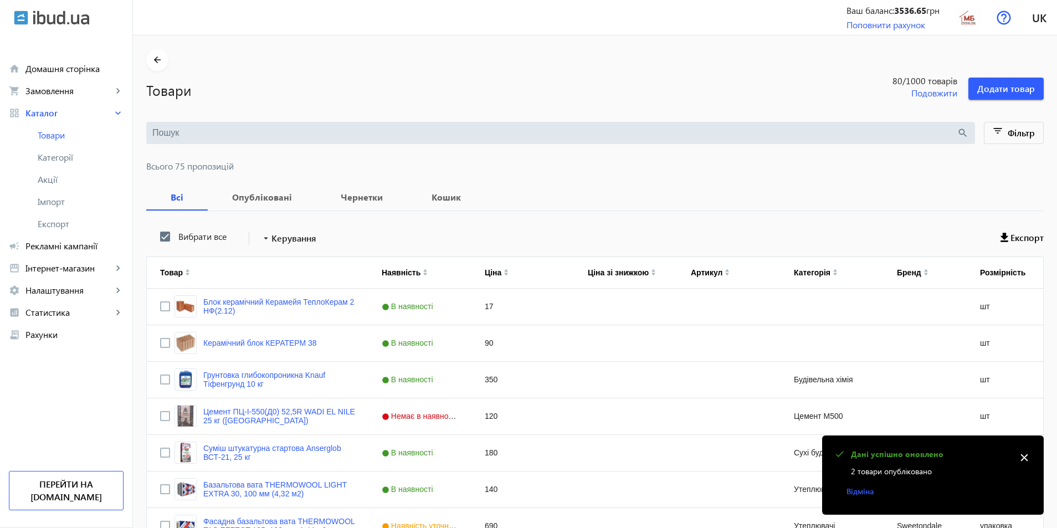
scroll to position [388, 0]
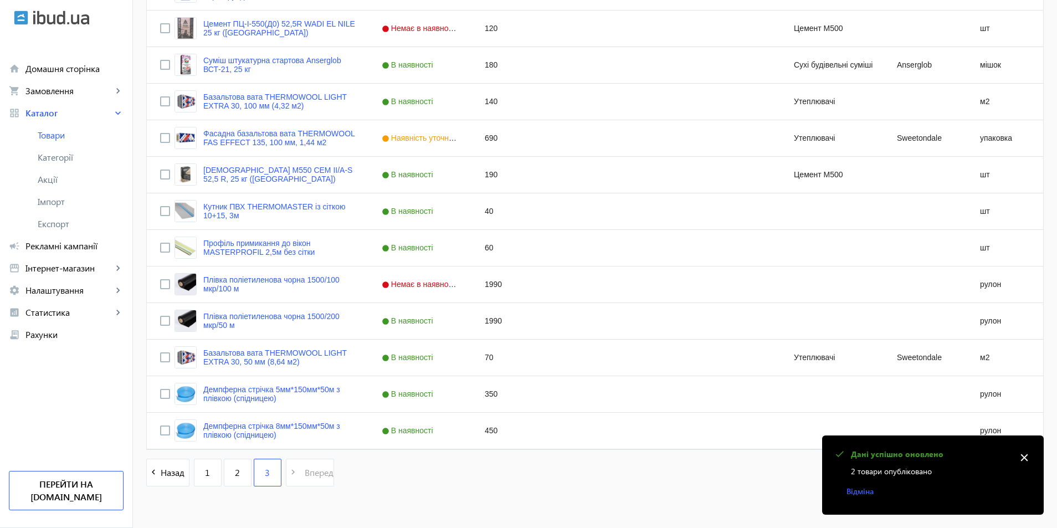
click at [1025, 458] on mat-icon "close" at bounding box center [1024, 457] width 17 height 17
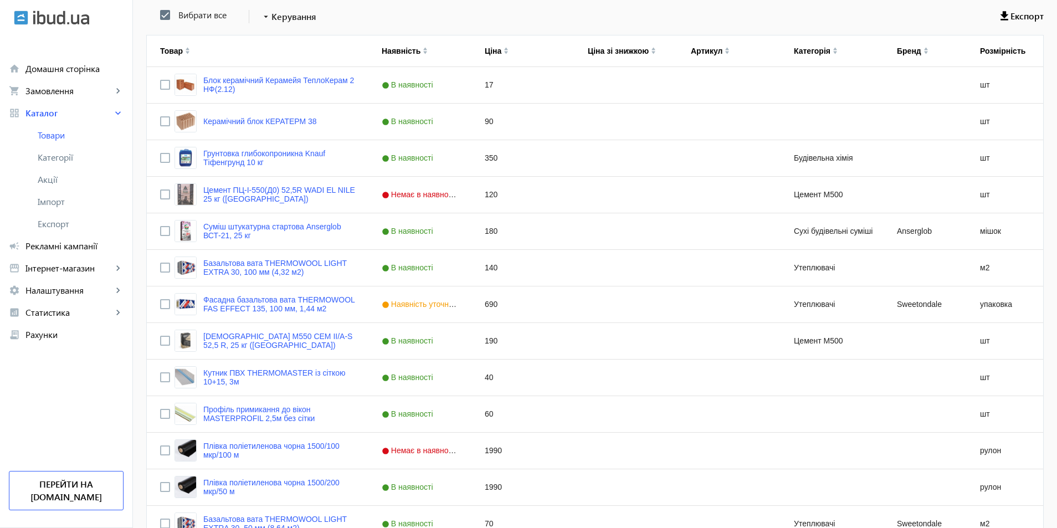
scroll to position [408, 0]
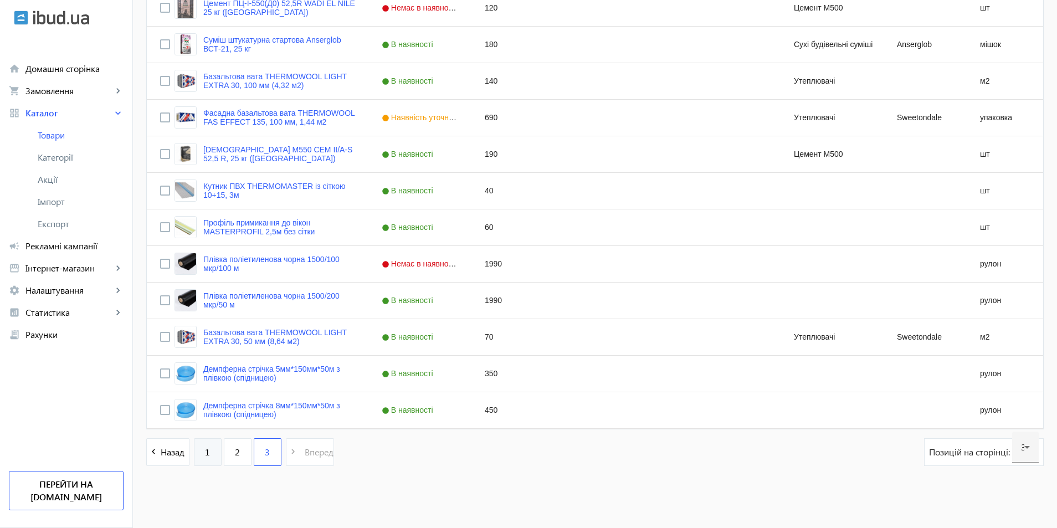
click at [203, 458] on link "1" at bounding box center [208, 452] width 28 height 28
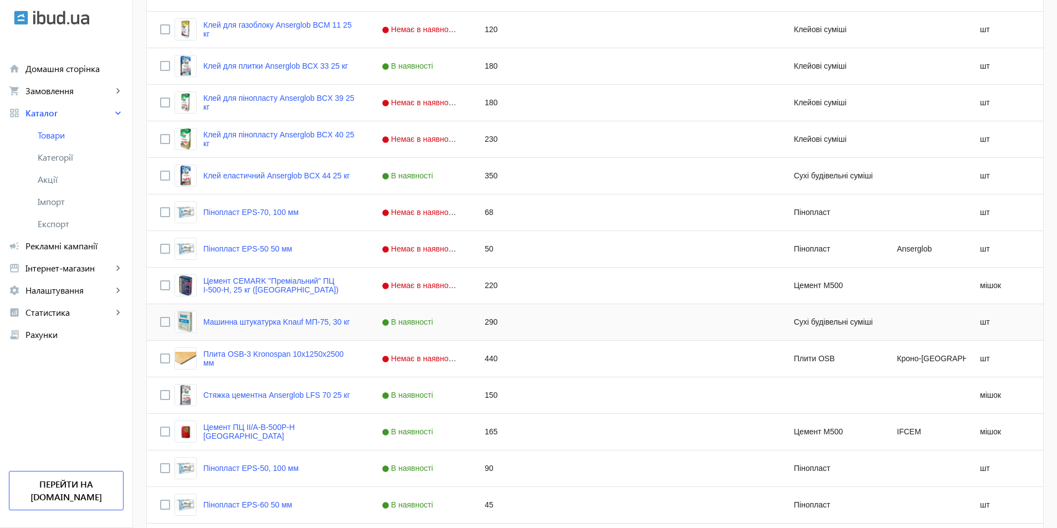
scroll to position [222, 0]
